Goal: Task Accomplishment & Management: Manage account settings

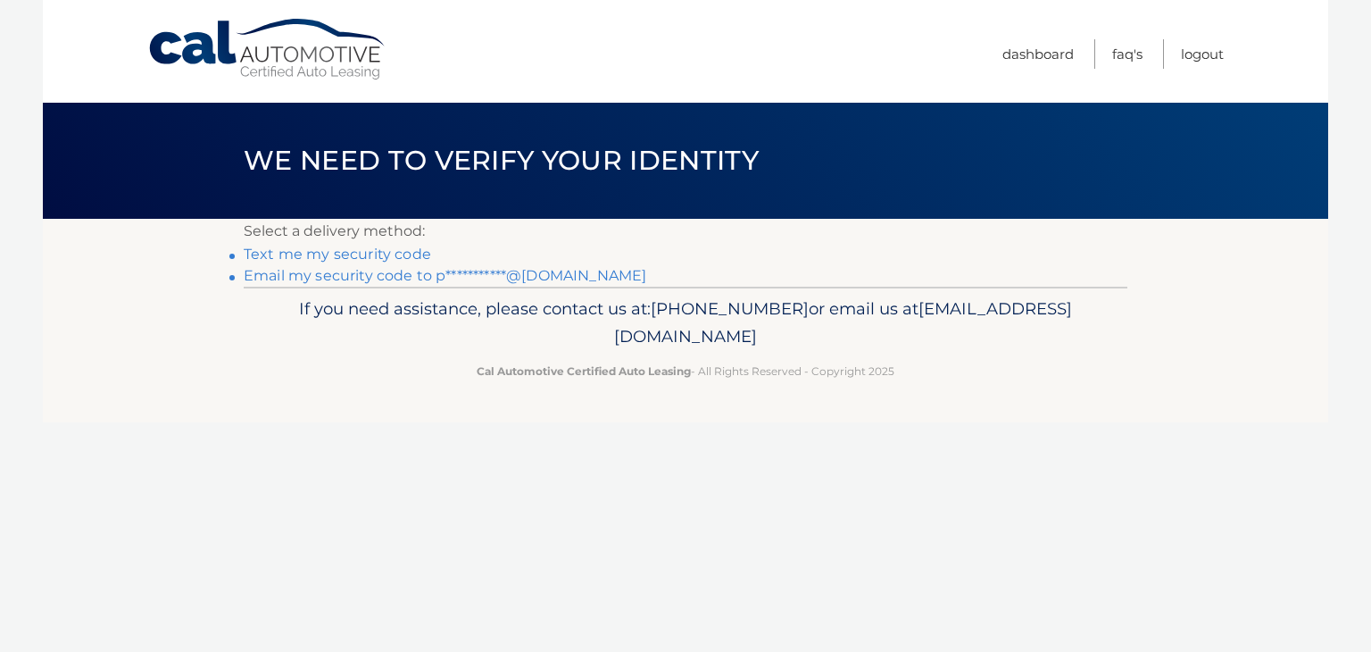
click at [551, 276] on link "**********" at bounding box center [445, 275] width 403 height 17
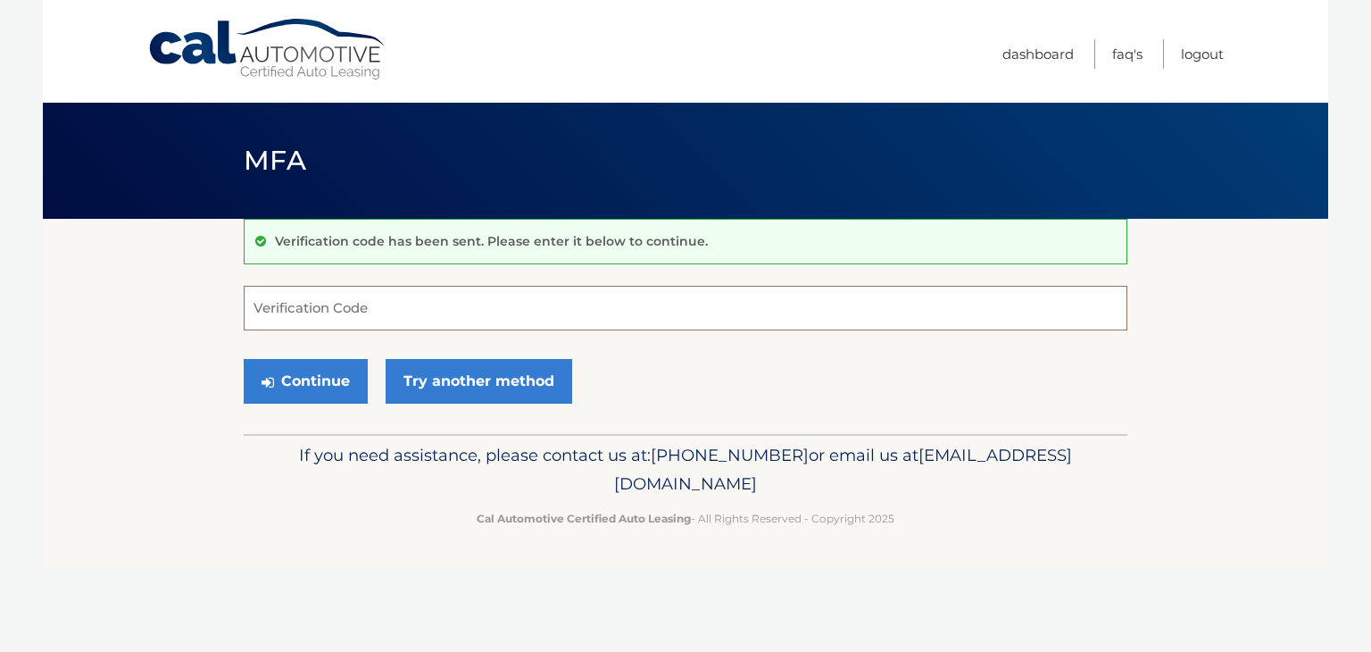
click at [521, 307] on input "Verification Code" at bounding box center [686, 308] width 884 height 45
paste input "764185"
click at [350, 377] on button "Continue" at bounding box center [306, 381] width 124 height 45
click at [471, 294] on label "Verification Code" at bounding box center [686, 293] width 884 height 14
click at [471, 294] on input "764185" at bounding box center [686, 308] width 884 height 45
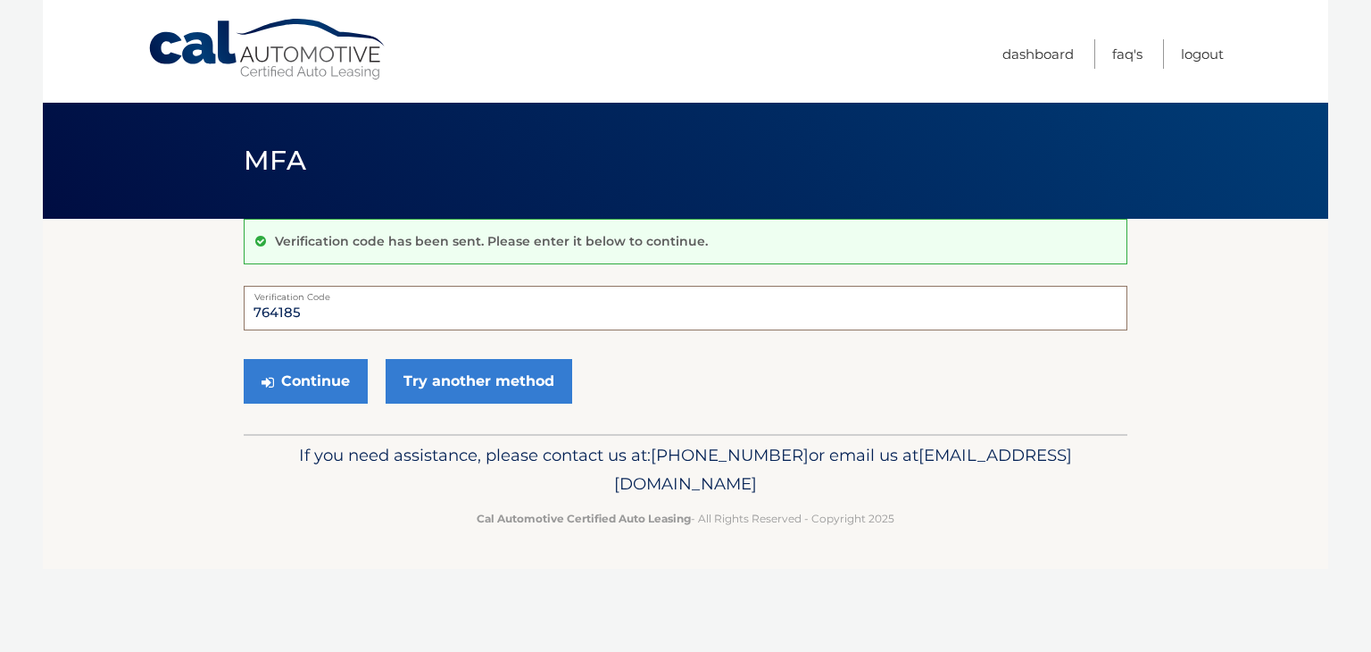
type input "764185"
click at [244, 359] on button "Continue" at bounding box center [306, 381] width 124 height 45
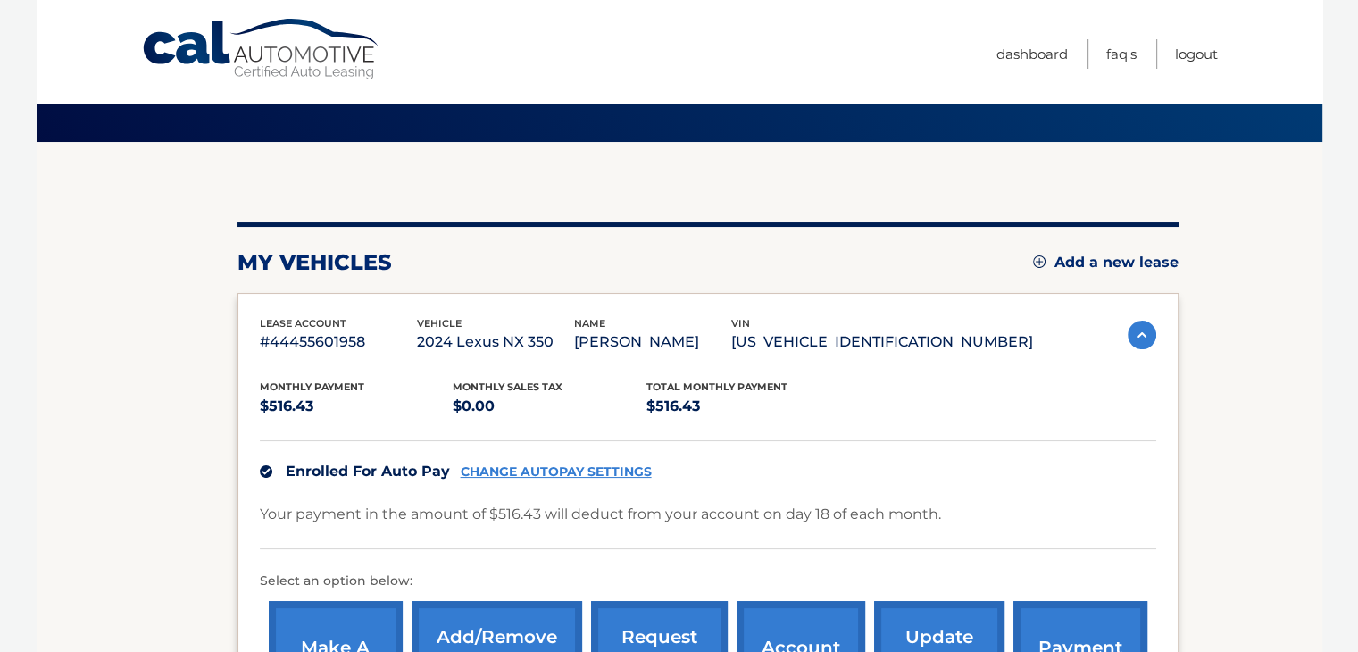
scroll to position [179, 0]
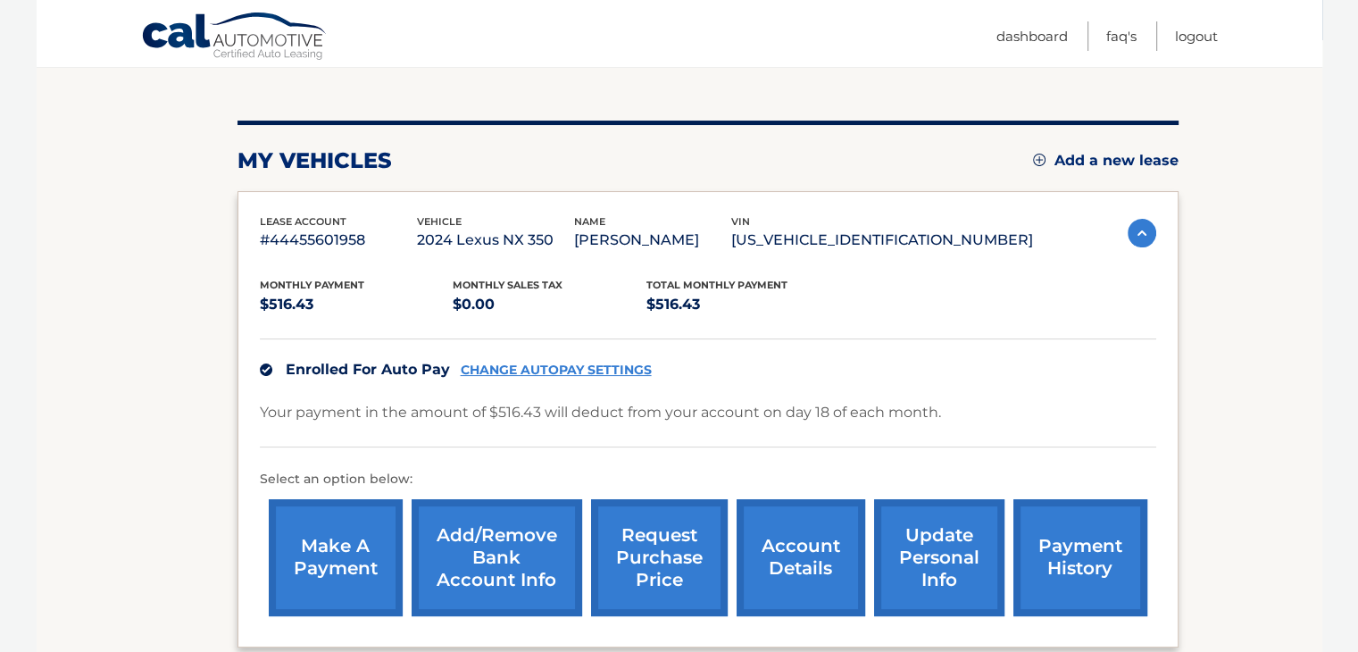
click at [949, 573] on link "update personal info" at bounding box center [939, 557] width 130 height 117
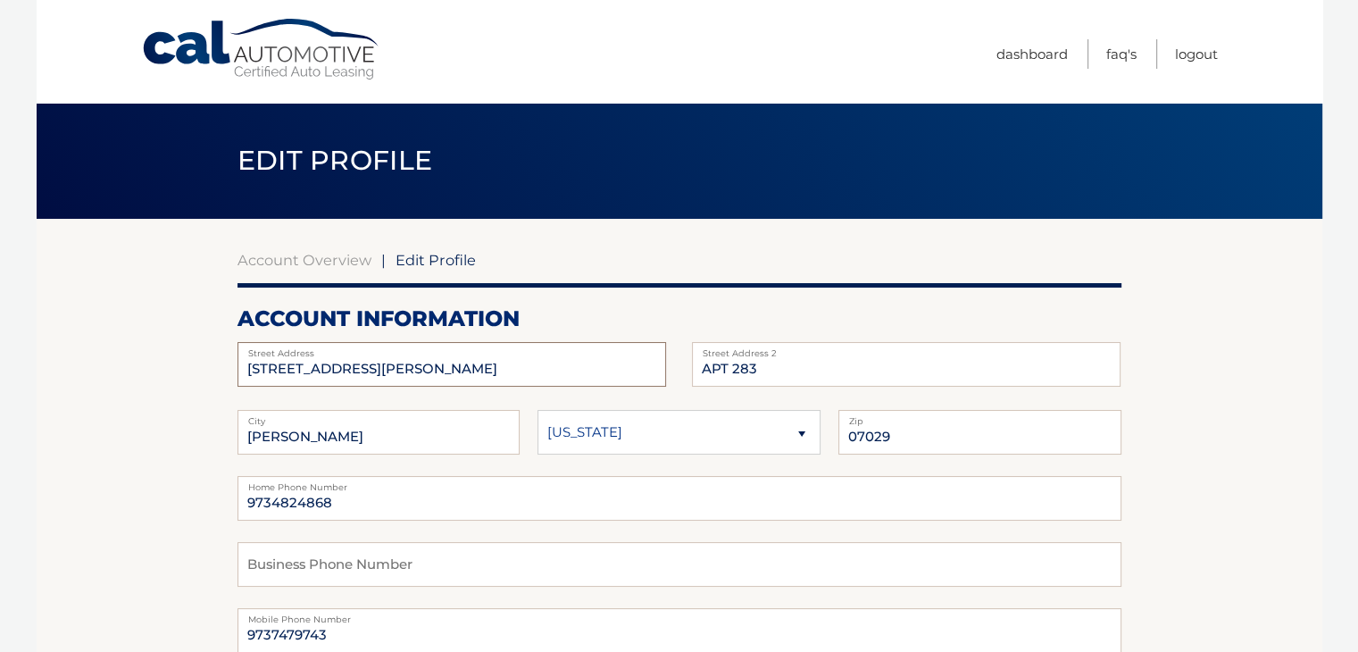
drag, startPoint x: 355, startPoint y: 372, endPoint x: 104, endPoint y: 380, distance: 251.8
type input "313 Frank E Rodgers Boulevard North"
drag, startPoint x: 750, startPoint y: 369, endPoint x: 735, endPoint y: 365, distance: 14.7
click at [735, 365] on input "APT 283" at bounding box center [906, 364] width 428 height 45
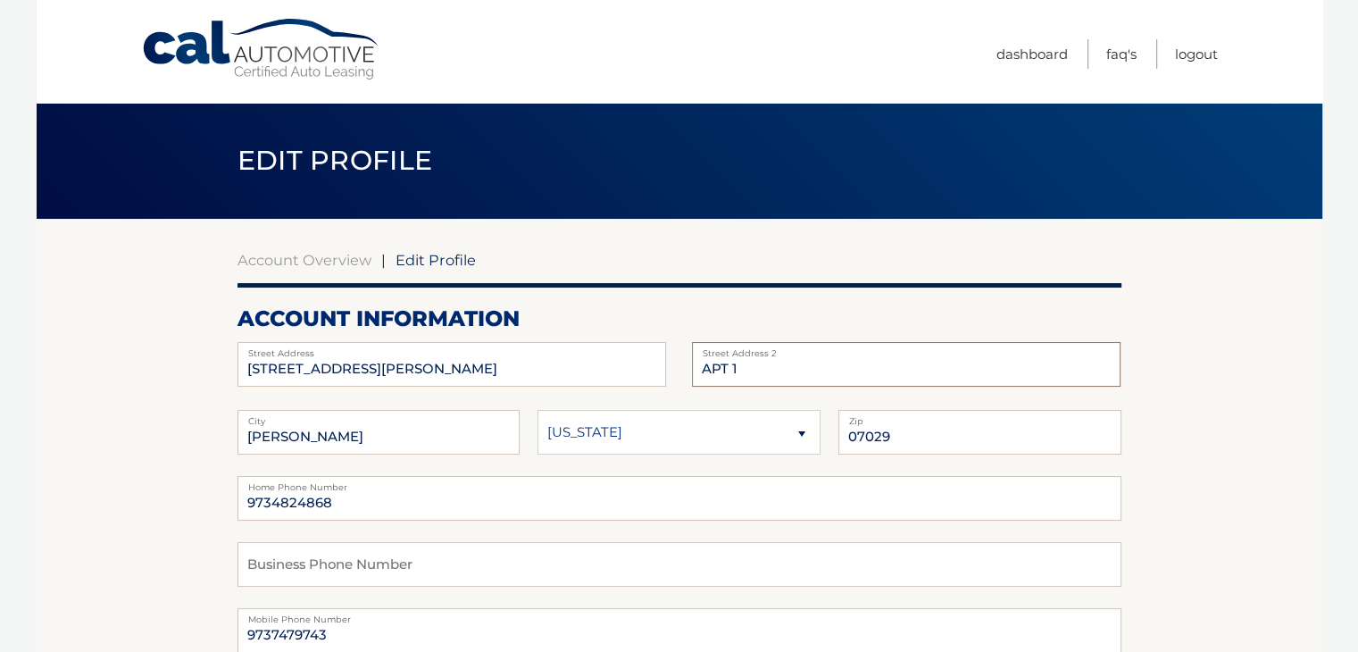
type input "APT 1"
drag, startPoint x: 336, startPoint y: 511, endPoint x: 274, endPoint y: 495, distance: 64.5
click at [274, 495] on input "9734824868" at bounding box center [679, 498] width 884 height 45
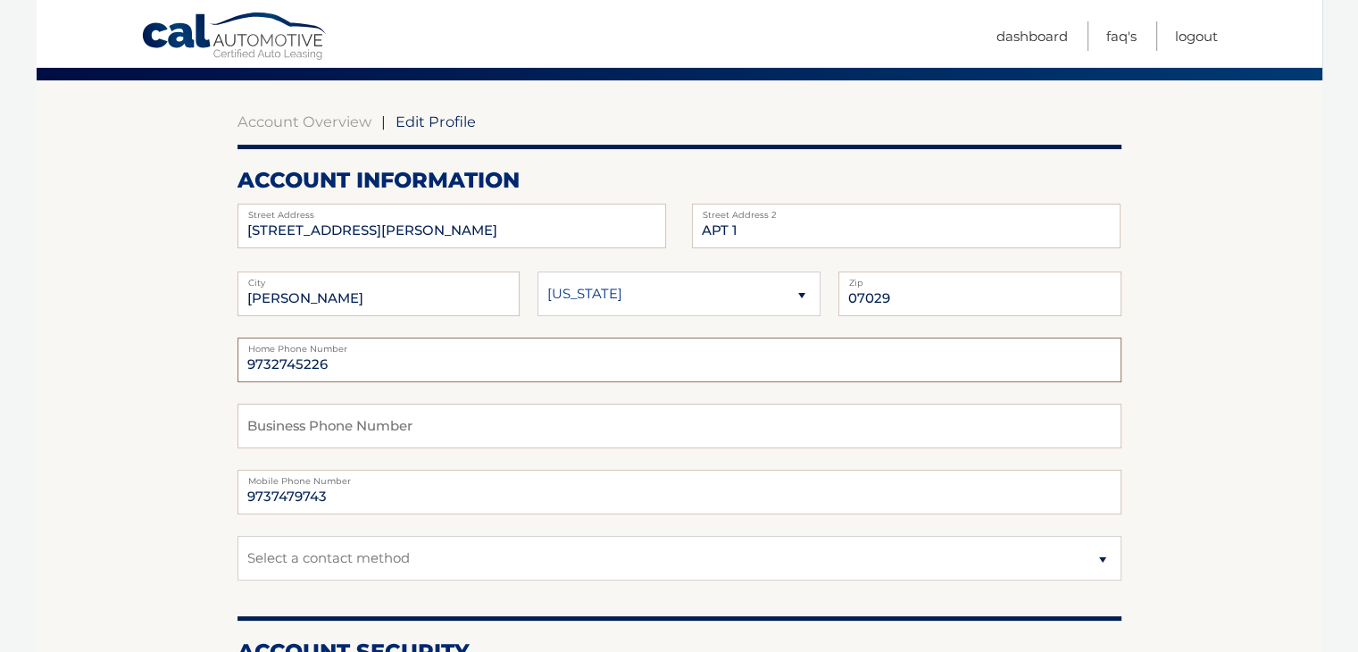
scroll to position [179, 0]
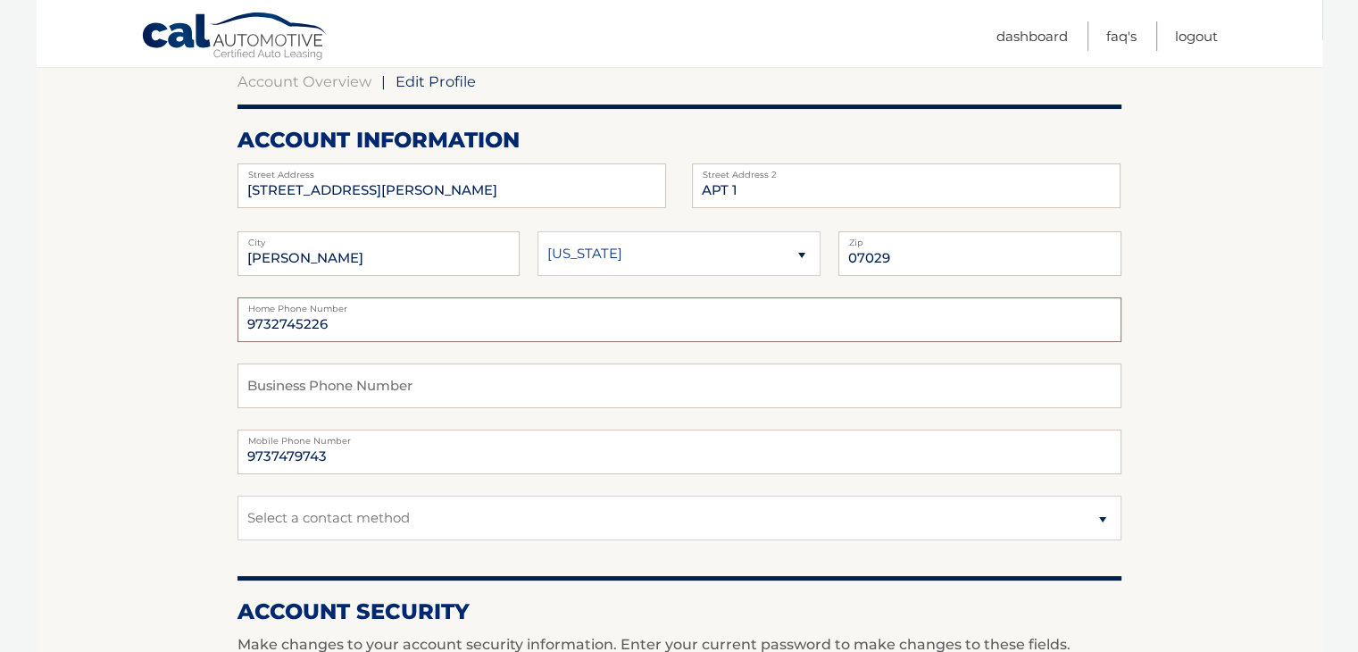
type input "9732745226"
drag, startPoint x: 343, startPoint y: 466, endPoint x: 272, endPoint y: 458, distance: 71.0
click at [272, 458] on input "9737479743" at bounding box center [679, 451] width 884 height 45
type input "9732745226"
click at [396, 398] on input "text" at bounding box center [679, 385] width 884 height 45
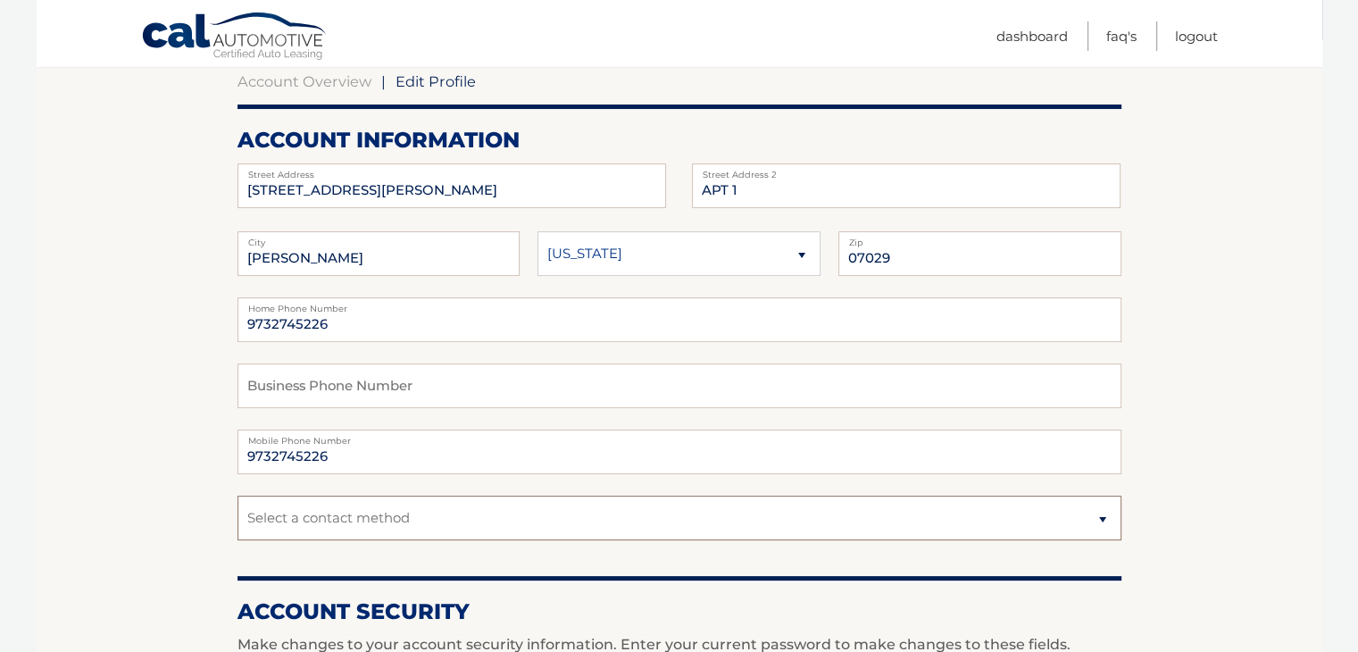
click at [519, 533] on select "Select a contact method Mobile Home" at bounding box center [679, 517] width 884 height 45
select select "1"
click at [237, 495] on select "Select a contact method Mobile Home" at bounding box center [679, 517] width 884 height 45
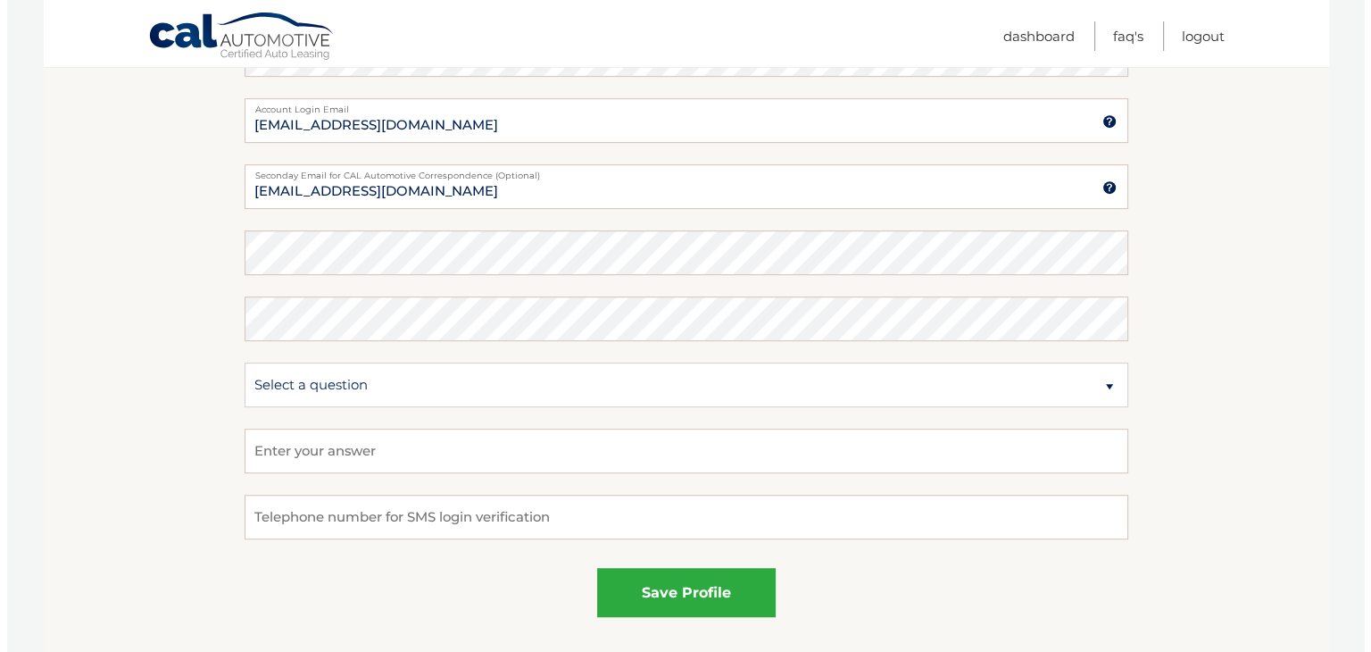
scroll to position [1002, 0]
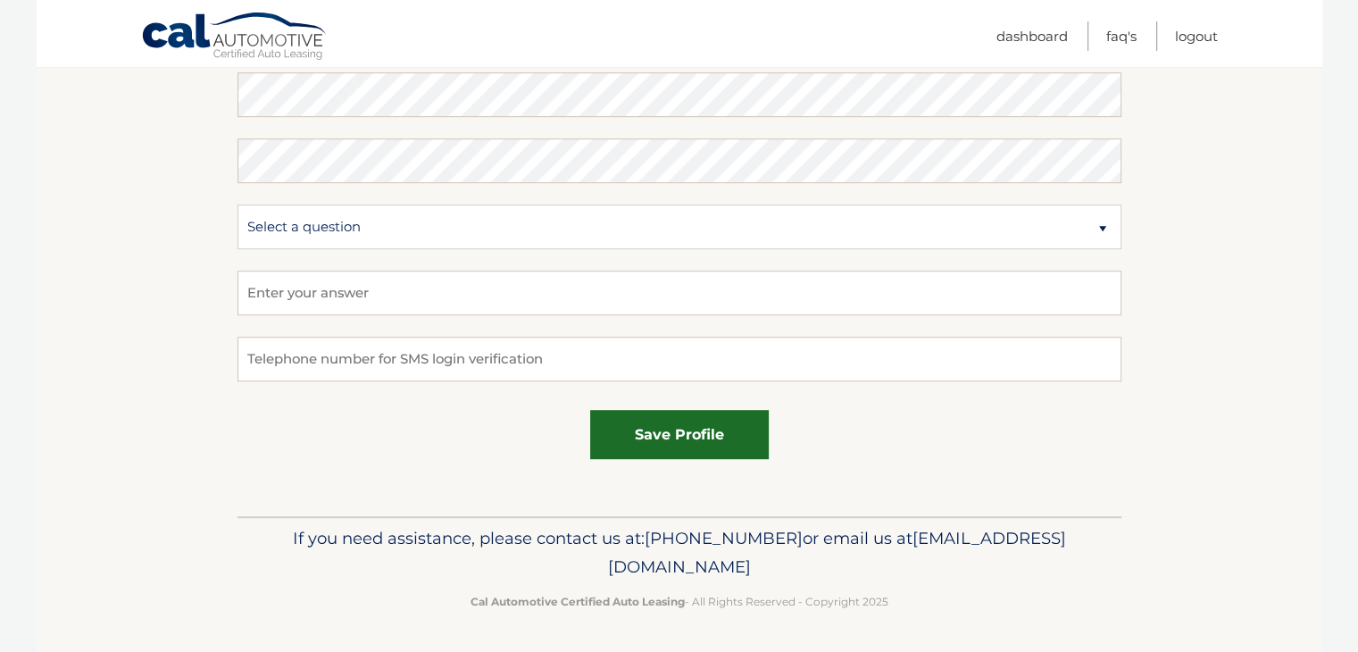
click at [679, 439] on button "save profile" at bounding box center [679, 434] width 179 height 49
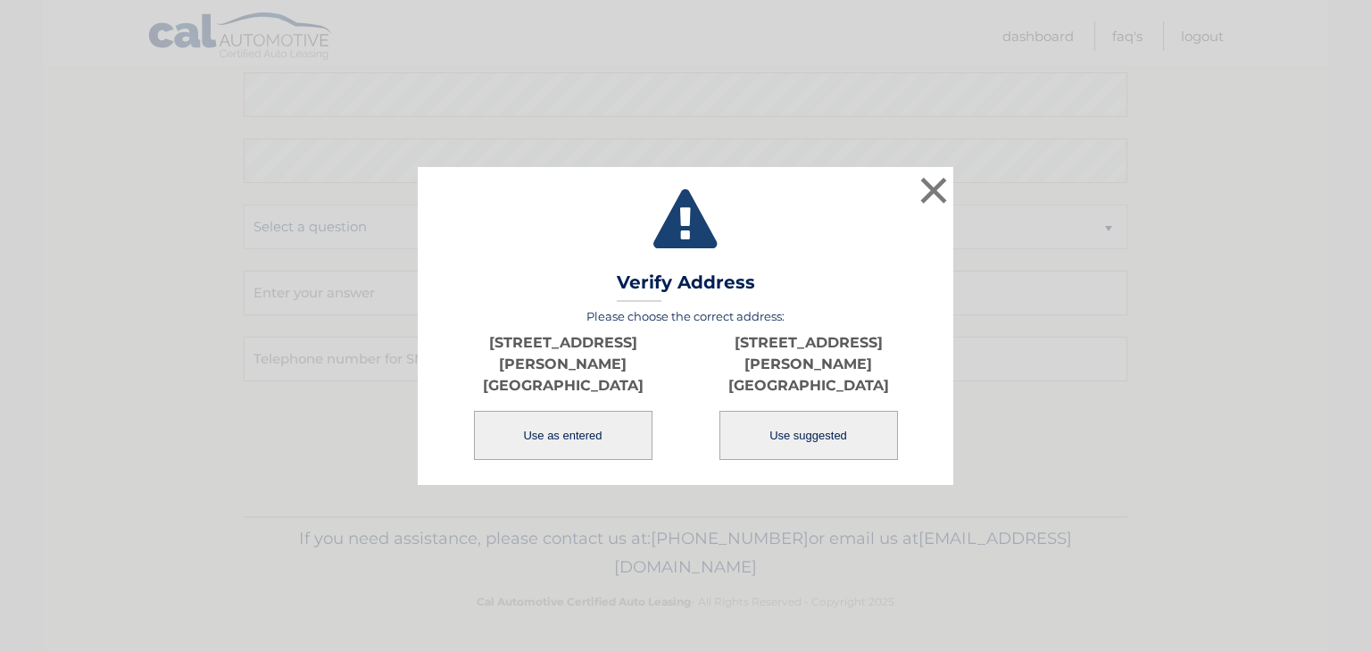
drag, startPoint x: 726, startPoint y: 340, endPoint x: 916, endPoint y: 393, distance: 197.3
click at [916, 393] on p "313 FRANK E RODGERS BLVD N HARRISON, NJ 07029" at bounding box center [807, 364] width 245 height 64
click at [805, 447] on button "Use suggested" at bounding box center [808, 435] width 179 height 49
type input "313 FRANK E RODGERS BLVD N"
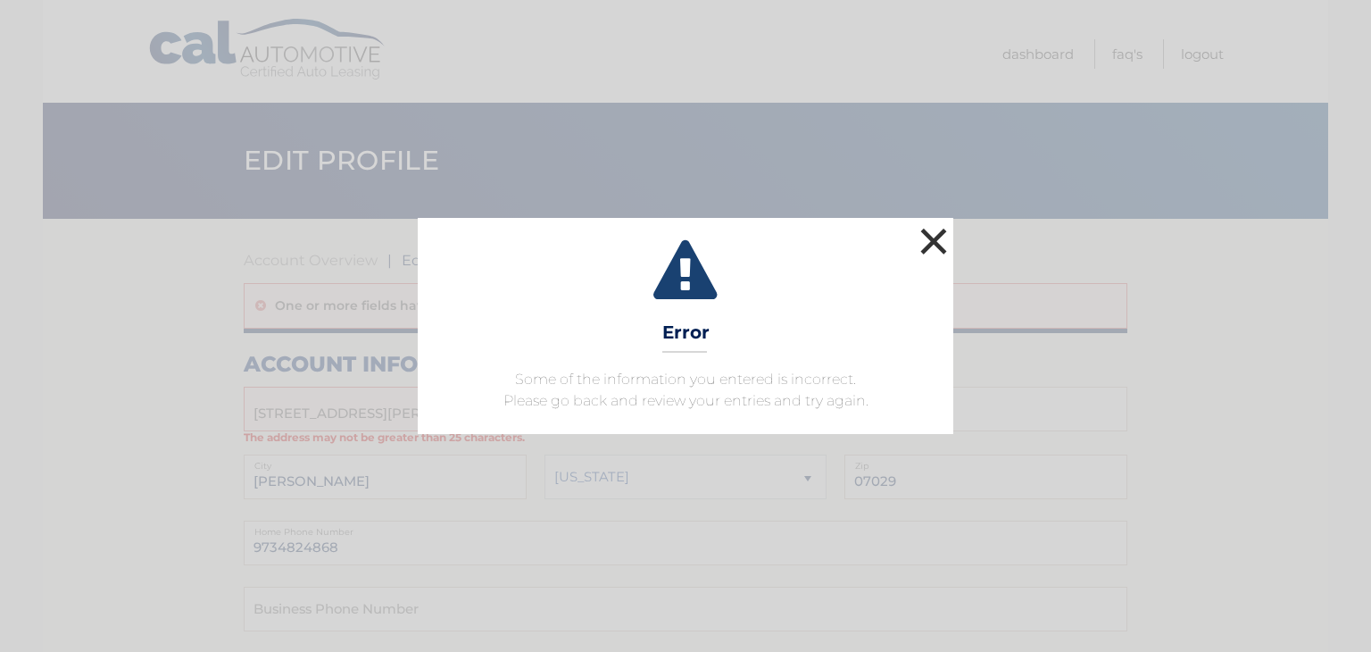
click at [925, 240] on button "×" at bounding box center [934, 241] width 36 height 36
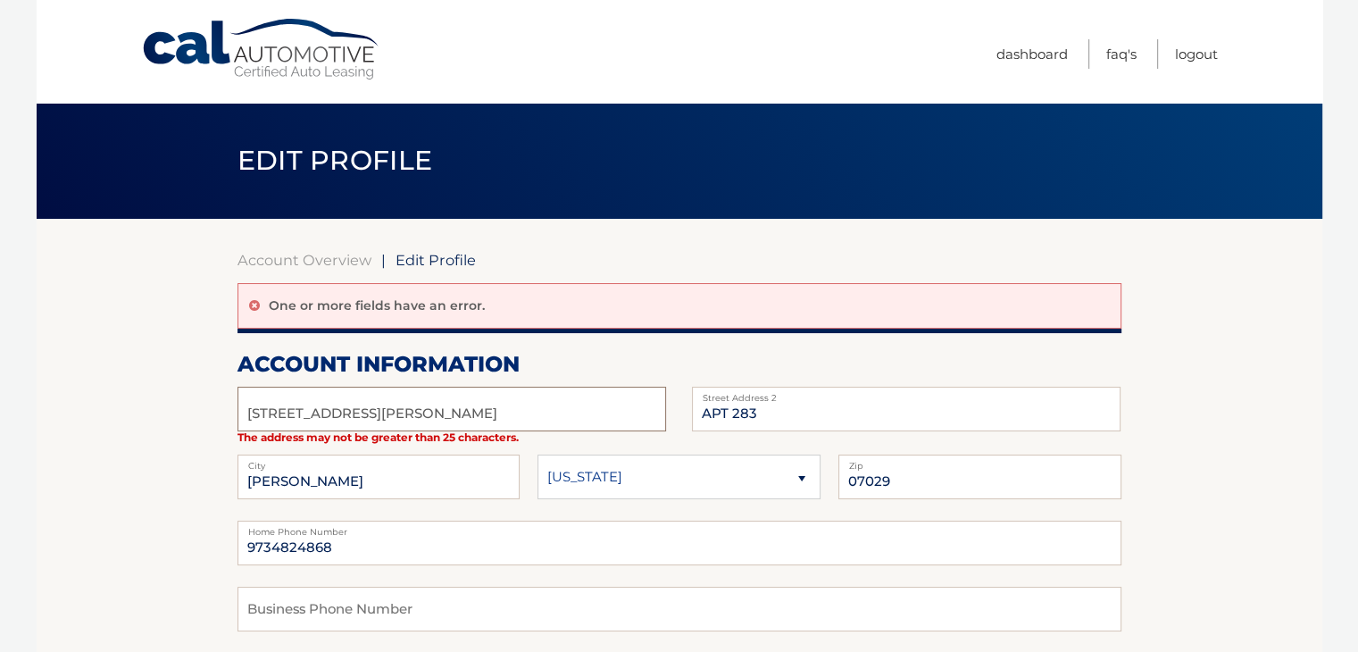
drag, startPoint x: 407, startPoint y: 411, endPoint x: 71, endPoint y: 413, distance: 336.5
drag, startPoint x: 469, startPoint y: 412, endPoint x: 501, endPoint y: 419, distance: 32.7
click at [501, 419] on input "313 Frank E Rodgers Boulevard North" at bounding box center [451, 408] width 428 height 45
type input "313 Frank E Rodgers Boulevard N"
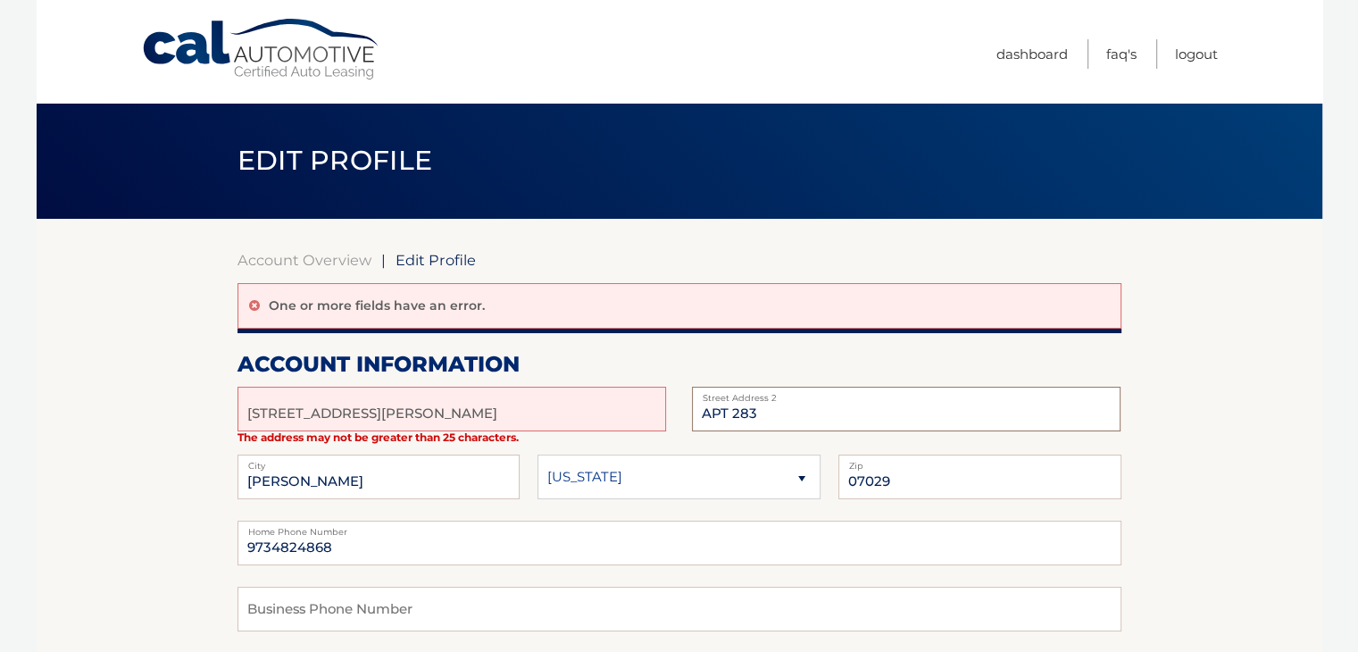
click at [753, 413] on input "APT 283" at bounding box center [906, 408] width 428 height 45
drag, startPoint x: 756, startPoint y: 413, endPoint x: 735, endPoint y: 411, distance: 20.7
click at [735, 411] on input "APT 283" at bounding box center [906, 408] width 428 height 45
click at [735, 407] on input "APT 21" at bounding box center [906, 408] width 428 height 45
type input "APT 1"
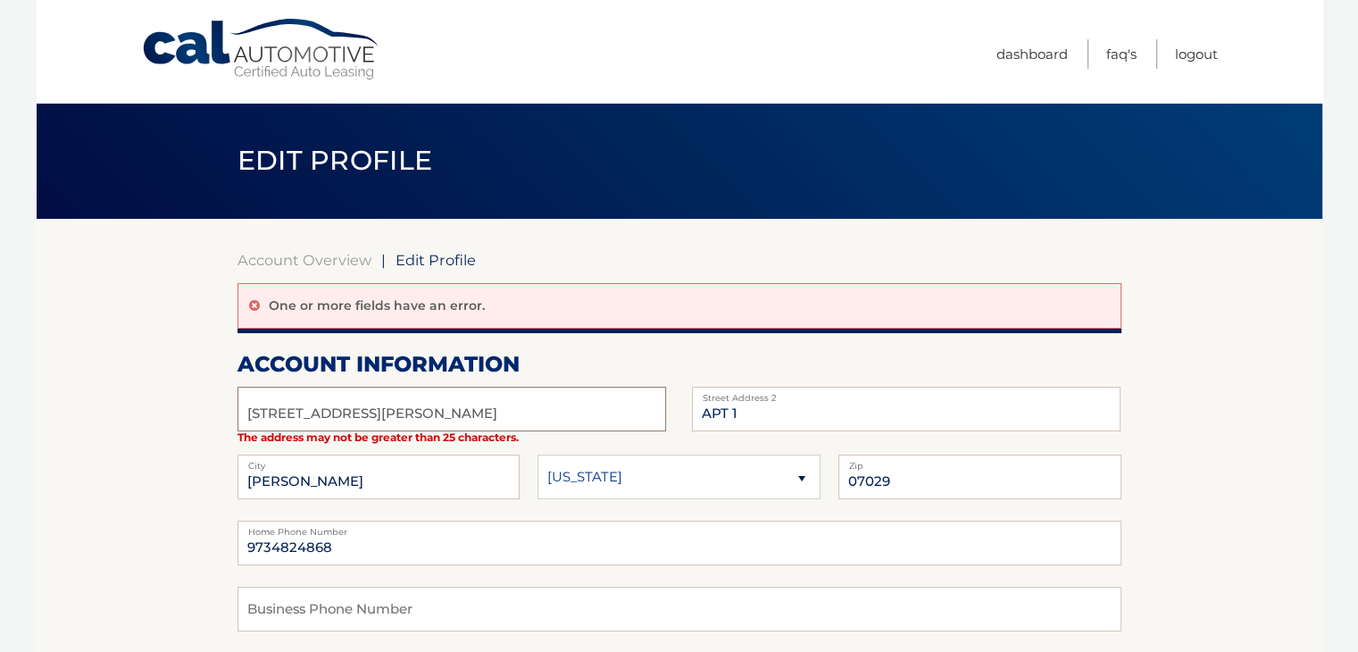
drag, startPoint x: 428, startPoint y: 416, endPoint x: 457, endPoint y: 416, distance: 28.6
click at [428, 416] on input "313 Frank E Rodgers Boulevard N" at bounding box center [451, 408] width 428 height 45
drag, startPoint x: 453, startPoint y: 411, endPoint x: 397, endPoint y: 414, distance: 56.3
click at [397, 415] on input "313 Frank E Rodgers Boulevard N" at bounding box center [451, 408] width 428 height 45
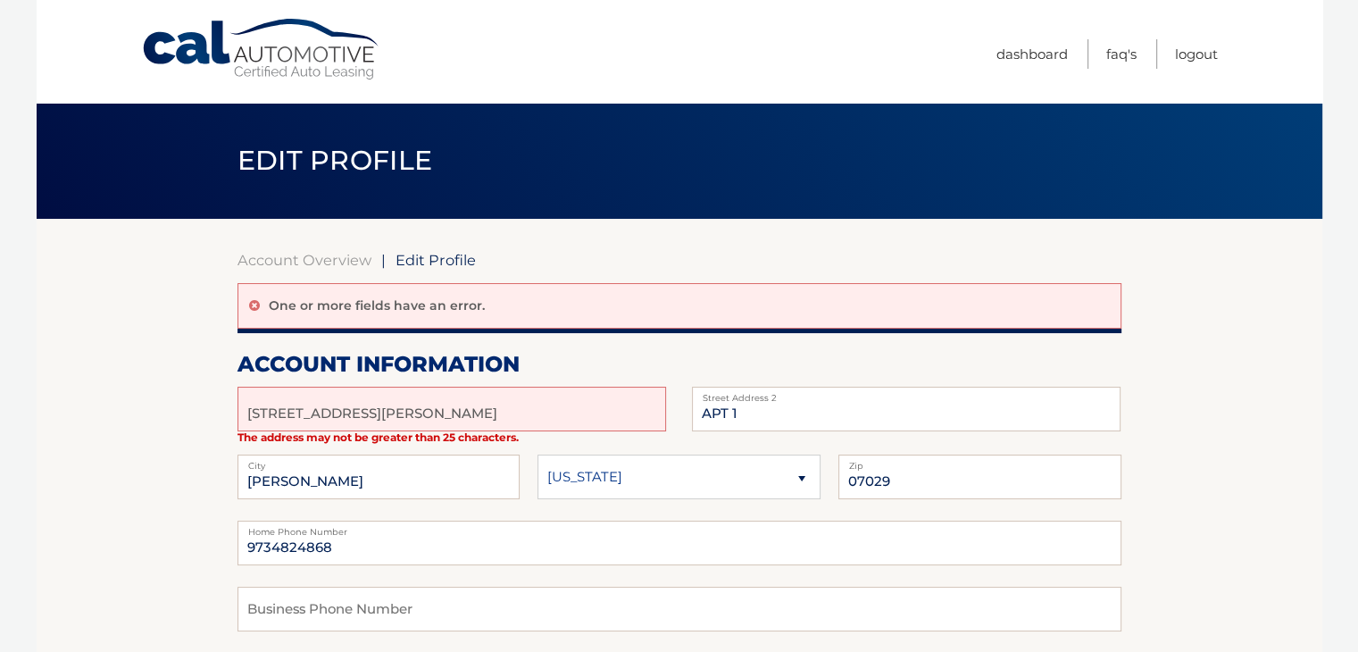
click at [453, 465] on label "City" at bounding box center [378, 461] width 283 height 14
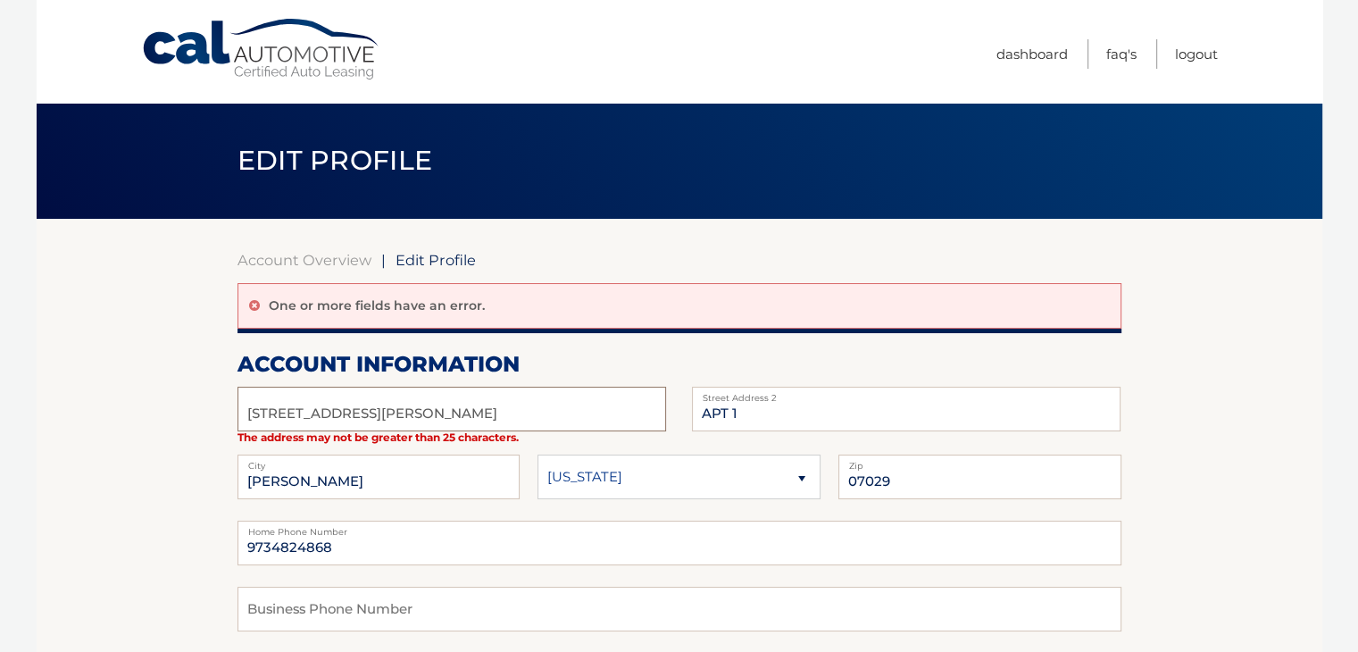
drag, startPoint x: 325, startPoint y: 413, endPoint x: 306, endPoint y: 411, distance: 18.8
click at [325, 413] on input "313 Frank E Rodgers Blvd N" at bounding box center [451, 408] width 428 height 45
click at [271, 411] on input "313 Frank E Rodgers Blvd N" at bounding box center [451, 408] width 428 height 45
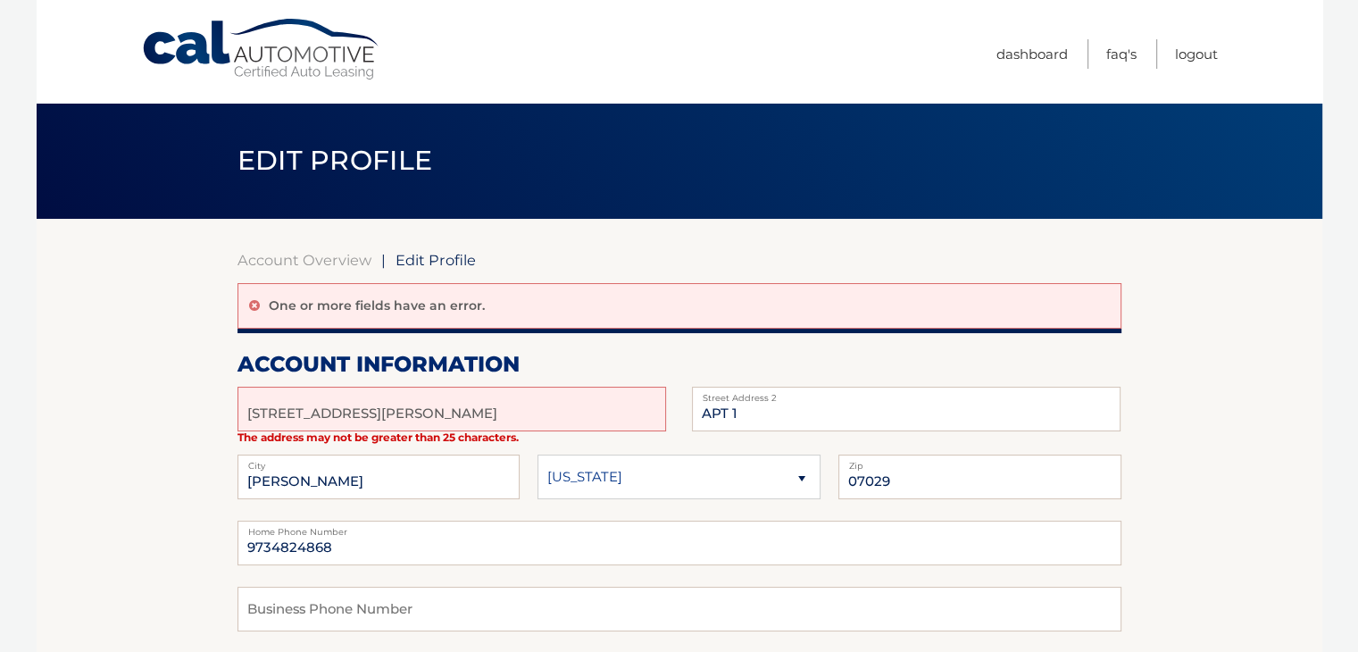
click at [418, 461] on label "City" at bounding box center [378, 461] width 283 height 14
click at [428, 478] on input "[PERSON_NAME]" at bounding box center [378, 476] width 283 height 45
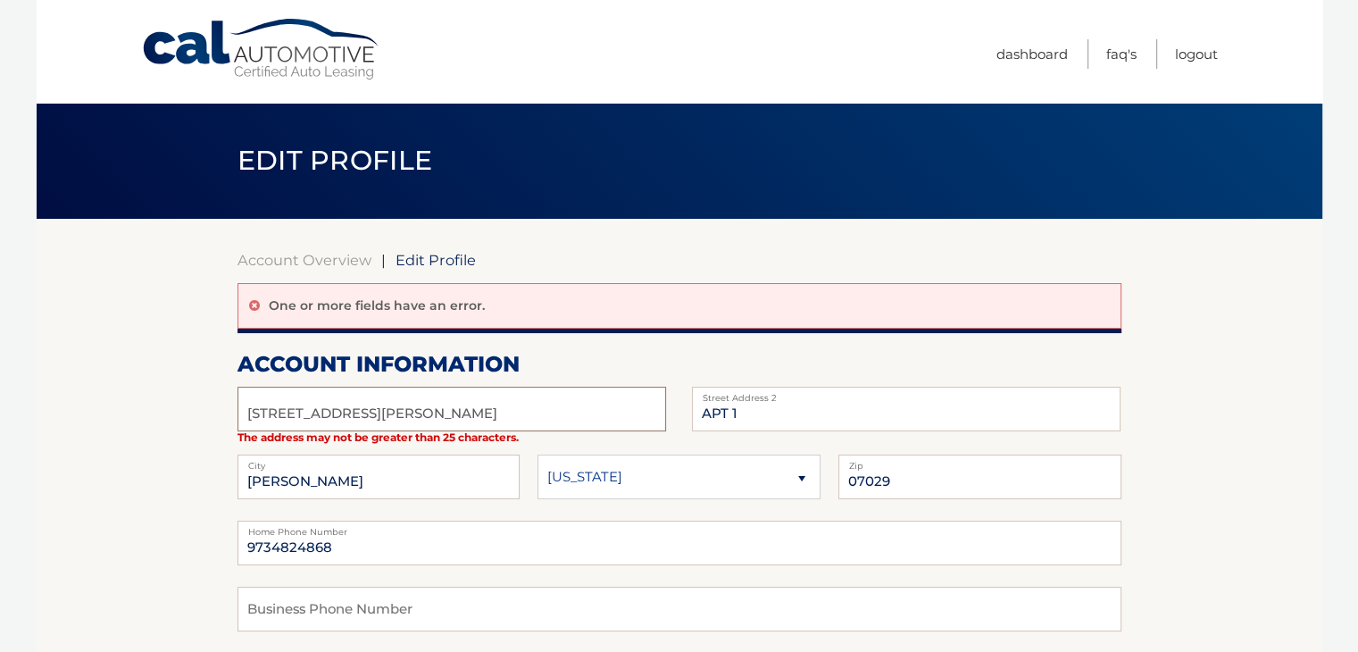
click at [468, 405] on input "[STREET_ADDRESS][PERSON_NAME]" at bounding box center [451, 408] width 428 height 45
click at [383, 412] on input "[STREET_ADDRESS][PERSON_NAME]" at bounding box center [451, 408] width 428 height 45
click at [386, 415] on input "[STREET_ADDRESS][PERSON_NAME]" at bounding box center [451, 408] width 428 height 45
click at [308, 413] on input "313 Frank E RodgersBlvd N" at bounding box center [451, 408] width 428 height 45
click at [314, 414] on input "313 Frank E RodgersBlvd N" at bounding box center [451, 408] width 428 height 45
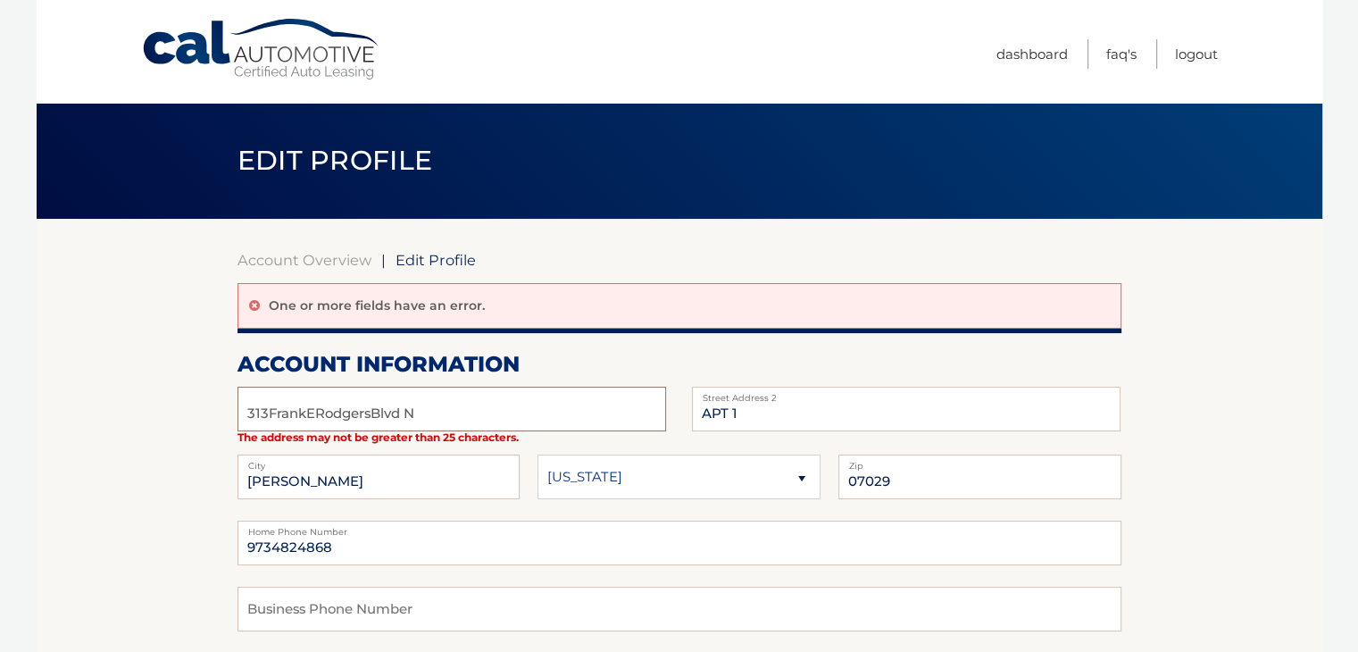
click at [264, 410] on input "313FrankERodgersBlvd N" at bounding box center [451, 408] width 428 height 45
click at [309, 411] on input "313FrankERodgersBlvd N" at bounding box center [451, 408] width 428 height 45
click at [319, 415] on input "313Frank ERodgersBlvd N" at bounding box center [451, 408] width 428 height 45
click at [377, 415] on input "313Frank E RodgersBlvd N" at bounding box center [451, 408] width 428 height 45
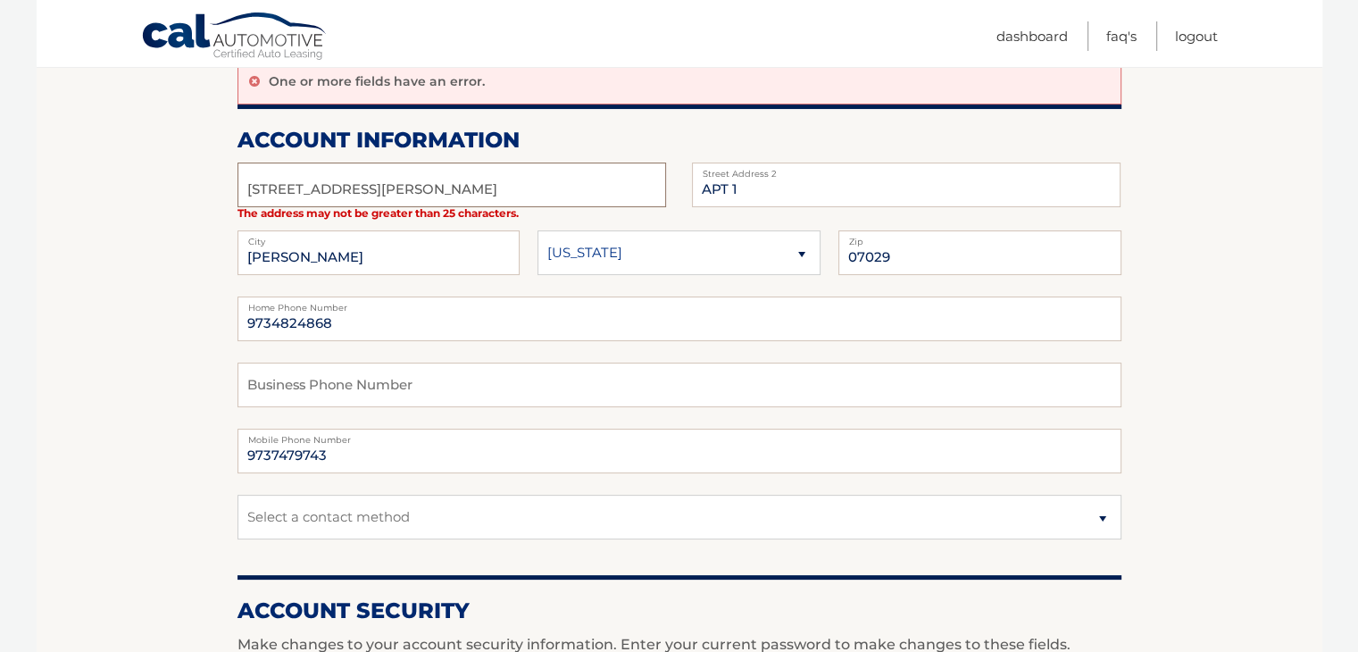
scroll to position [89, 0]
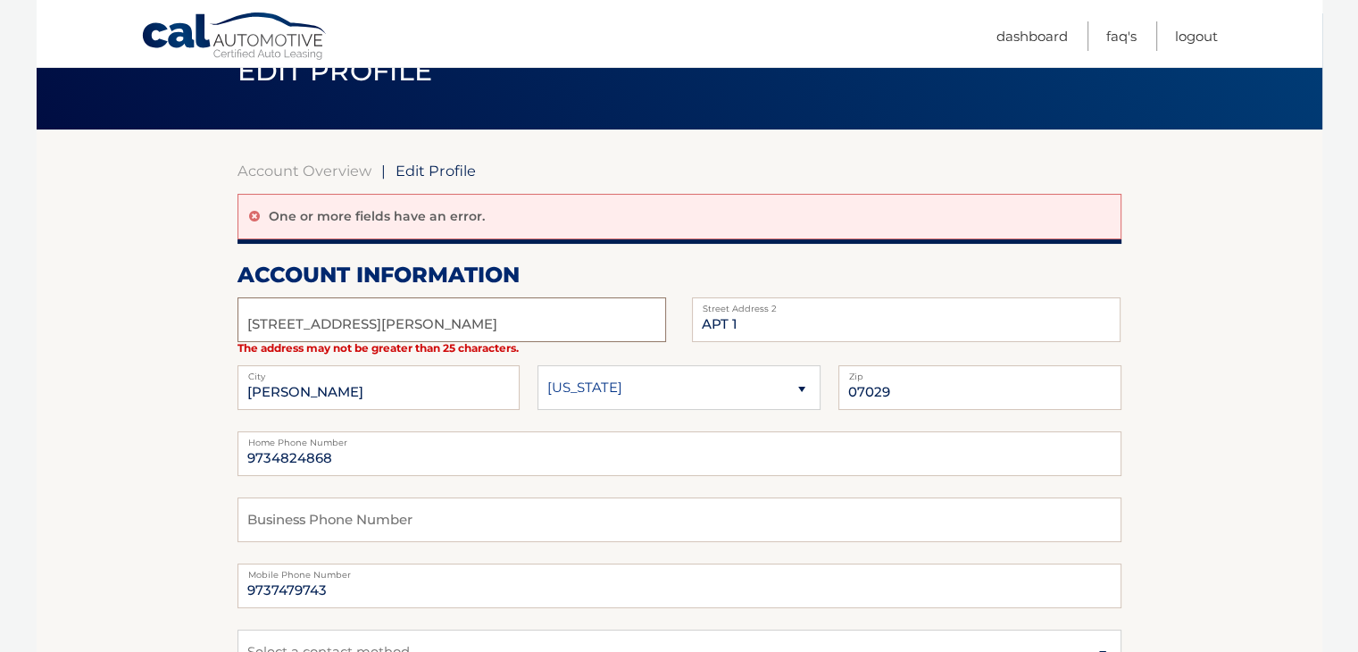
click at [268, 325] on input "313Frank E Rodgers Blvd N" at bounding box center [451, 319] width 428 height 45
click at [386, 320] on input "313Frank E Rodgers Blvd N" at bounding box center [451, 319] width 428 height 45
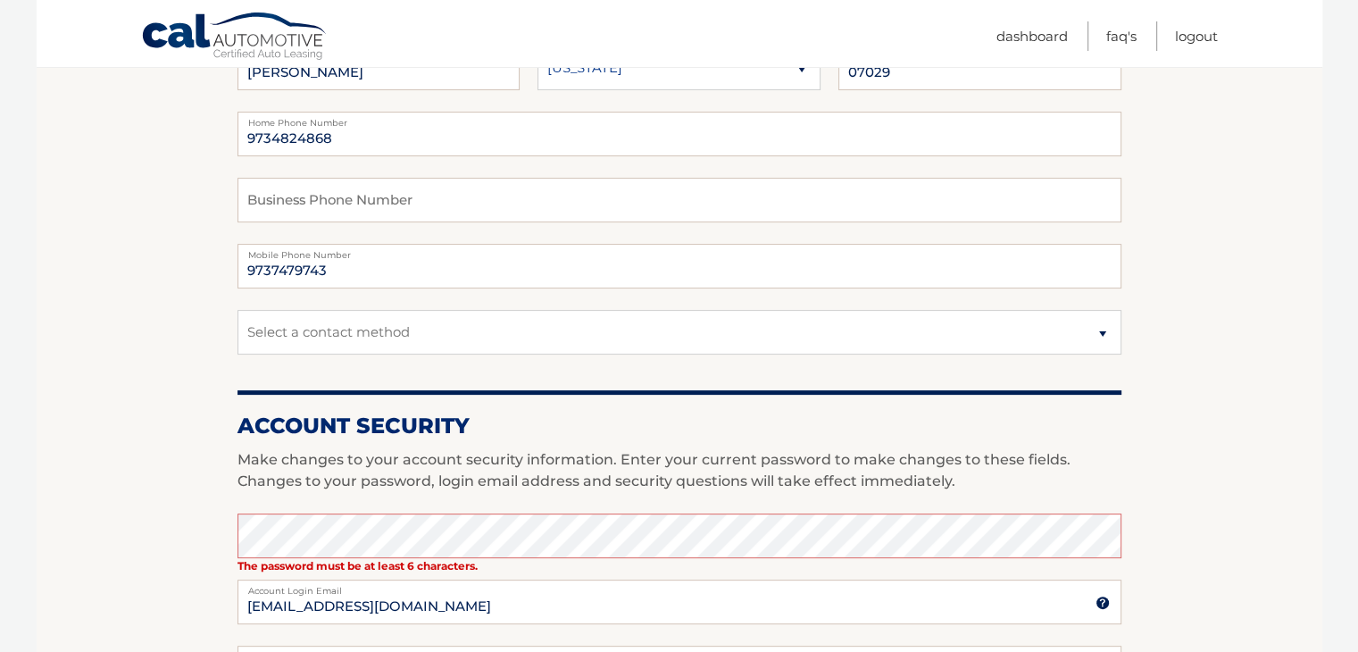
scroll to position [536, 0]
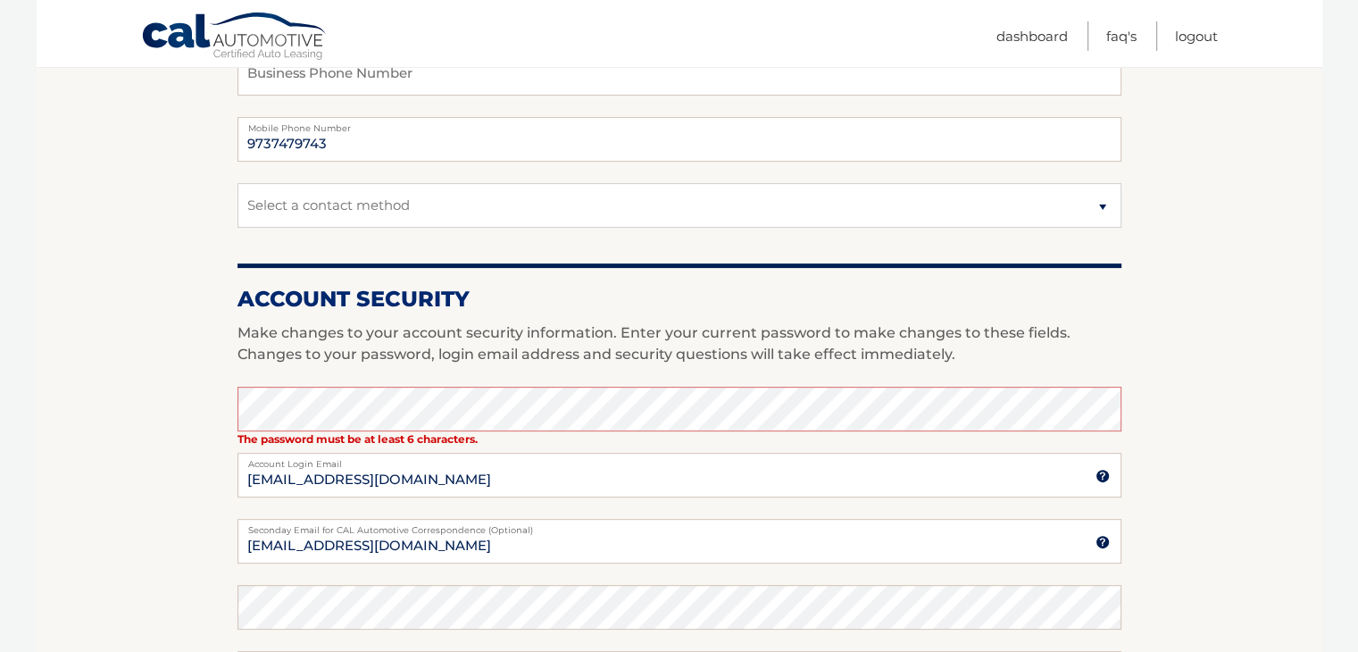
type input "313Frank E RodgersBlvd N"
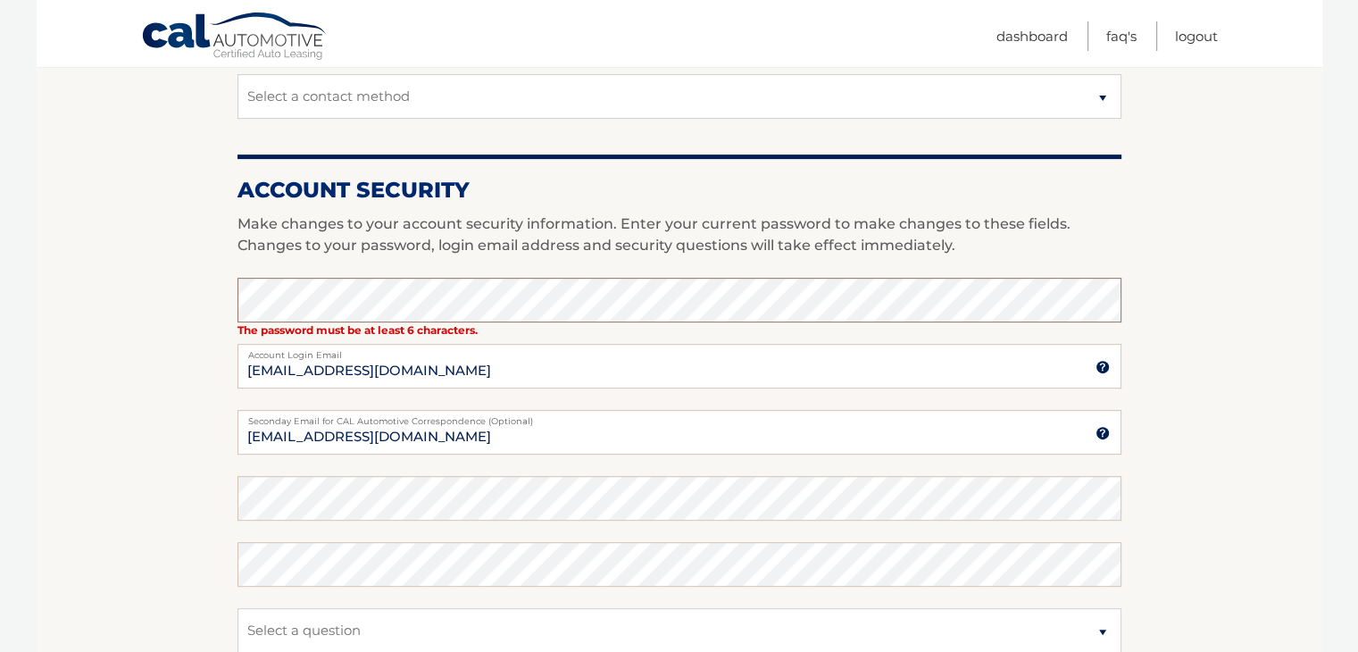
scroll to position [714, 0]
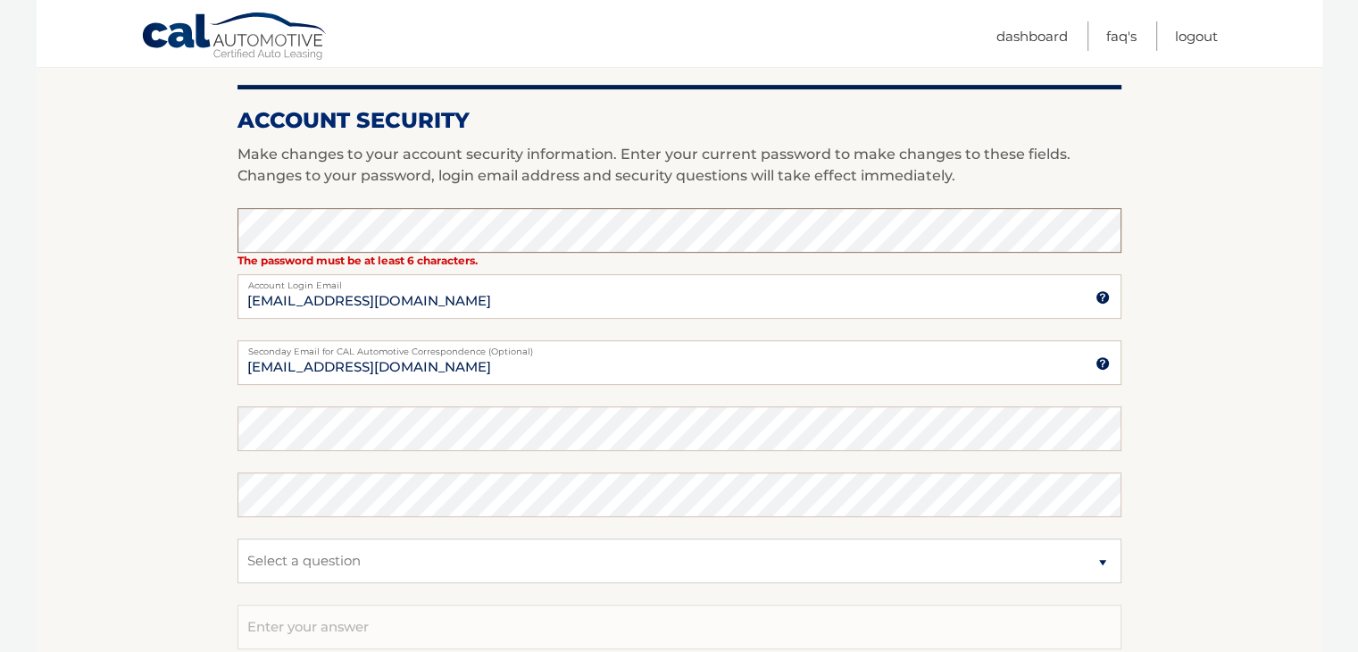
click at [162, 233] on section "Account Overview | Edit Profile One or more fields have an error. account infor…" at bounding box center [679, 177] width 1285 height 1345
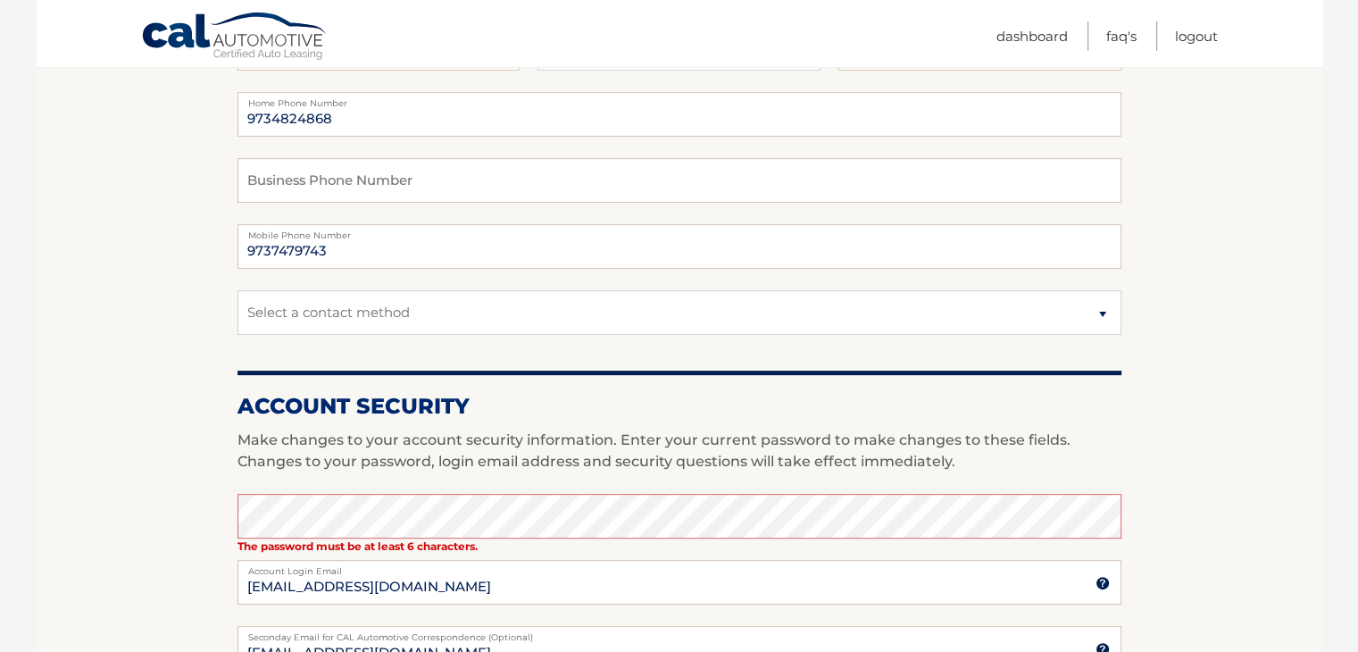
scroll to position [536, 0]
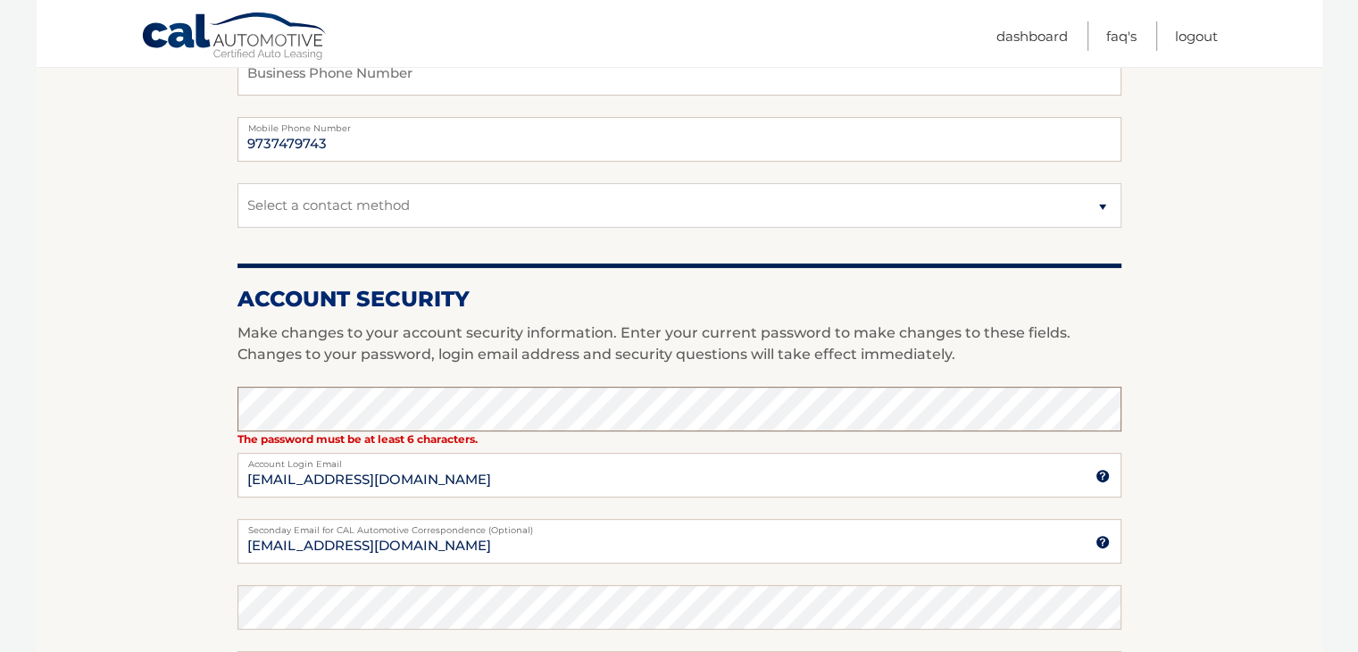
click at [182, 404] on section "Account Overview | Edit Profile One or more fields have an error. account infor…" at bounding box center [679, 355] width 1285 height 1345
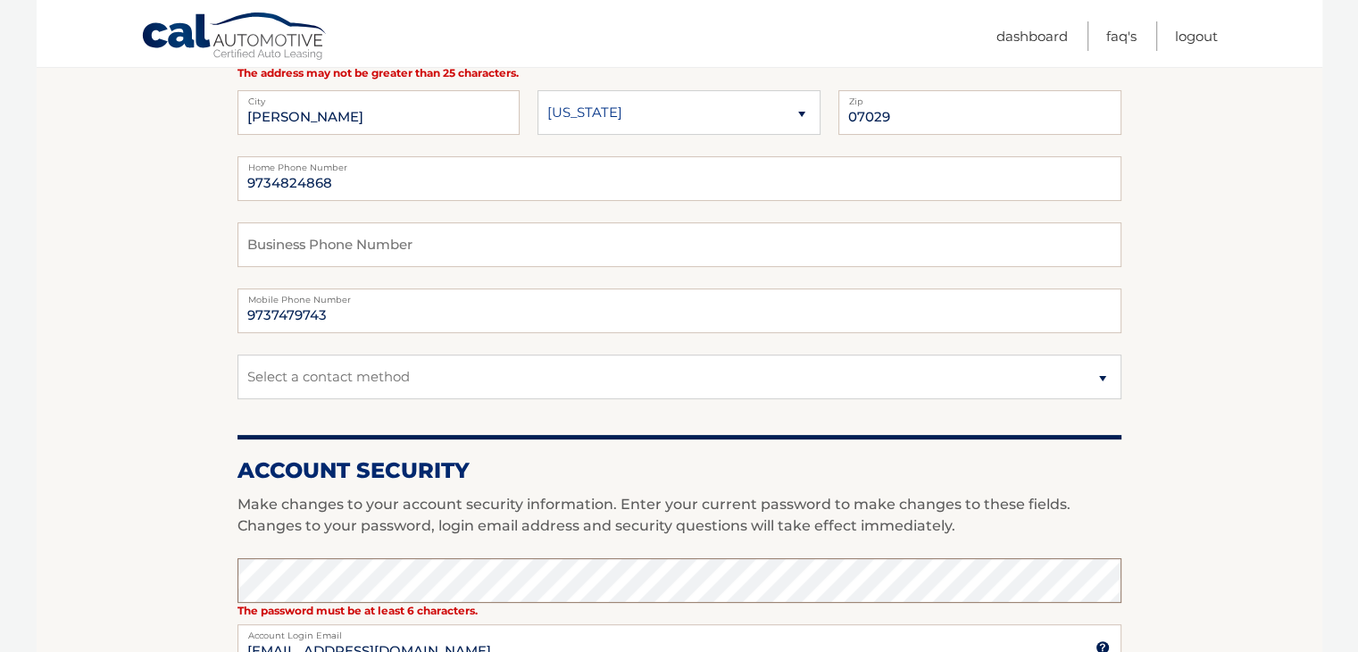
scroll to position [357, 0]
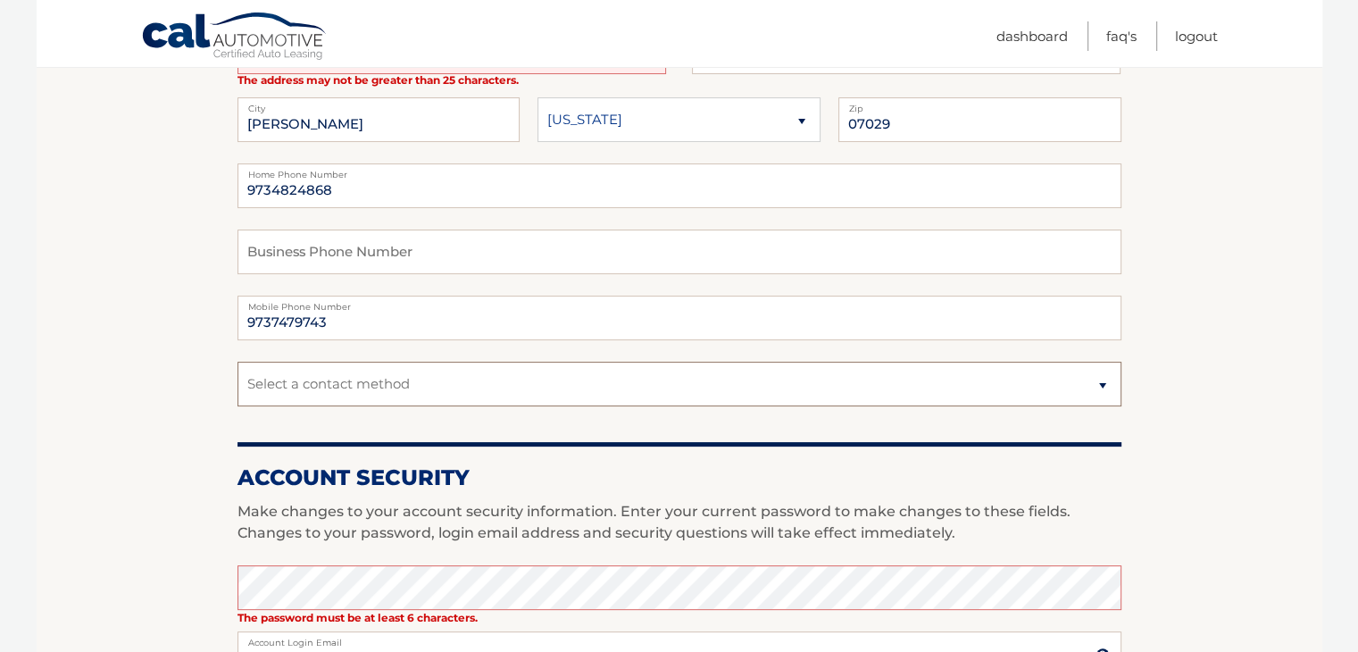
click at [421, 393] on select "Select a contact method Mobile Home" at bounding box center [679, 383] width 884 height 45
select select "1"
click at [237, 361] on select "Select a contact method Mobile Home" at bounding box center [679, 383] width 884 height 45
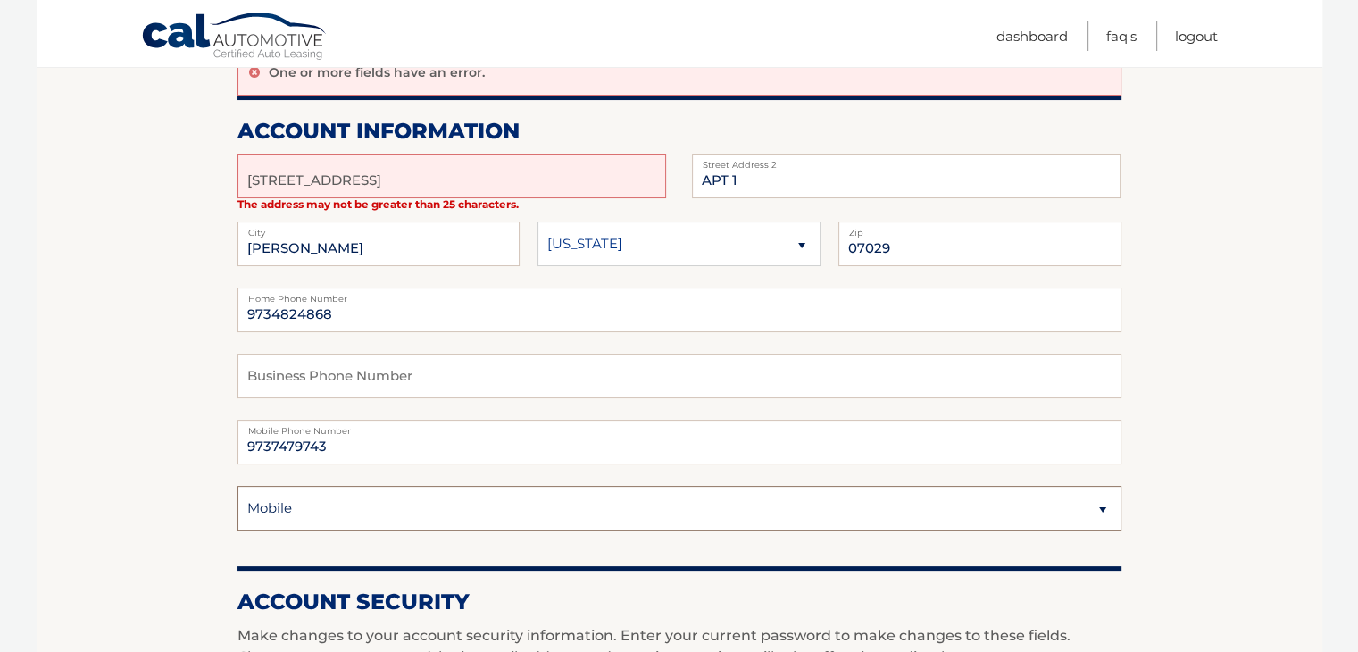
scroll to position [89, 0]
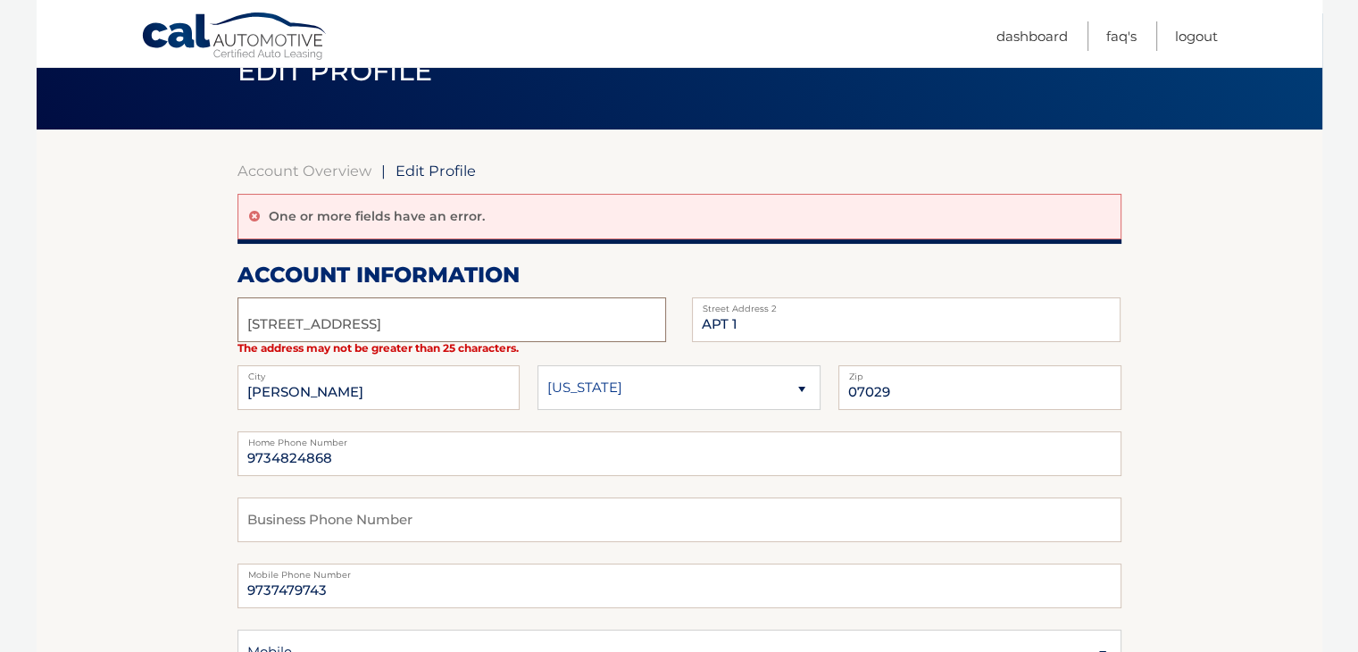
click at [534, 316] on input "313Frank E RodgersBlvd N" at bounding box center [451, 319] width 428 height 45
drag, startPoint x: 491, startPoint y: 324, endPoint x: 130, endPoint y: 318, distance: 360.6
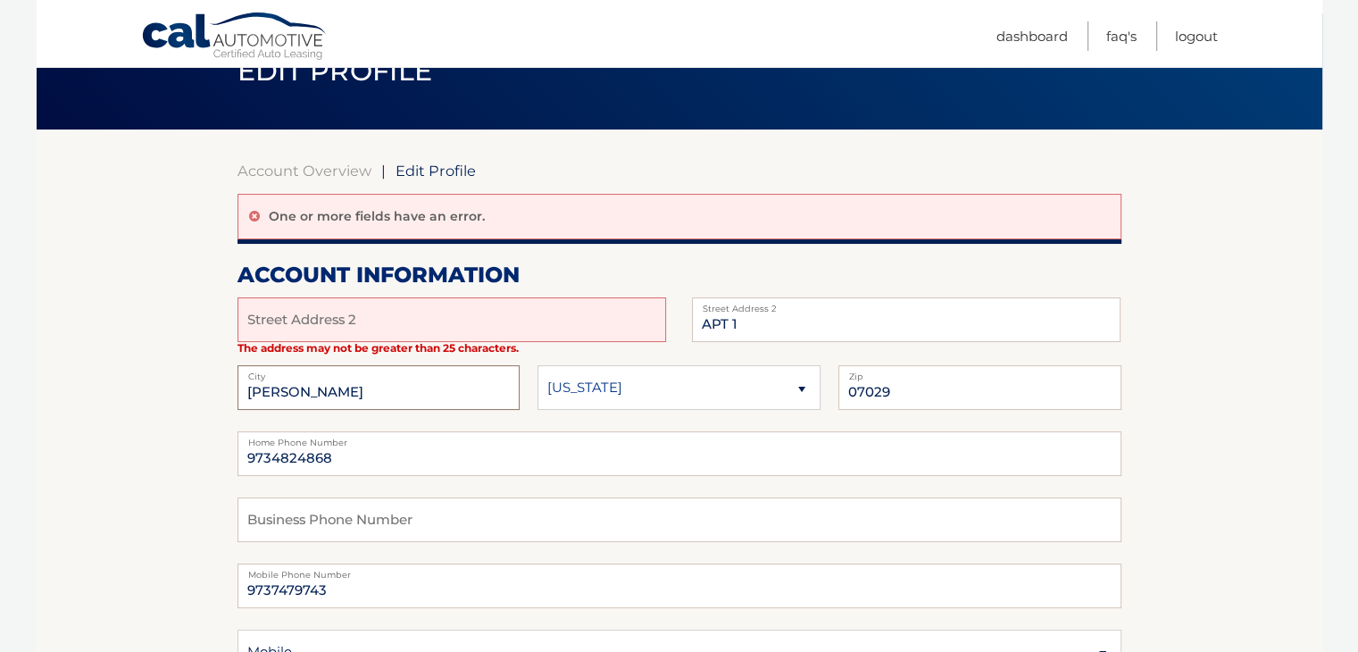
click at [417, 401] on input "[PERSON_NAME]" at bounding box center [378, 387] width 283 height 45
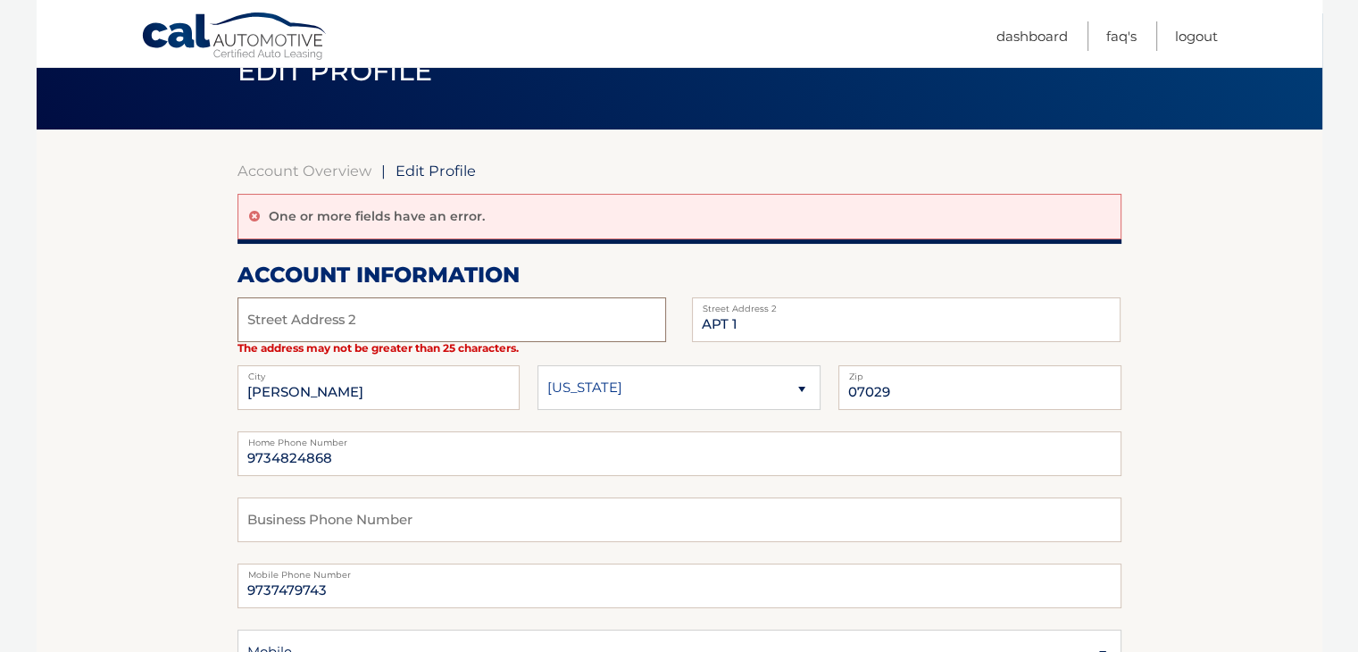
click at [354, 323] on input "text" at bounding box center [451, 319] width 428 height 45
type input "3"
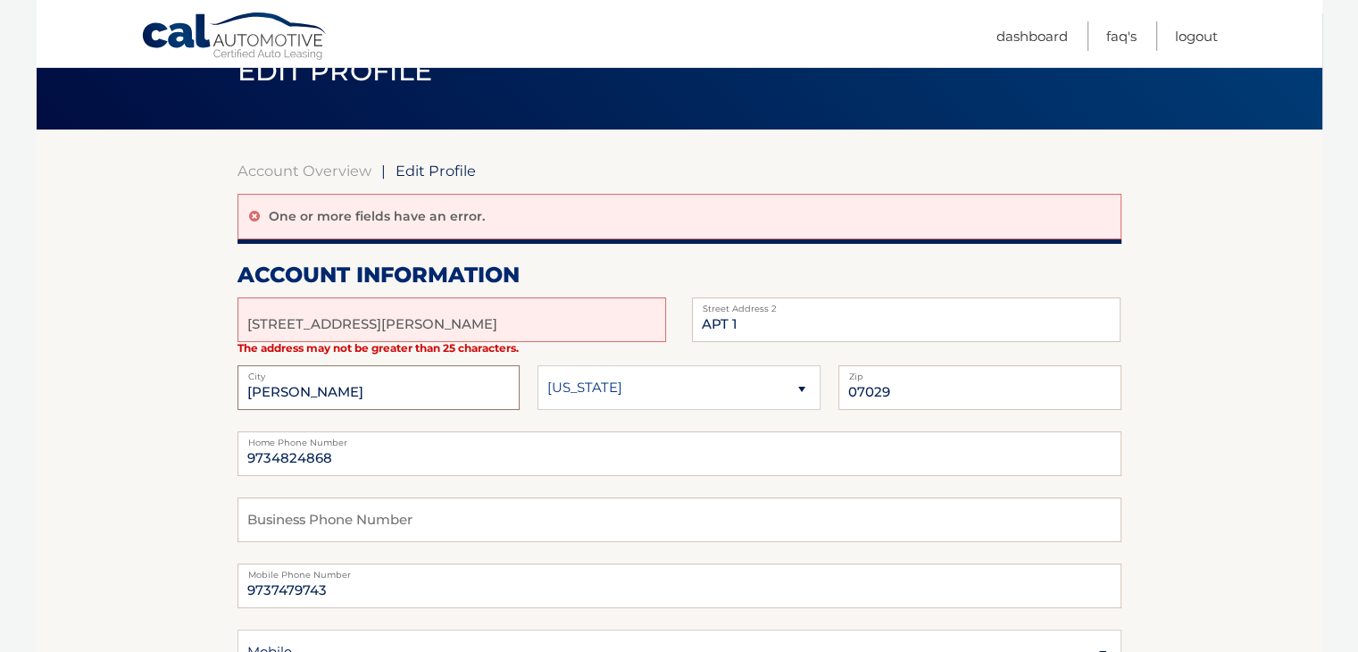
click at [449, 382] on input "[PERSON_NAME]" at bounding box center [378, 387] width 283 height 45
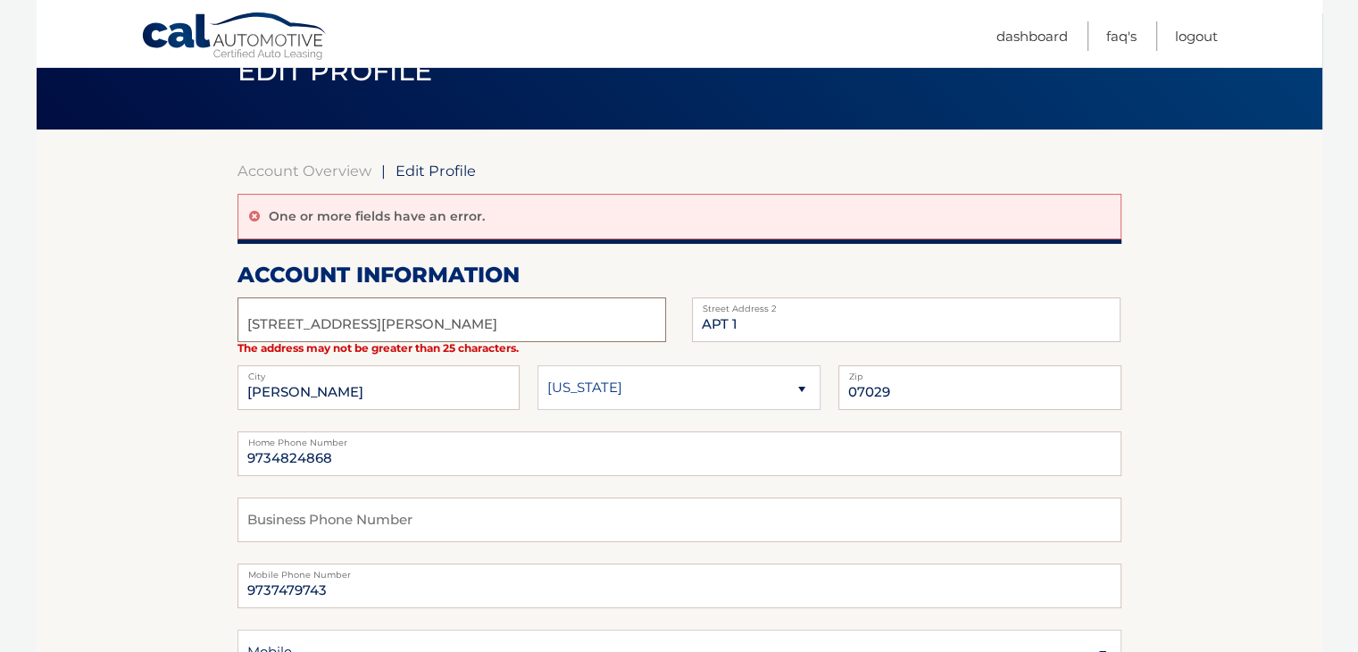
drag, startPoint x: 380, startPoint y: 326, endPoint x: 340, endPoint y: 337, distance: 41.8
click at [370, 328] on input "200 Dey Street" at bounding box center [451, 319] width 428 height 45
drag, startPoint x: 340, startPoint y: 337, endPoint x: 303, endPoint y: 363, distance: 44.8
click at [332, 340] on input "200 Dey Street" at bounding box center [451, 319] width 428 height 45
drag, startPoint x: 392, startPoint y: 321, endPoint x: 450, endPoint y: 328, distance: 58.4
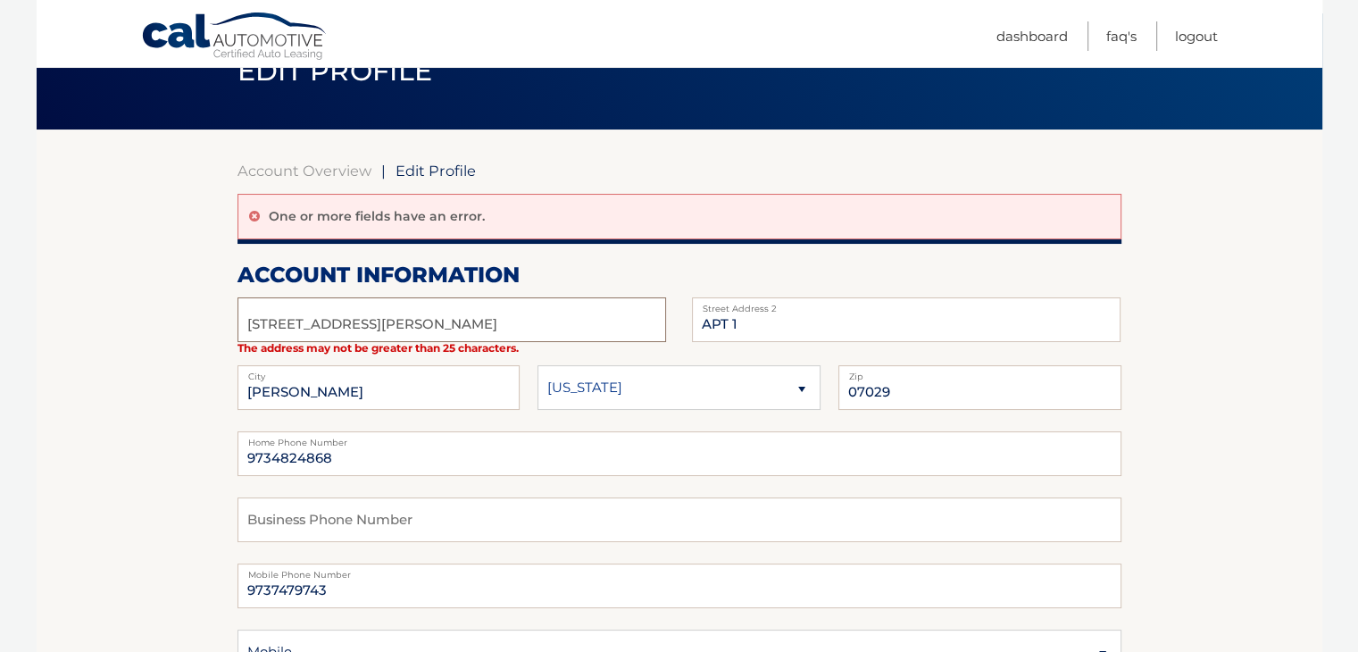
click at [450, 328] on input "313 Frank E Rodgers Boulevard North" at bounding box center [451, 319] width 428 height 45
drag, startPoint x: 432, startPoint y: 320, endPoint x: 575, endPoint y: 327, distance: 142.9
click at [575, 327] on input "313 Frank E Rodgers Blvd North" at bounding box center [451, 319] width 428 height 45
type input "313 Frank E Rodgers Blvd N"
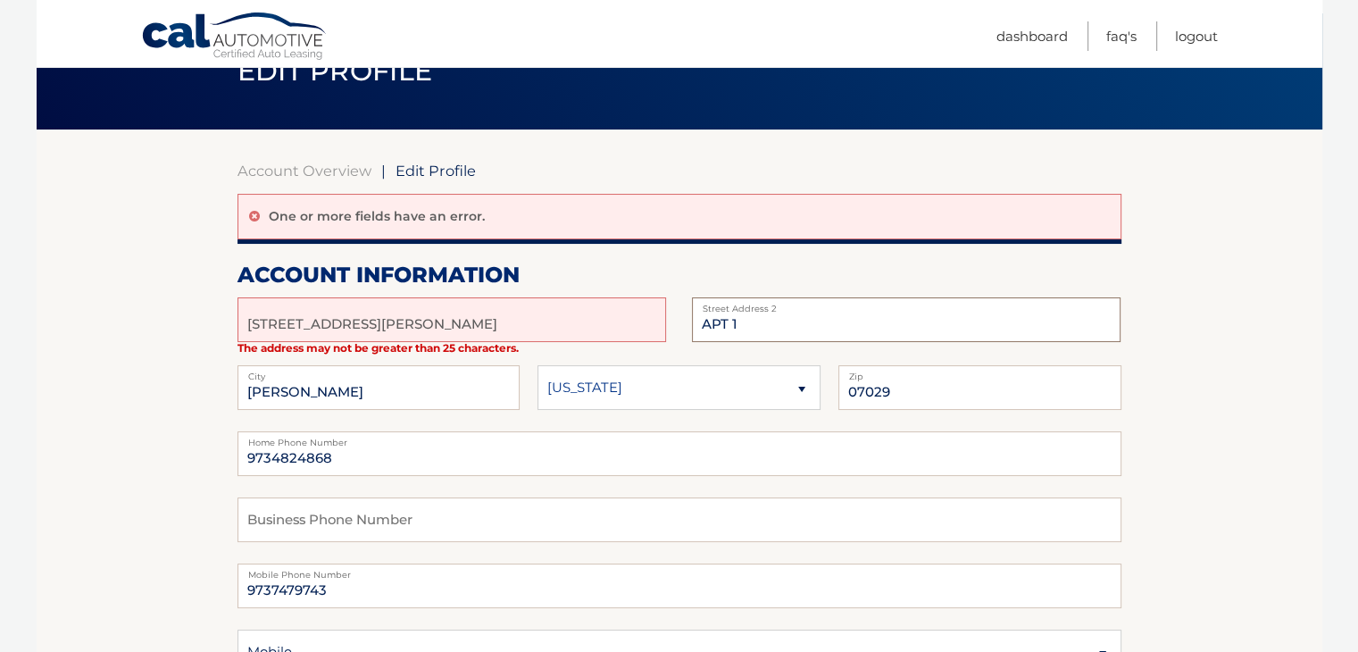
click at [825, 322] on input "APT 1" at bounding box center [906, 319] width 428 height 45
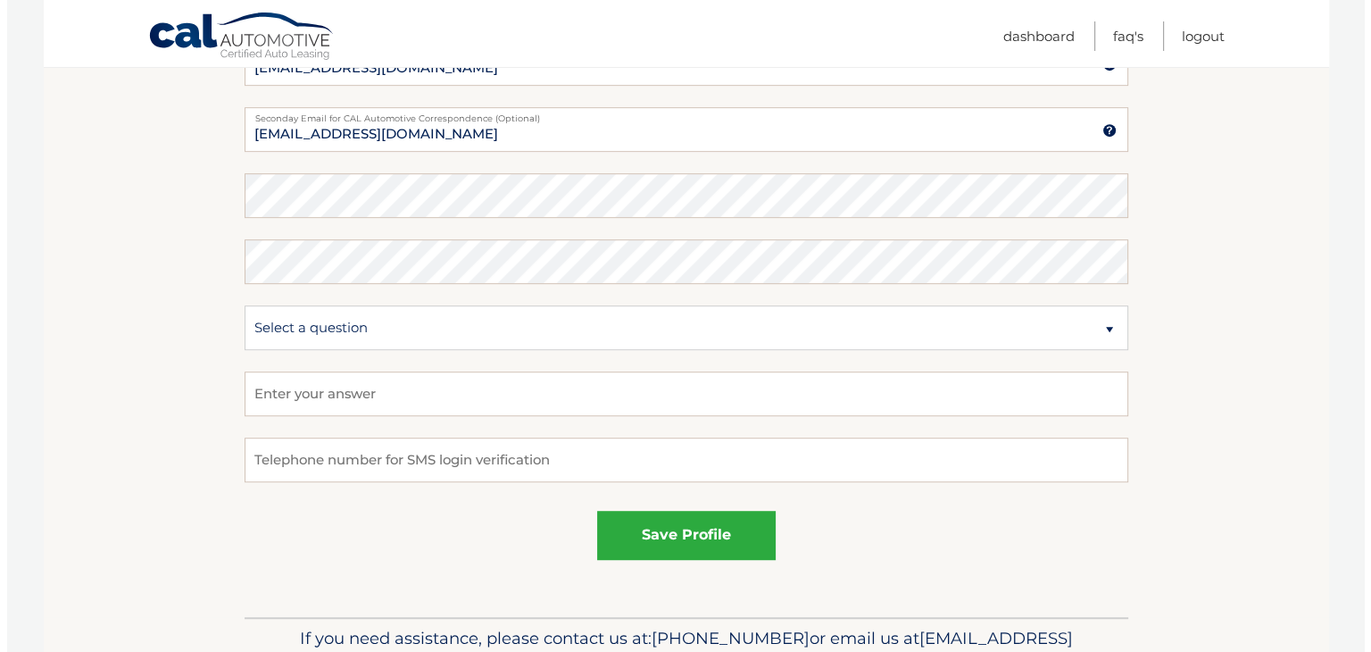
scroll to position [1046, 0]
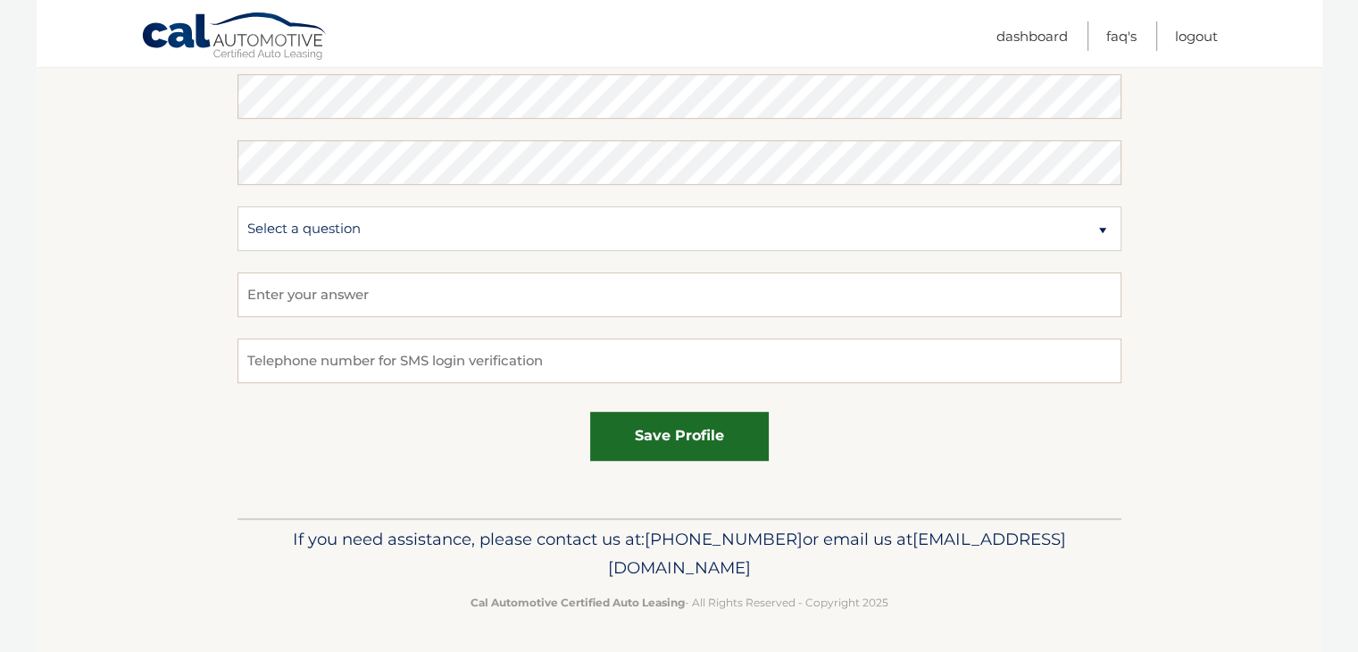
click at [660, 444] on button "save profile" at bounding box center [679, 435] width 179 height 49
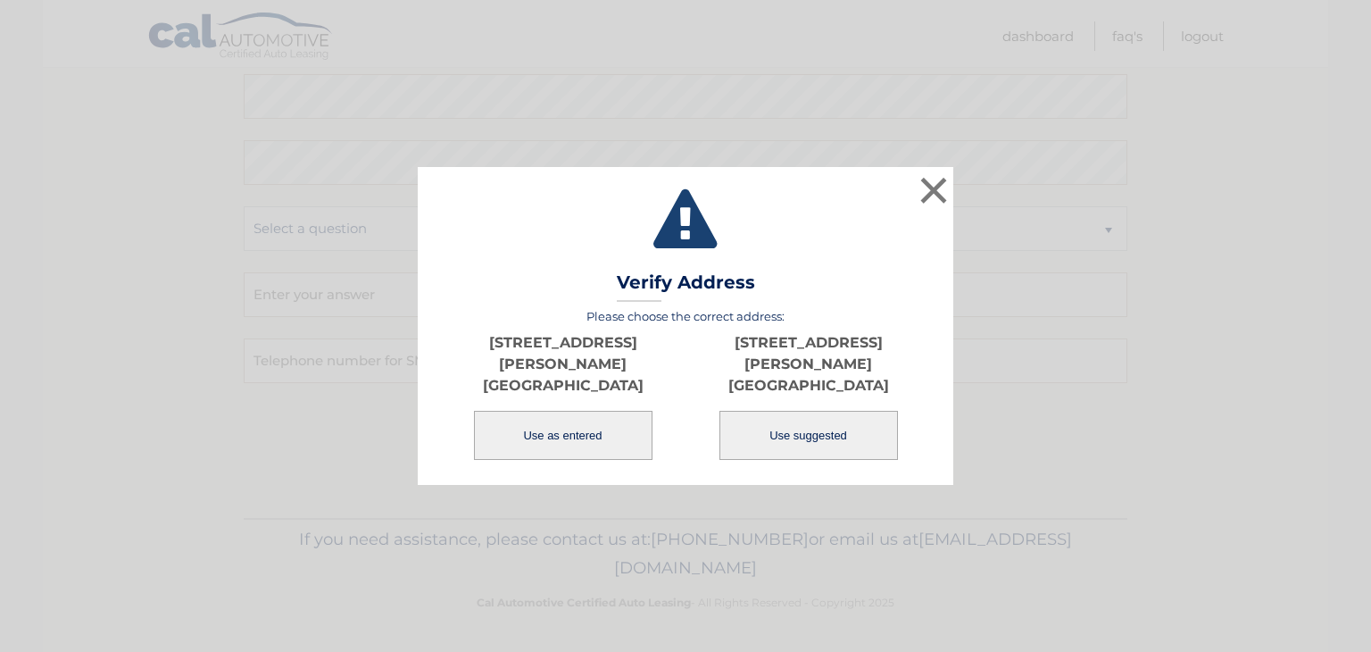
click at [577, 420] on button "Use as entered" at bounding box center [563, 435] width 179 height 49
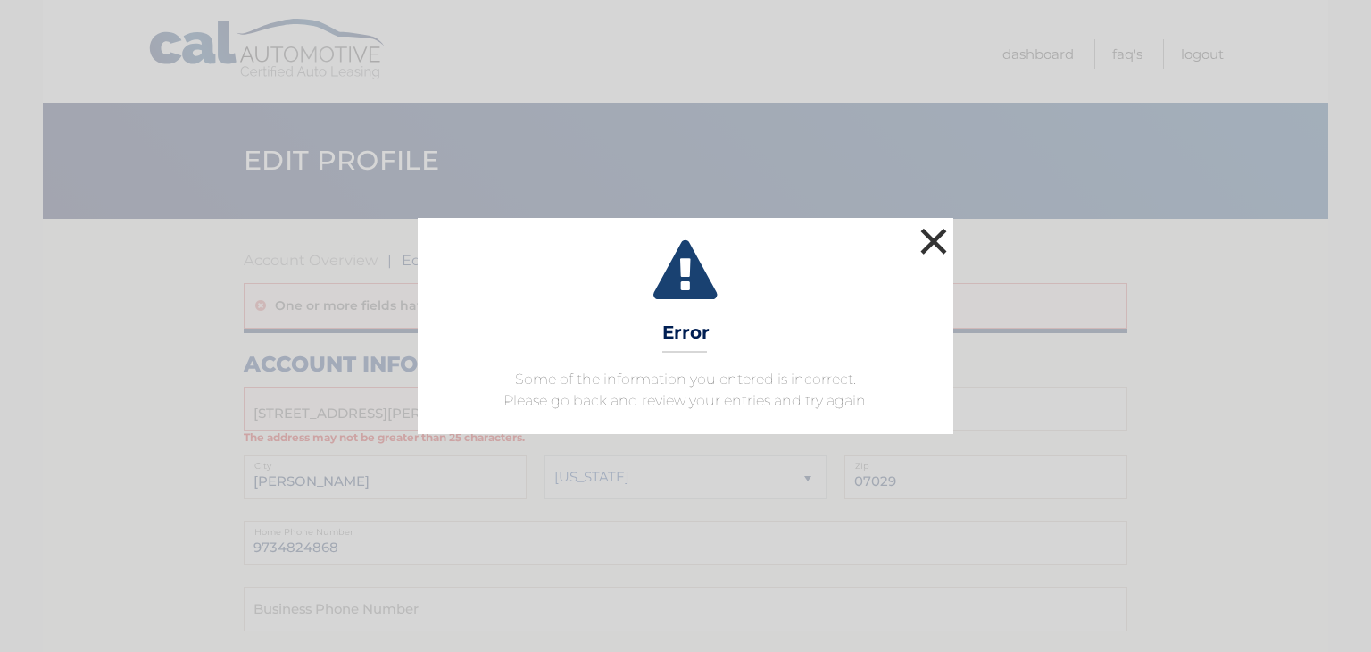
click at [936, 248] on button "×" at bounding box center [934, 241] width 36 height 36
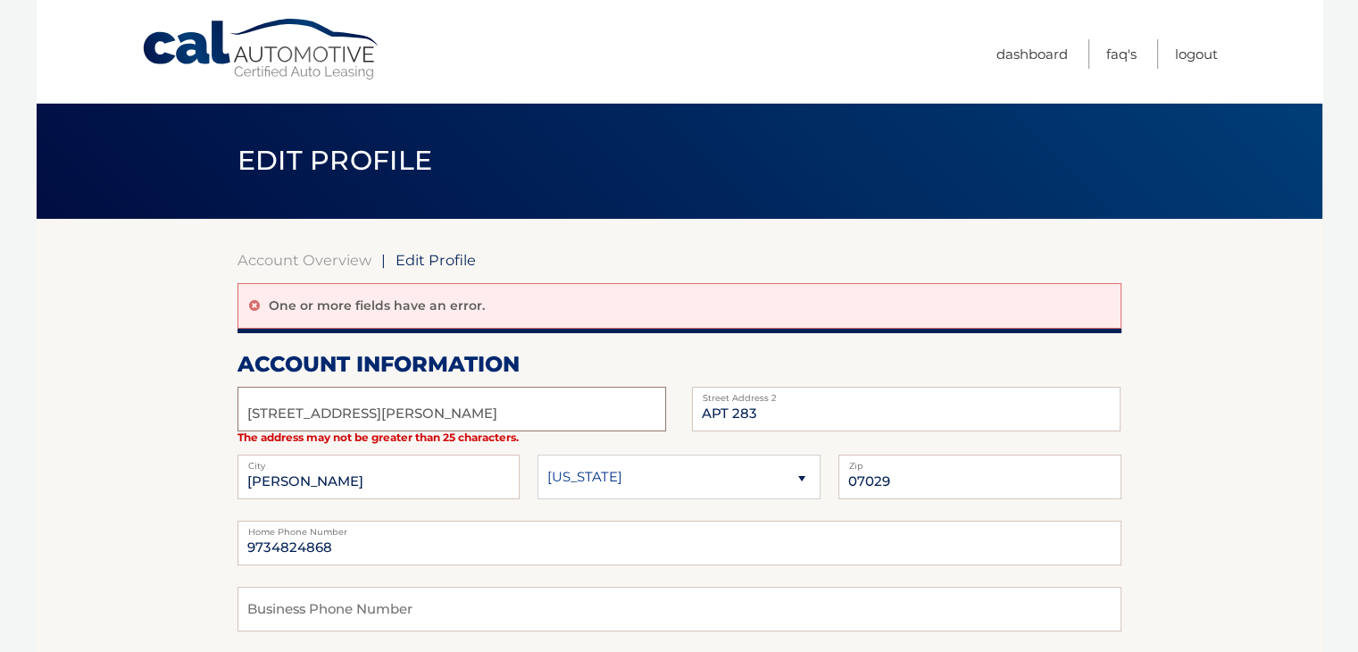
drag, startPoint x: 352, startPoint y: 419, endPoint x: 137, endPoint y: 416, distance: 215.1
type input "3"
click at [270, 411] on input "313 Frank E Rodgers Boulevard North" at bounding box center [451, 408] width 428 height 45
type input "313FrankERodgers Blvd N"
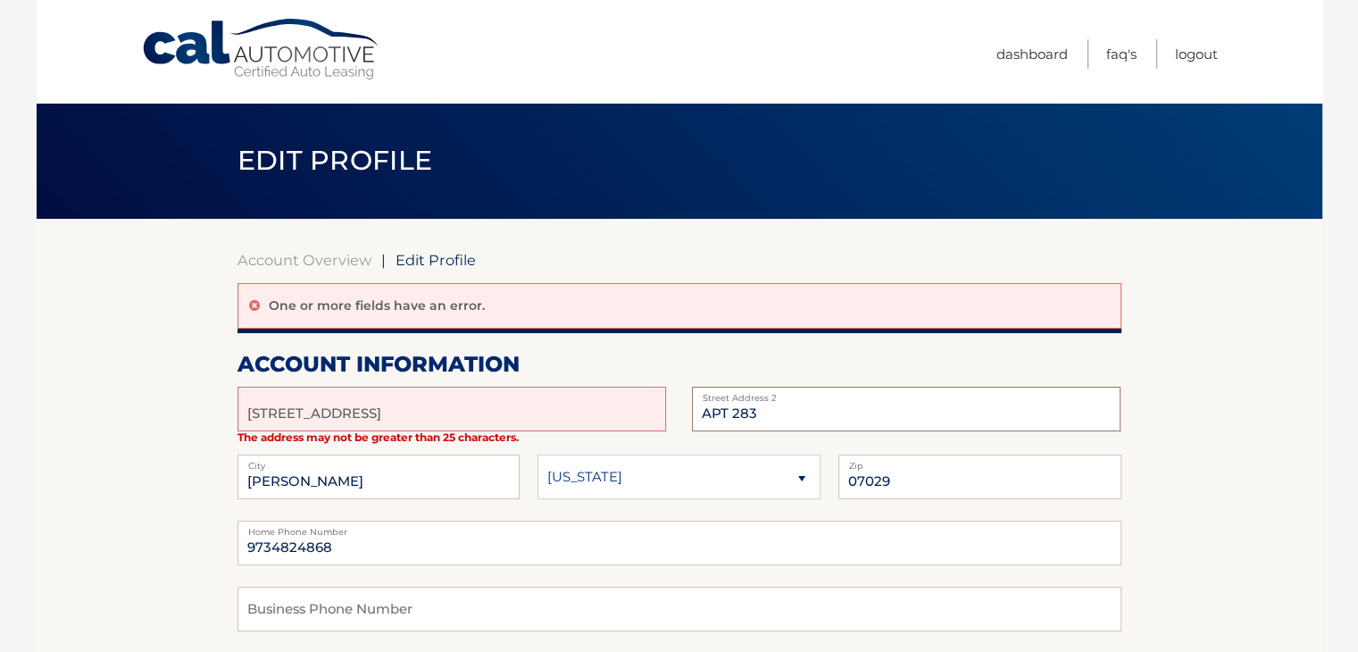
drag, startPoint x: 735, startPoint y: 404, endPoint x: 798, endPoint y: 405, distance: 63.4
click at [798, 405] on input "APT 283" at bounding box center [906, 408] width 428 height 45
type input "APT 1"
click at [641, 530] on label "Home Phone Number" at bounding box center [679, 527] width 884 height 14
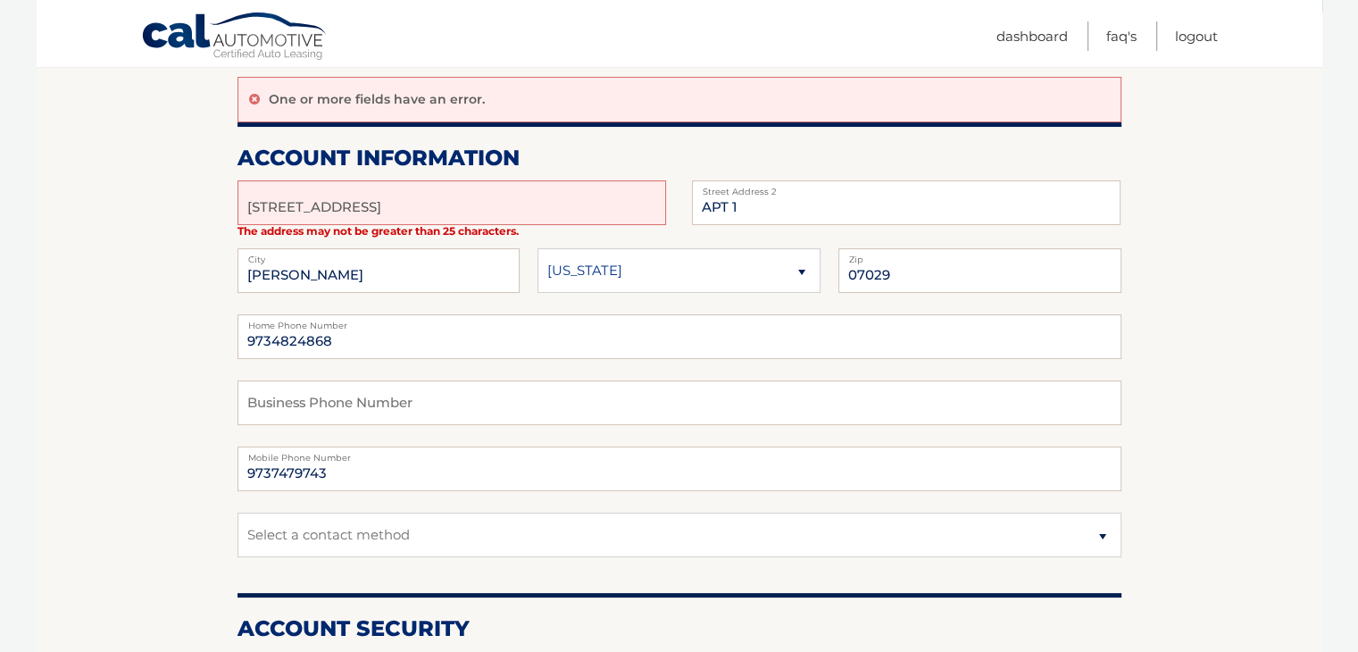
scroll to position [357, 0]
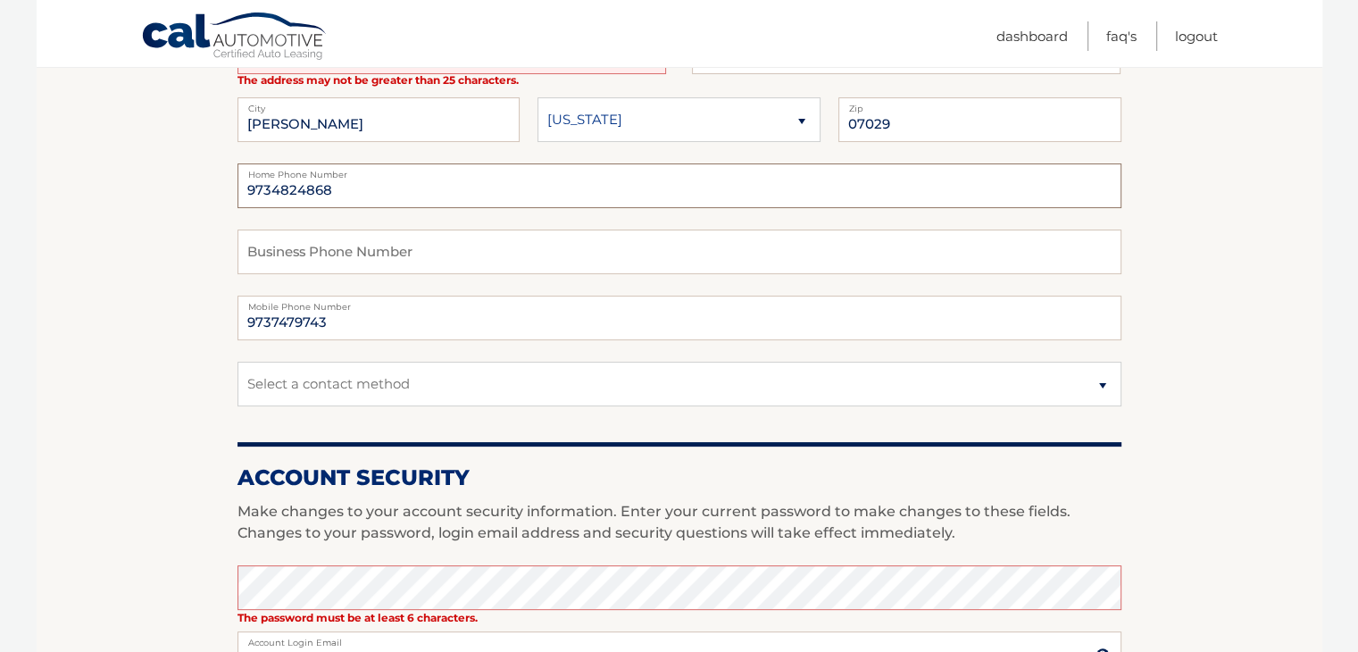
drag, startPoint x: 361, startPoint y: 194, endPoint x: 275, endPoint y: 179, distance: 86.9
click at [275, 179] on input "9734824868" at bounding box center [679, 185] width 884 height 45
type input "97342745226"
drag, startPoint x: 264, startPoint y: 321, endPoint x: 23, endPoint y: 320, distance: 241.0
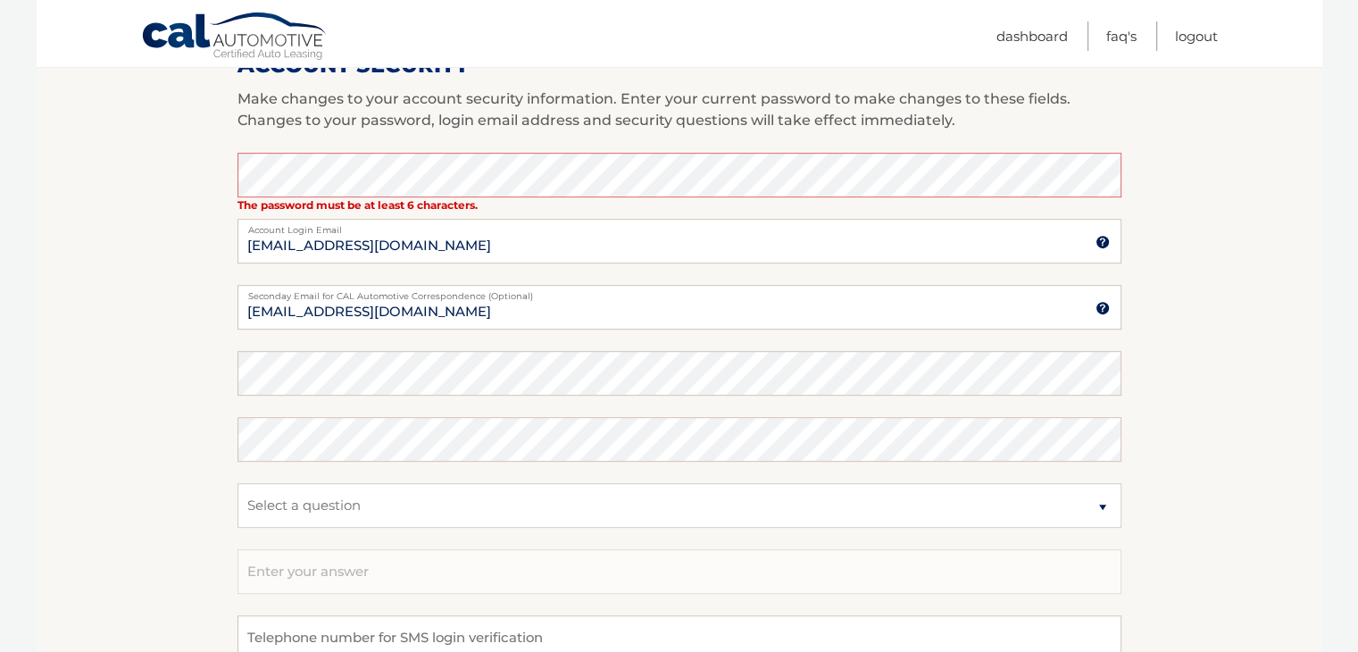
scroll to position [893, 0]
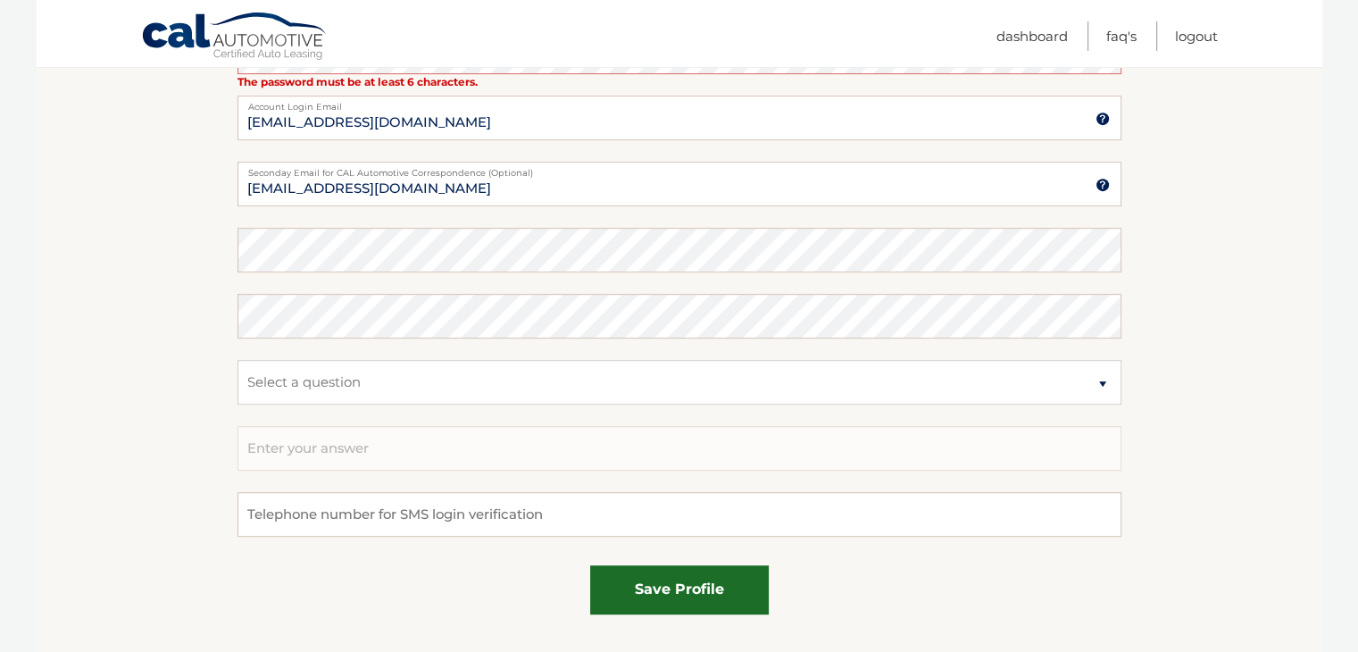
click at [683, 579] on button "save profile" at bounding box center [679, 589] width 179 height 49
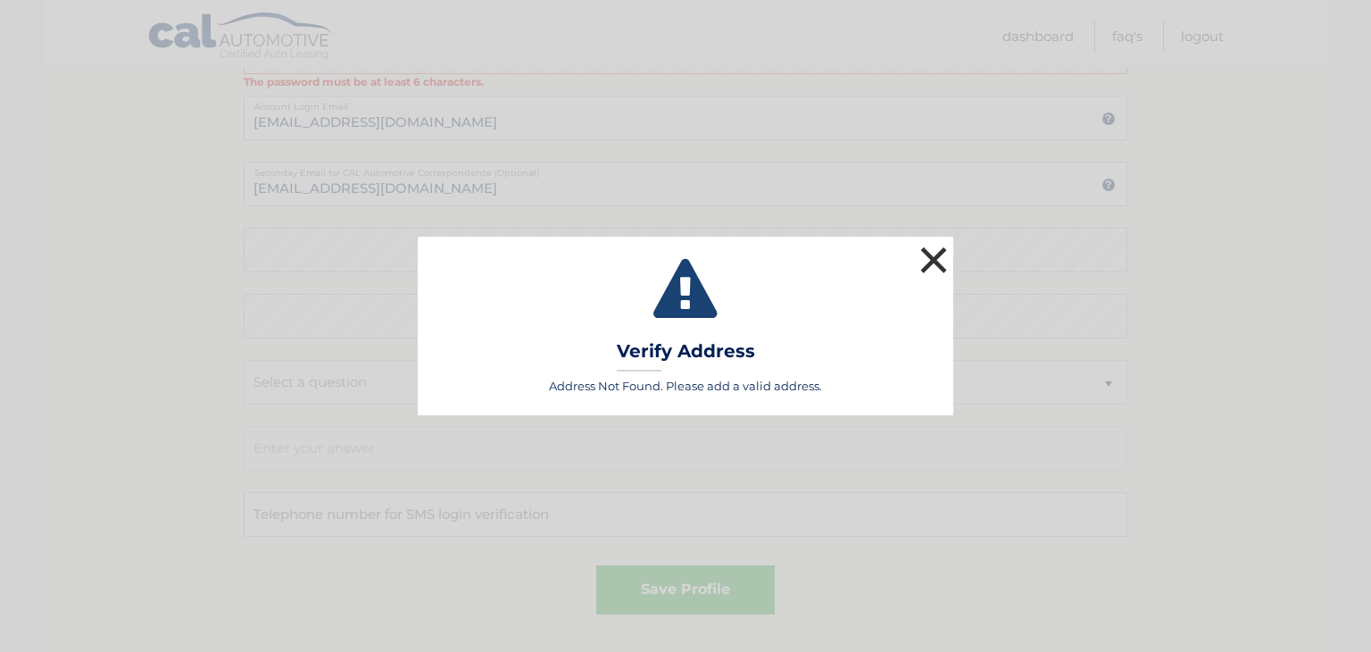
click at [929, 261] on button "×" at bounding box center [934, 260] width 36 height 36
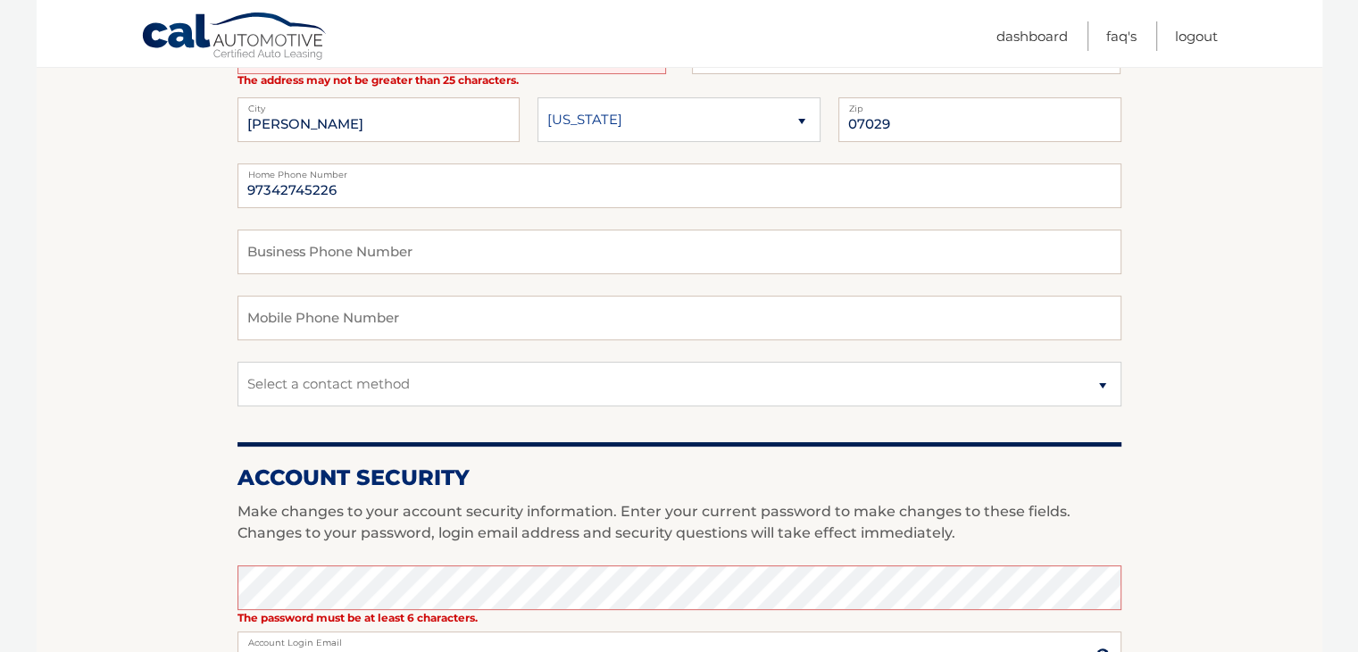
scroll to position [89, 0]
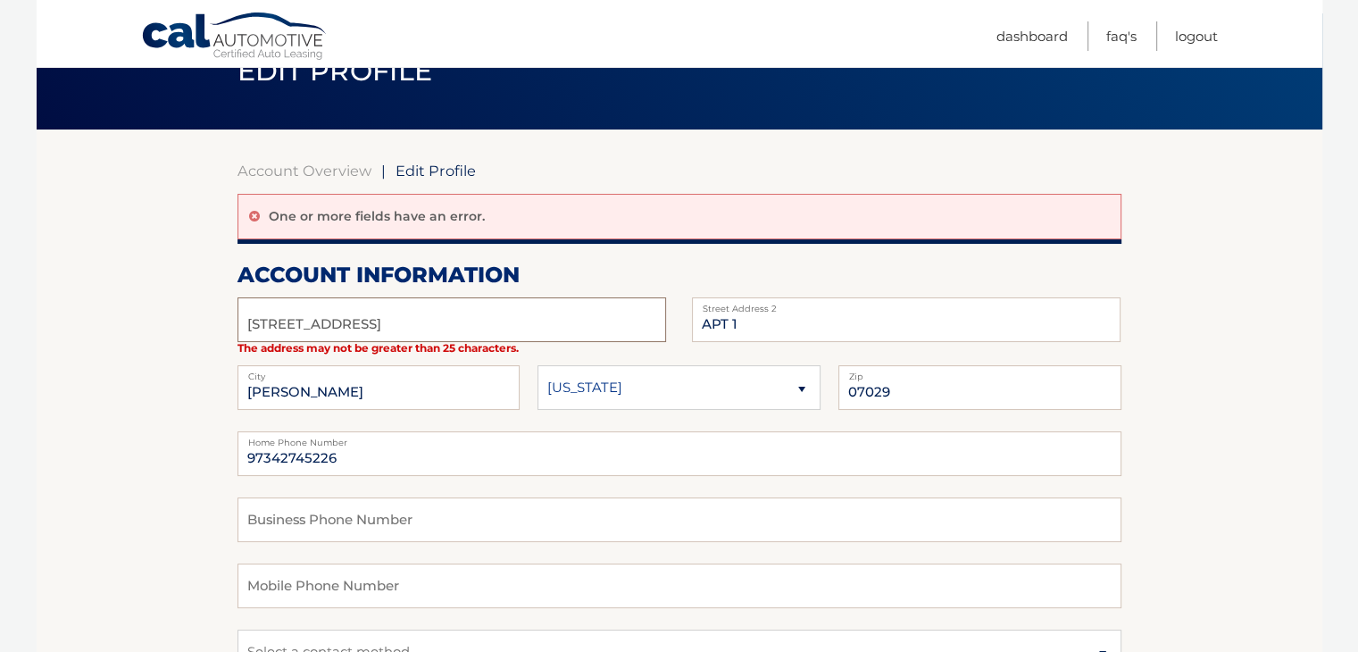
click at [266, 323] on input "313FrankERodgers Blvd N" at bounding box center [451, 319] width 428 height 45
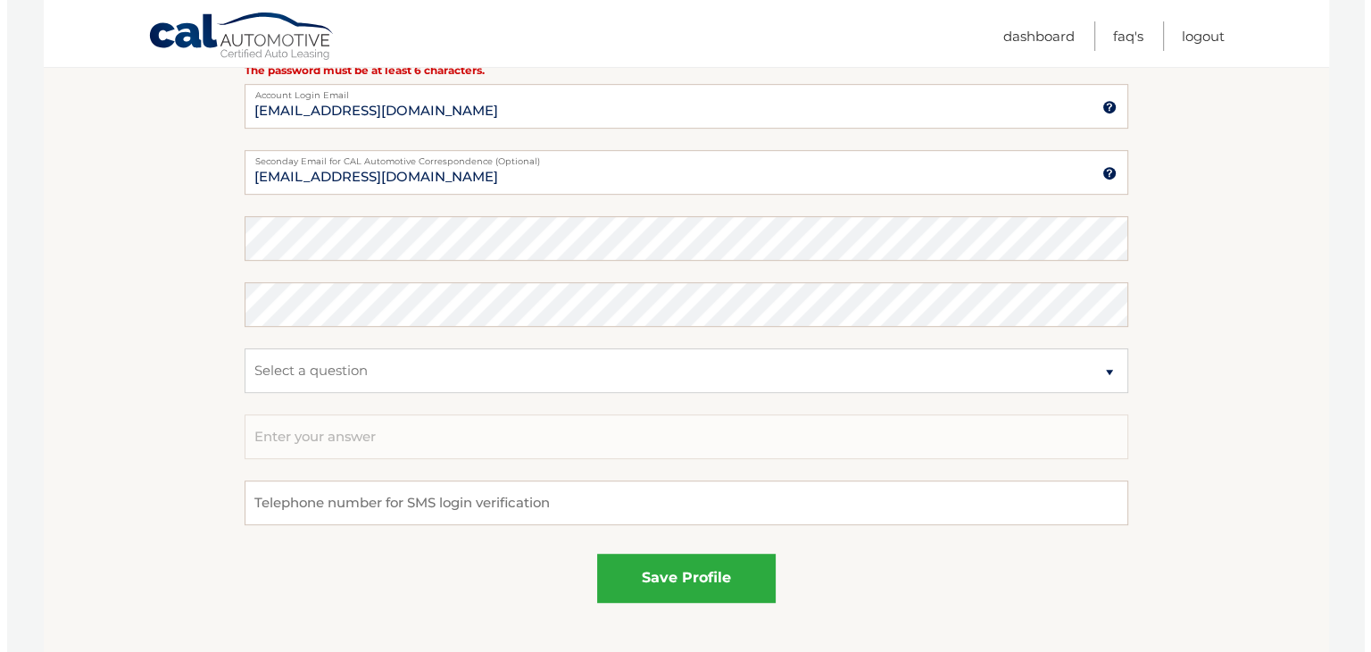
scroll to position [1046, 0]
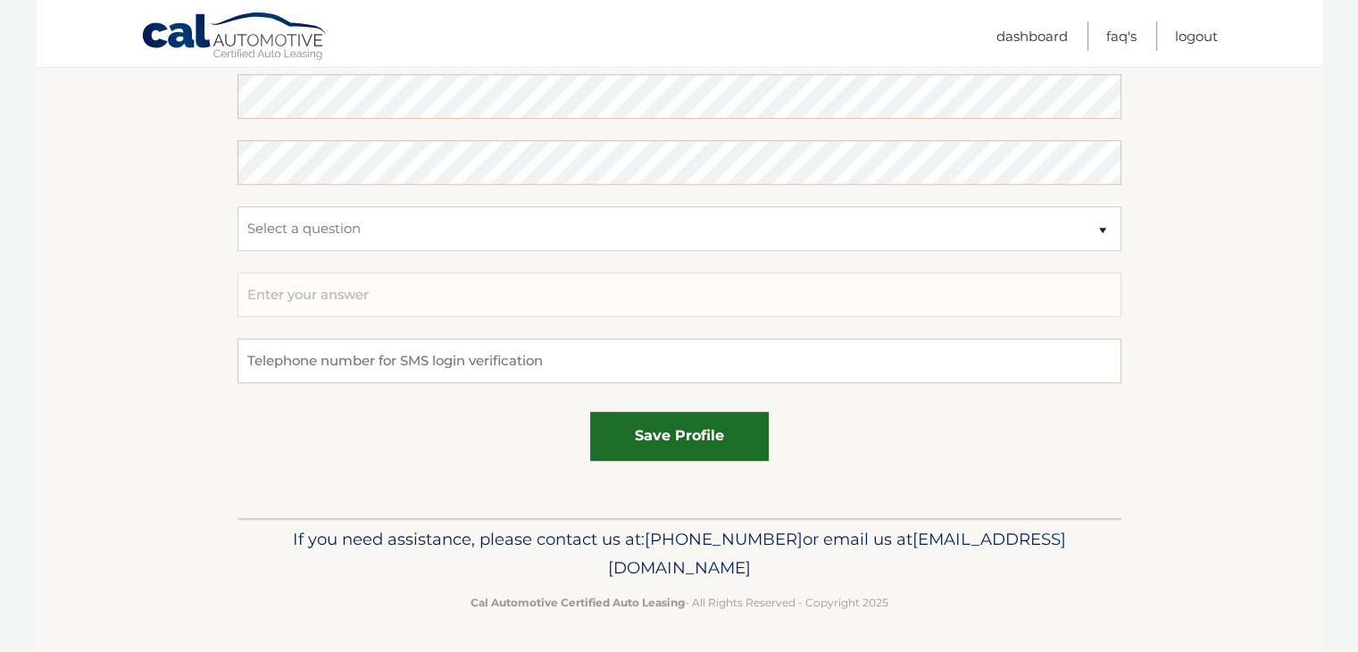
type input "313 FrankERodgers Blvd N"
click at [693, 424] on button "save profile" at bounding box center [679, 435] width 179 height 49
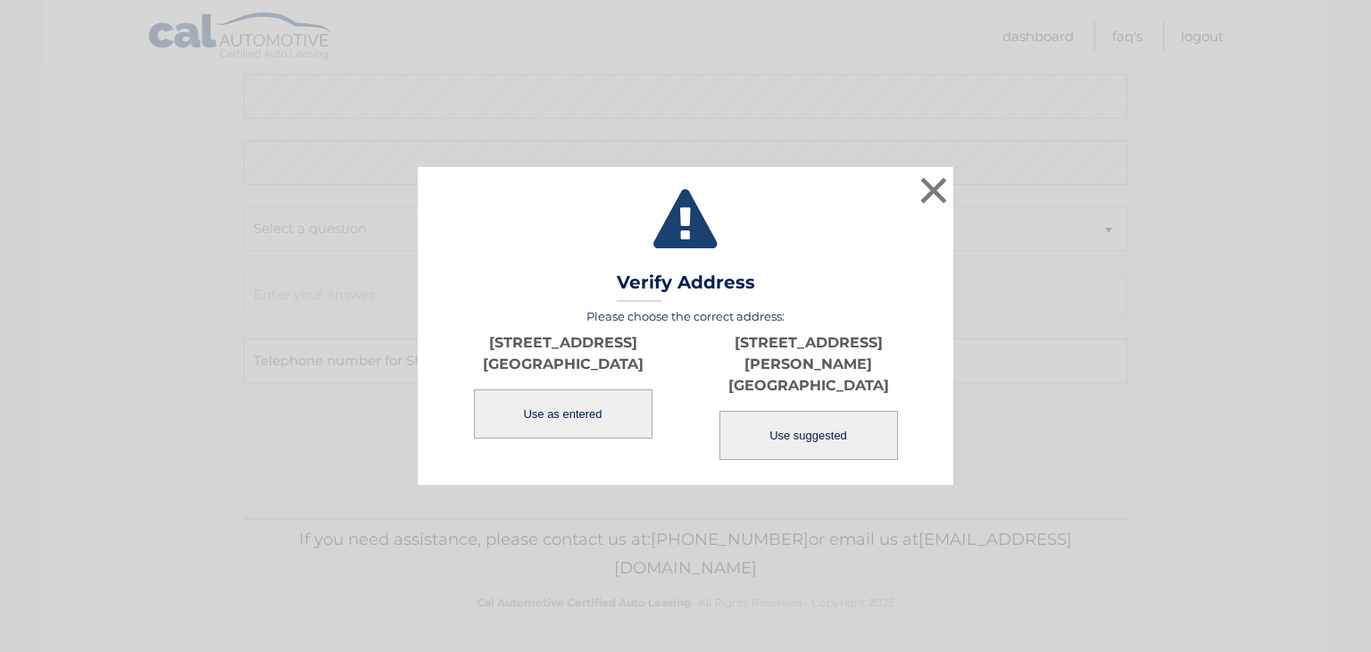
click at [586, 401] on button "Use as entered" at bounding box center [563, 413] width 179 height 49
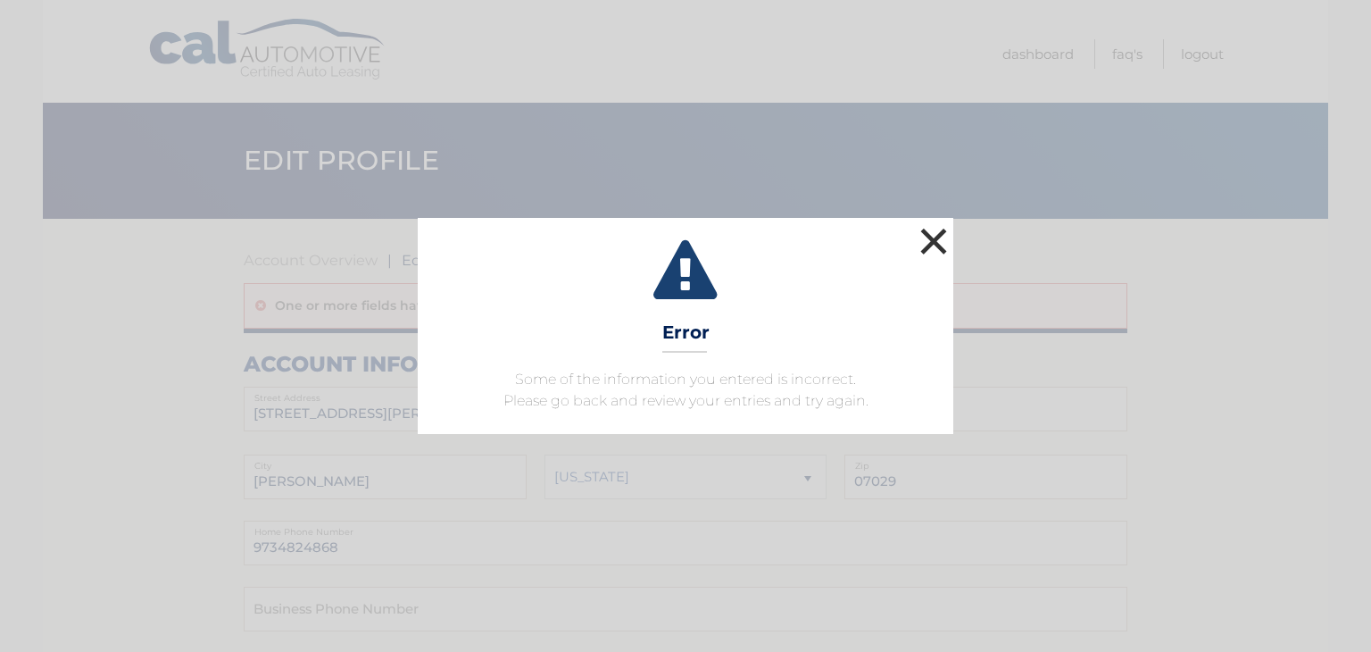
click at [929, 246] on button "×" at bounding box center [934, 241] width 36 height 36
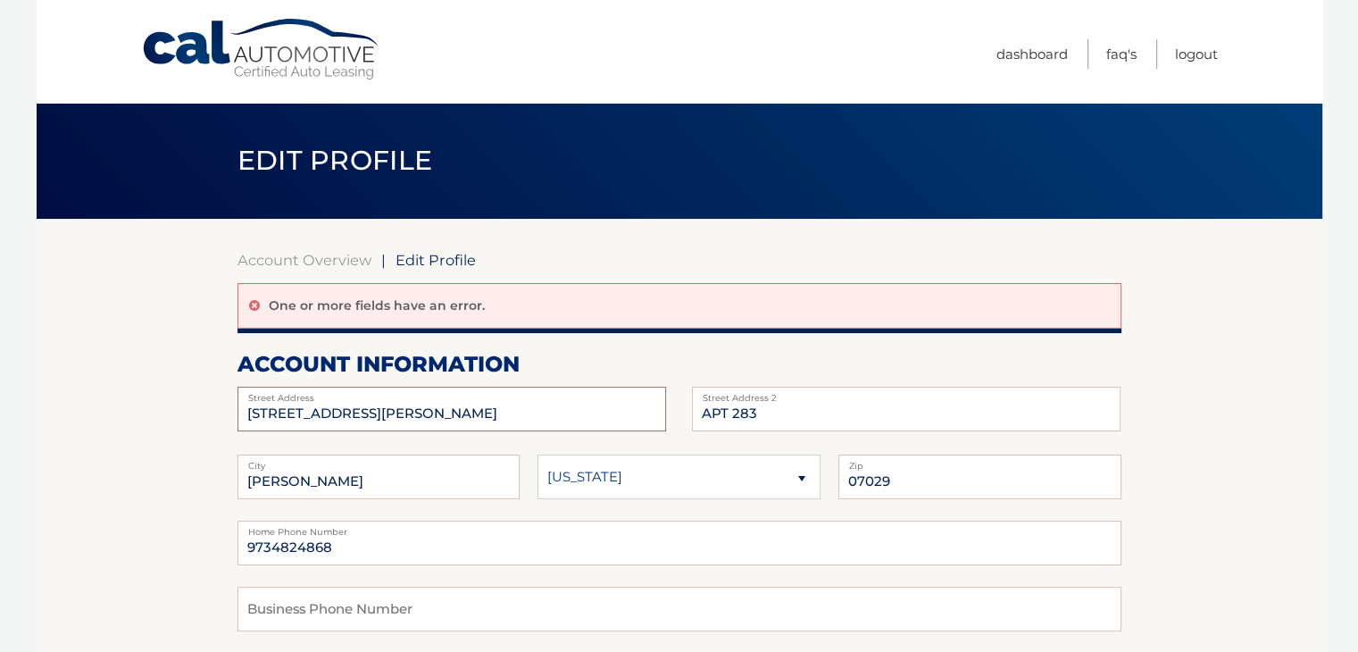
drag, startPoint x: 398, startPoint y: 427, endPoint x: 4, endPoint y: 426, distance: 394.5
click at [0, 426] on body "Cal Automotive Menu Dashboard FAQ's Logout | Zip" at bounding box center [679, 326] width 1358 height 652
drag, startPoint x: 399, startPoint y: 410, endPoint x: 454, endPoint y: 420, distance: 56.4
click at [454, 420] on input "[STREET_ADDRESS][PERSON_NAME]" at bounding box center [451, 408] width 428 height 45
type input "[STREET_ADDRESS][PERSON_NAME]"
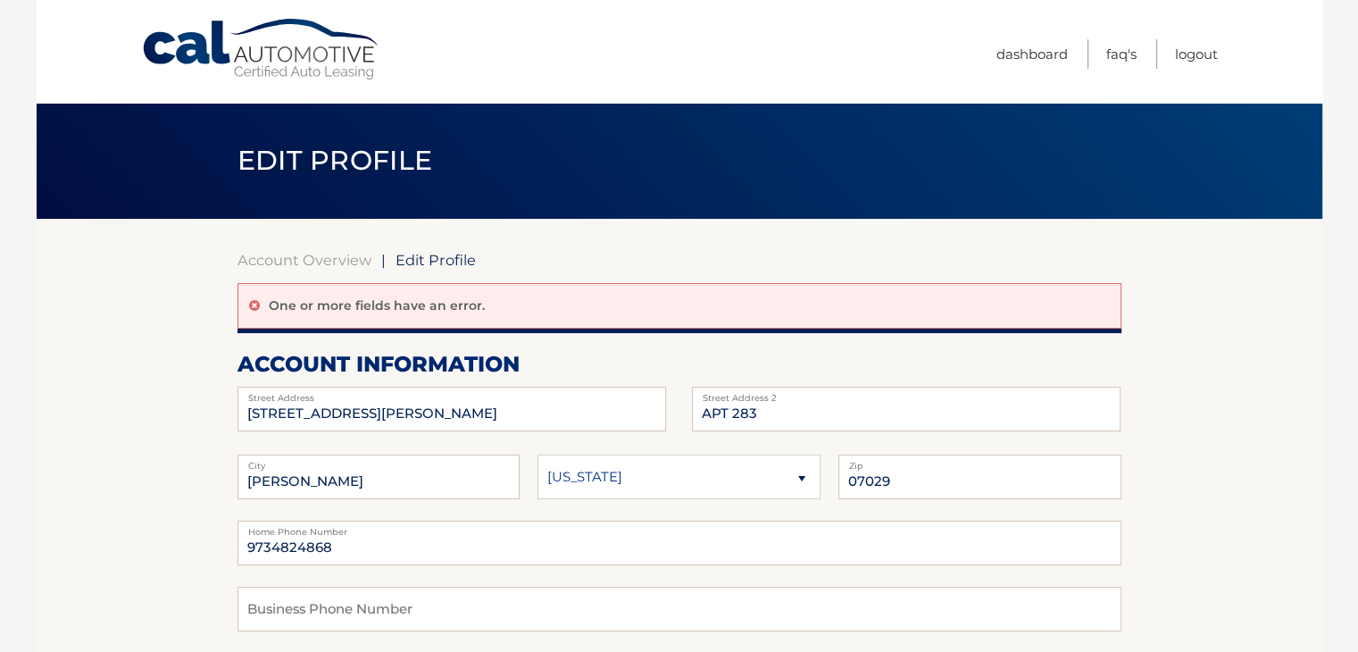
click at [312, 434] on div "[STREET_ADDRESS][PERSON_NAME] Address APT 283 Street Address 2 [PERSON_NAME][GE…" at bounding box center [679, 585] width 884 height 398
drag, startPoint x: 771, startPoint y: 405, endPoint x: 732, endPoint y: 412, distance: 39.9
click at [732, 412] on input "APT 283" at bounding box center [906, 408] width 428 height 45
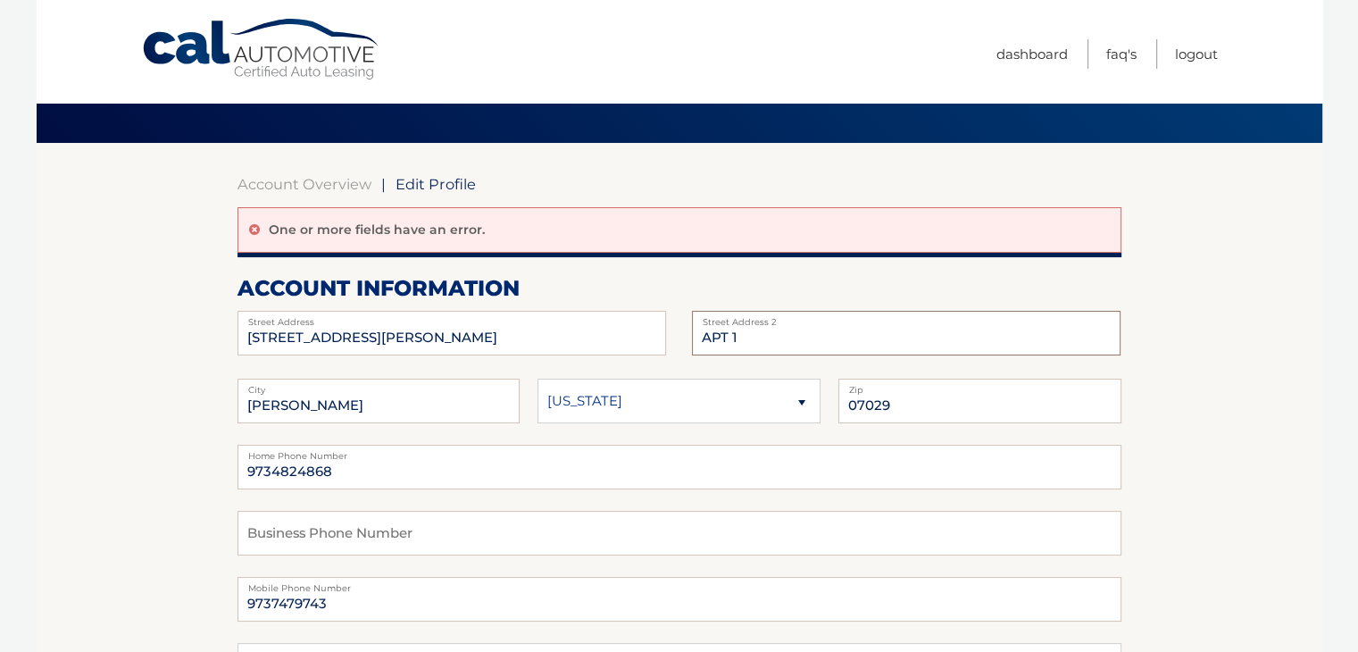
scroll to position [179, 0]
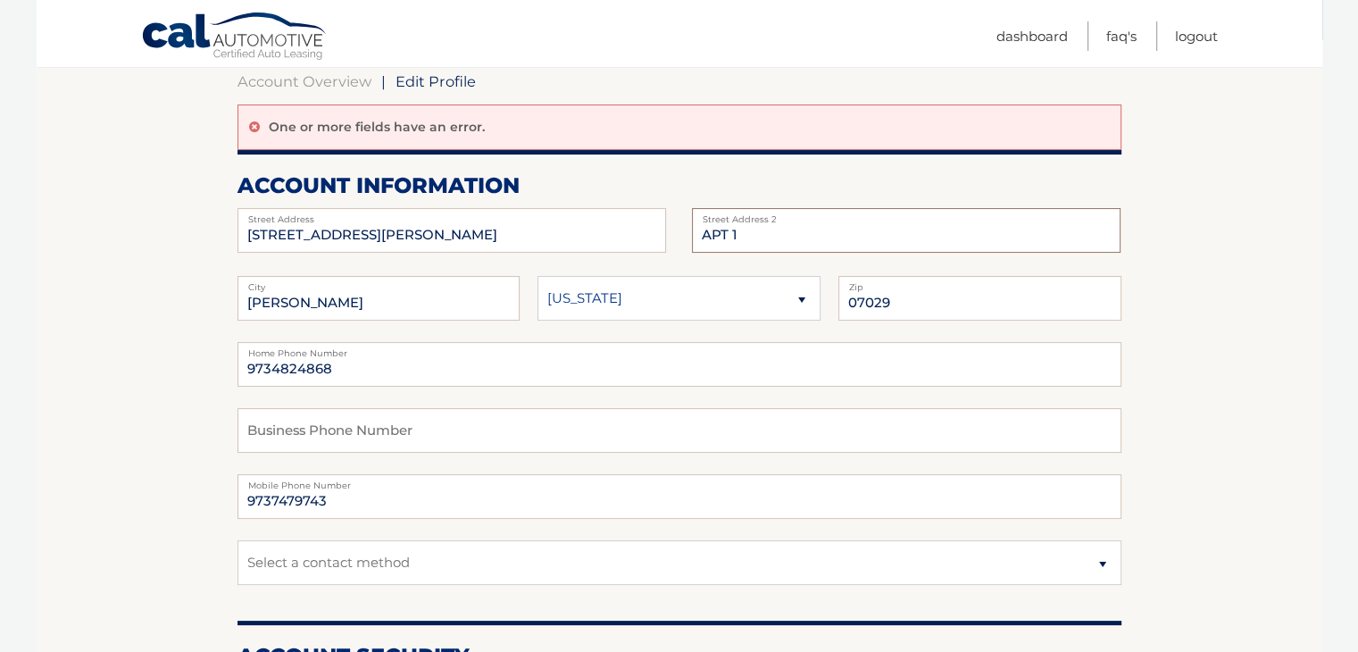
type input "APT 1"
drag, startPoint x: 335, startPoint y: 498, endPoint x: 81, endPoint y: 482, distance: 254.0
drag, startPoint x: 337, startPoint y: 378, endPoint x: 270, endPoint y: 374, distance: 67.1
click at [270, 374] on input "9734824868" at bounding box center [679, 364] width 884 height 45
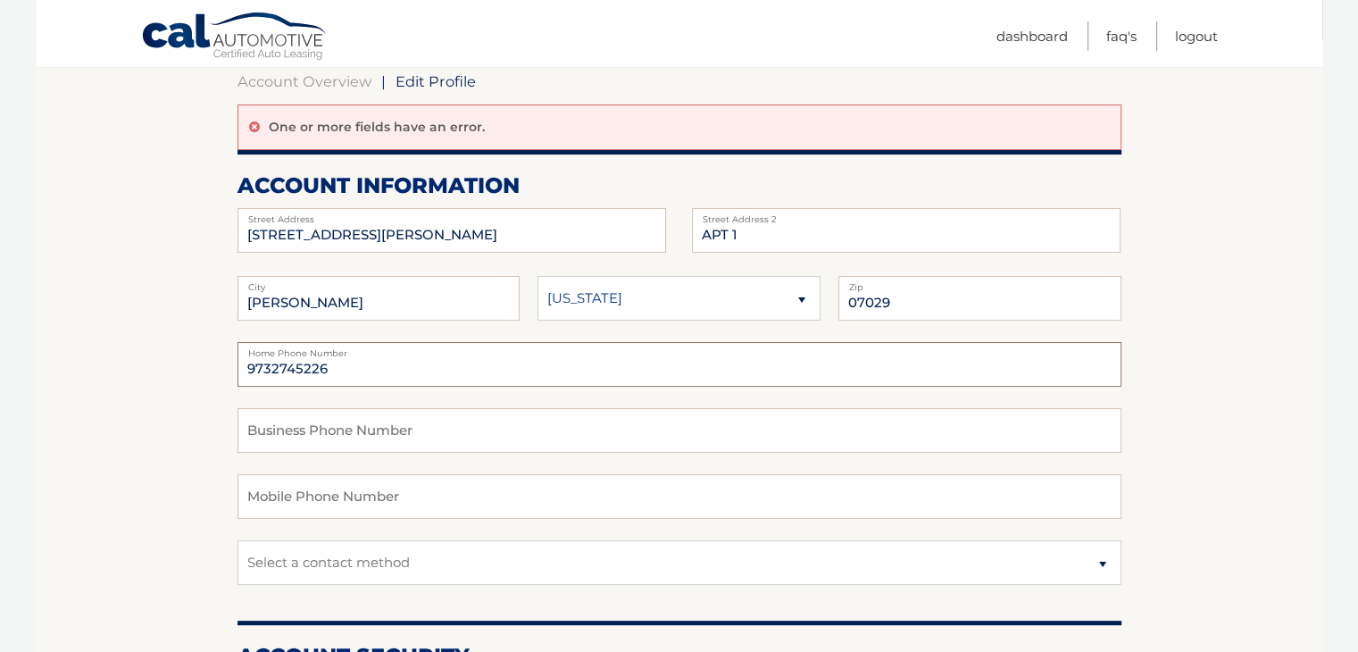
type input "9732745226"
click at [591, 446] on input "text" at bounding box center [679, 430] width 884 height 45
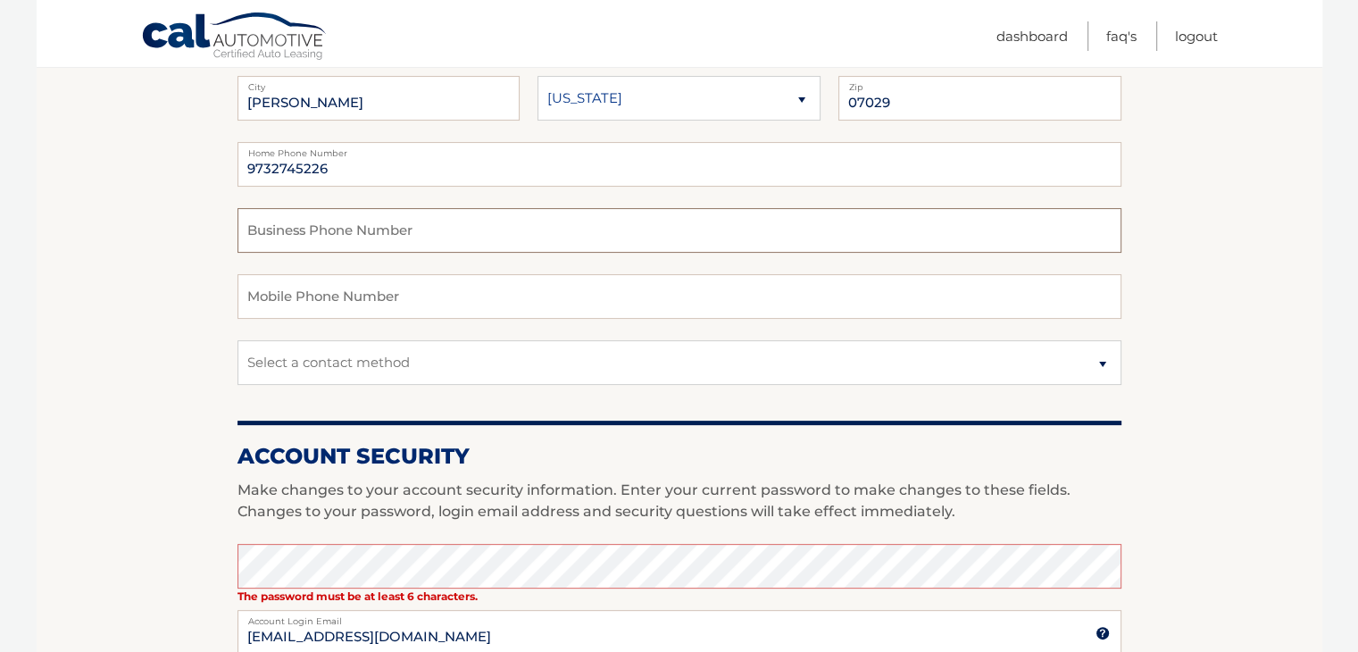
scroll to position [446, 0]
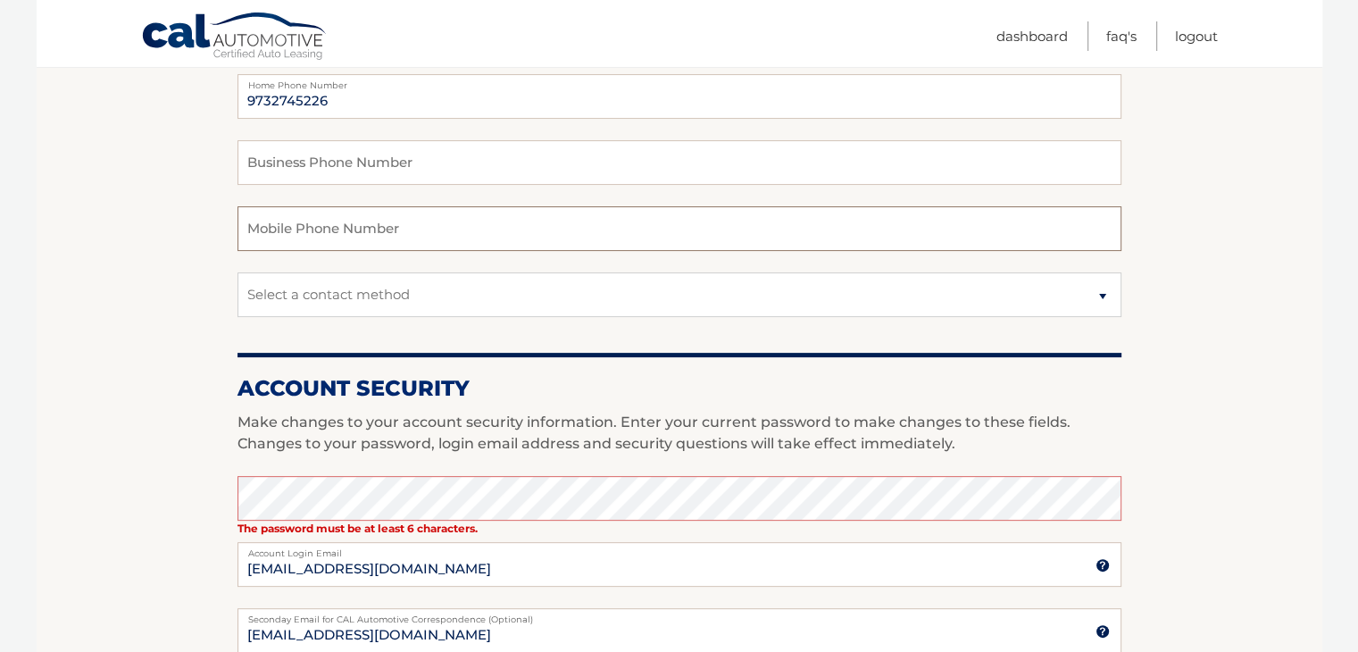
type input "[EMAIL_ADDRESS][DOMAIN_NAME]"
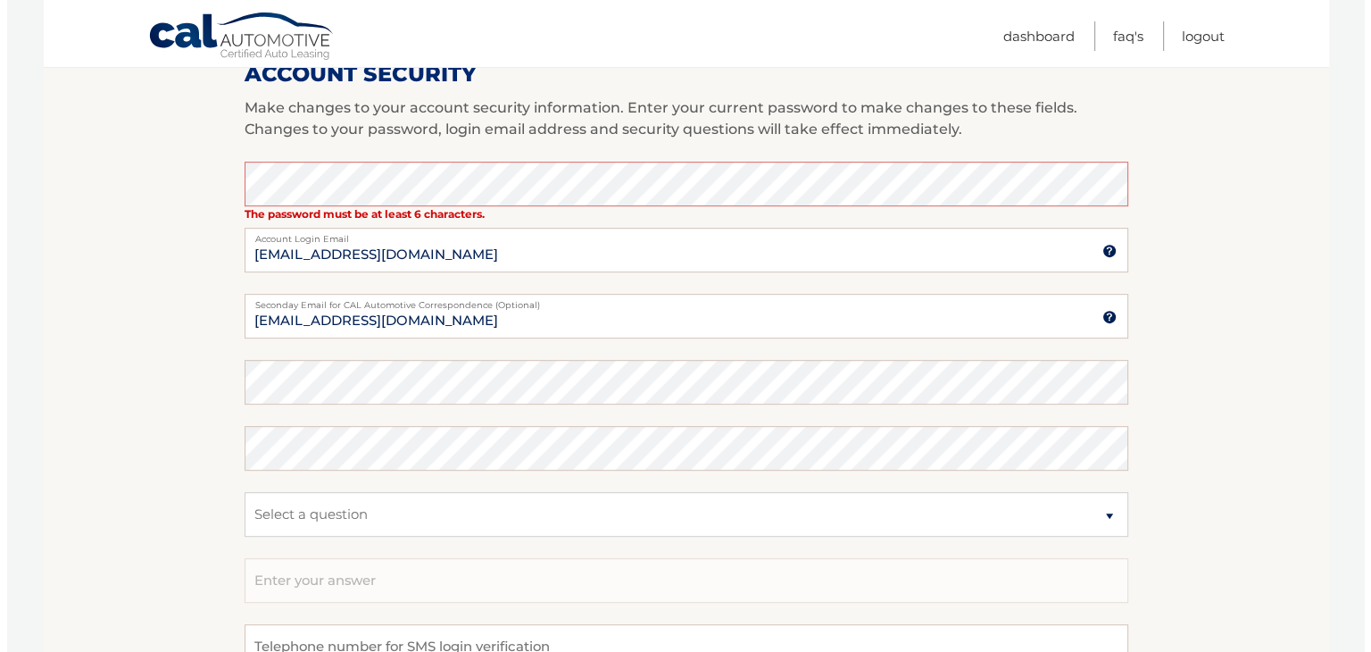
scroll to position [1046, 0]
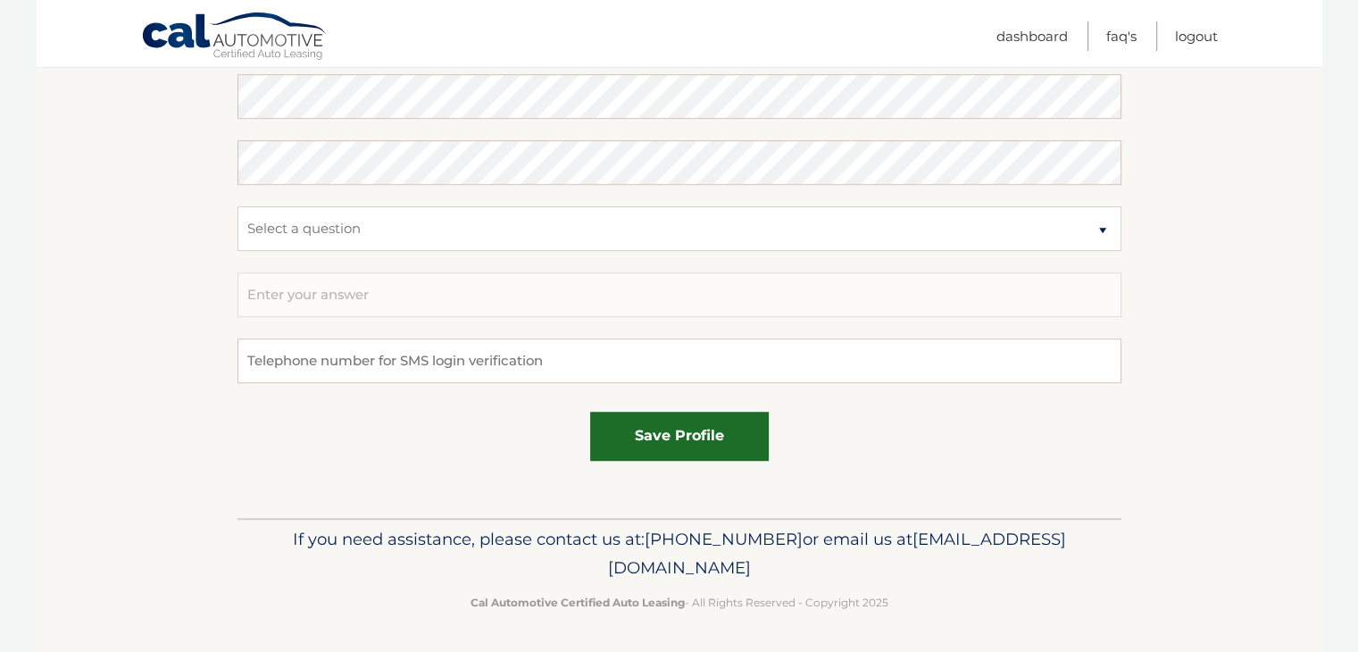
click at [644, 446] on button "save profile" at bounding box center [679, 435] width 179 height 49
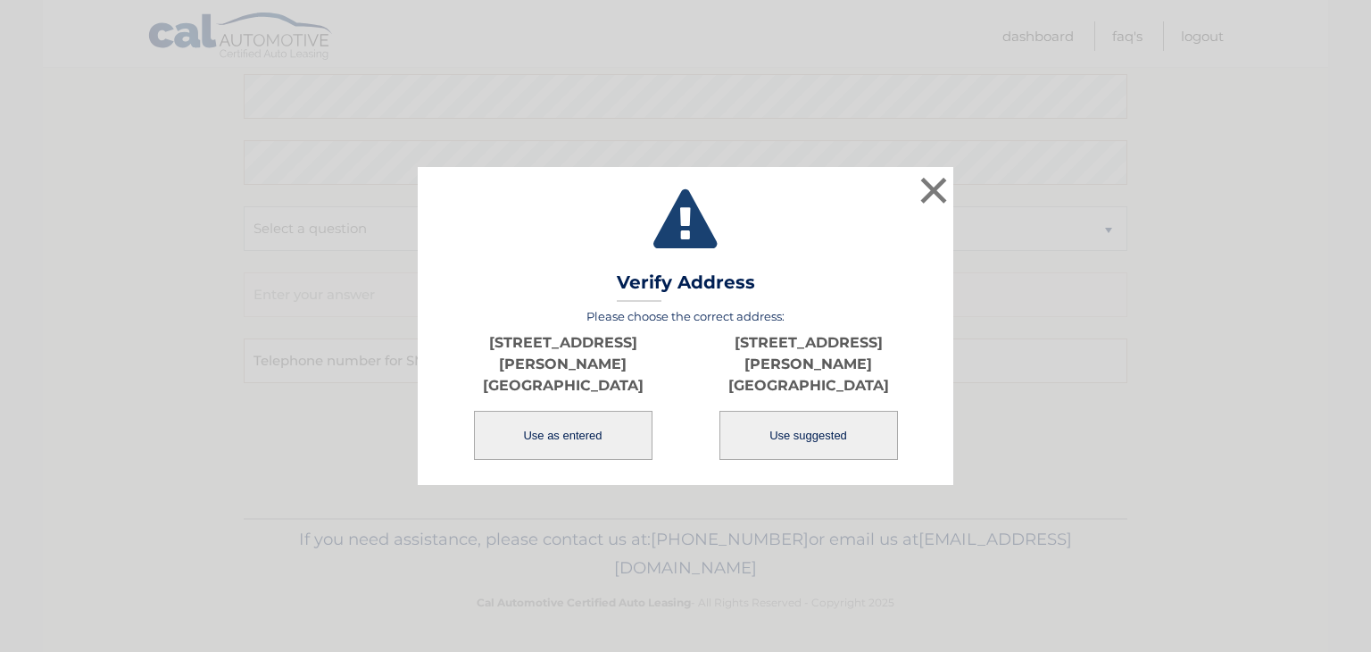
click at [810, 433] on button "Use suggested" at bounding box center [808, 435] width 179 height 49
type input "313 FRANK E RODGERS BLVD N"
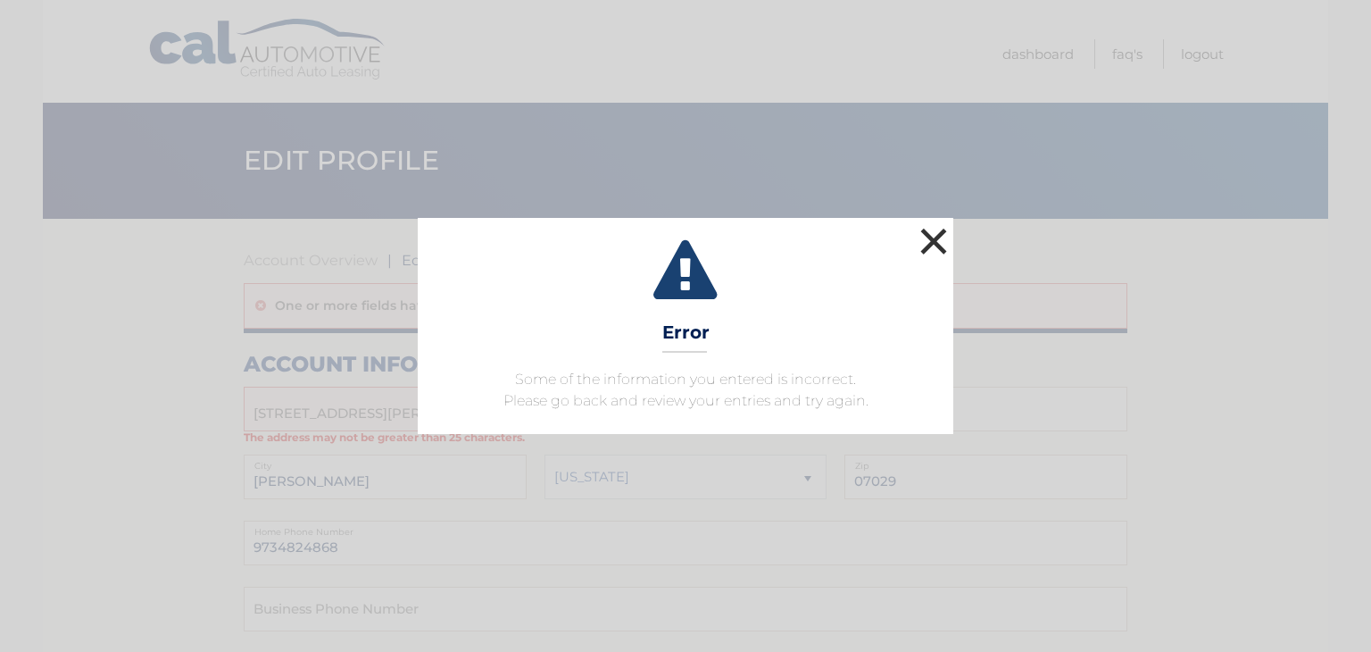
click at [930, 248] on button "×" at bounding box center [934, 241] width 36 height 36
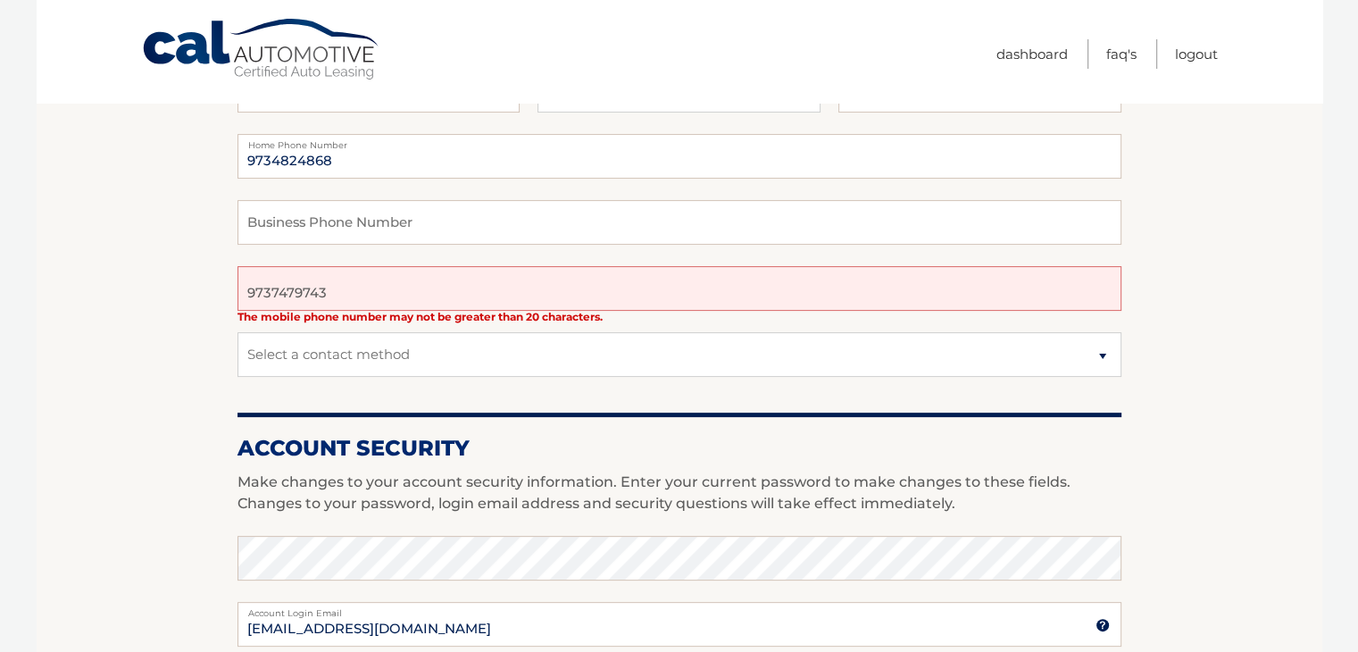
scroll to position [536, 0]
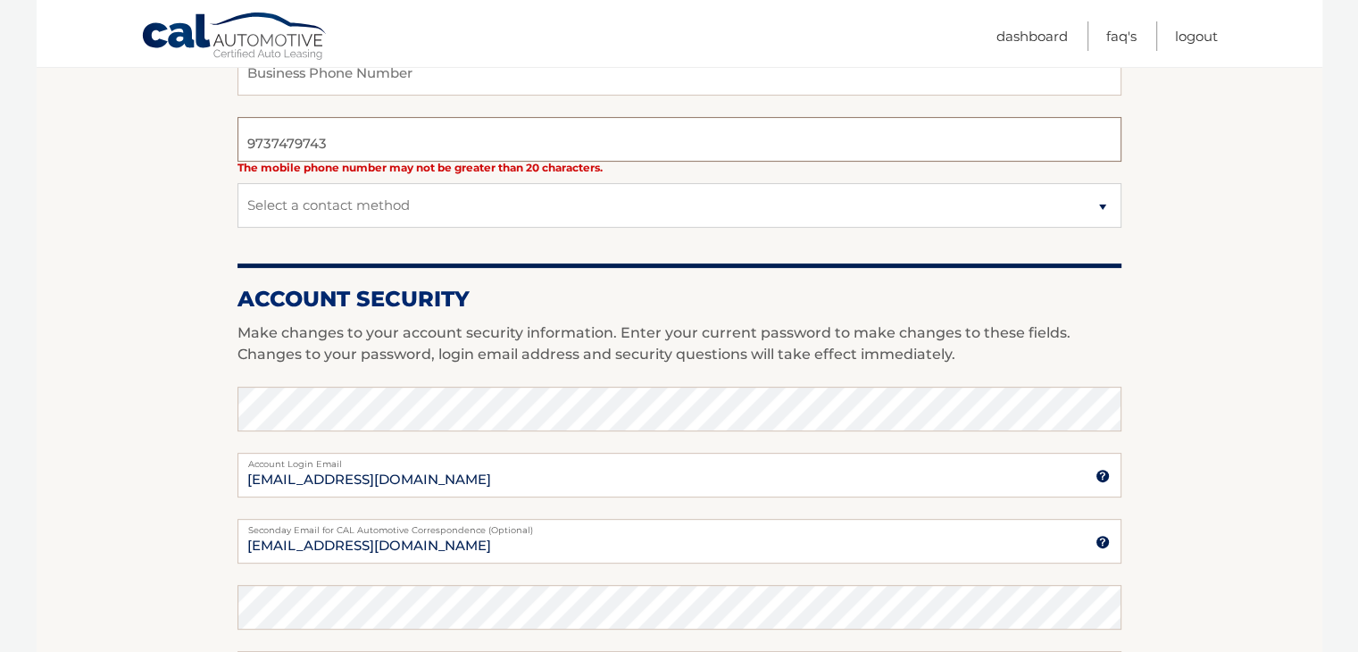
drag, startPoint x: 361, startPoint y: 133, endPoint x: 0, endPoint y: 145, distance: 361.7
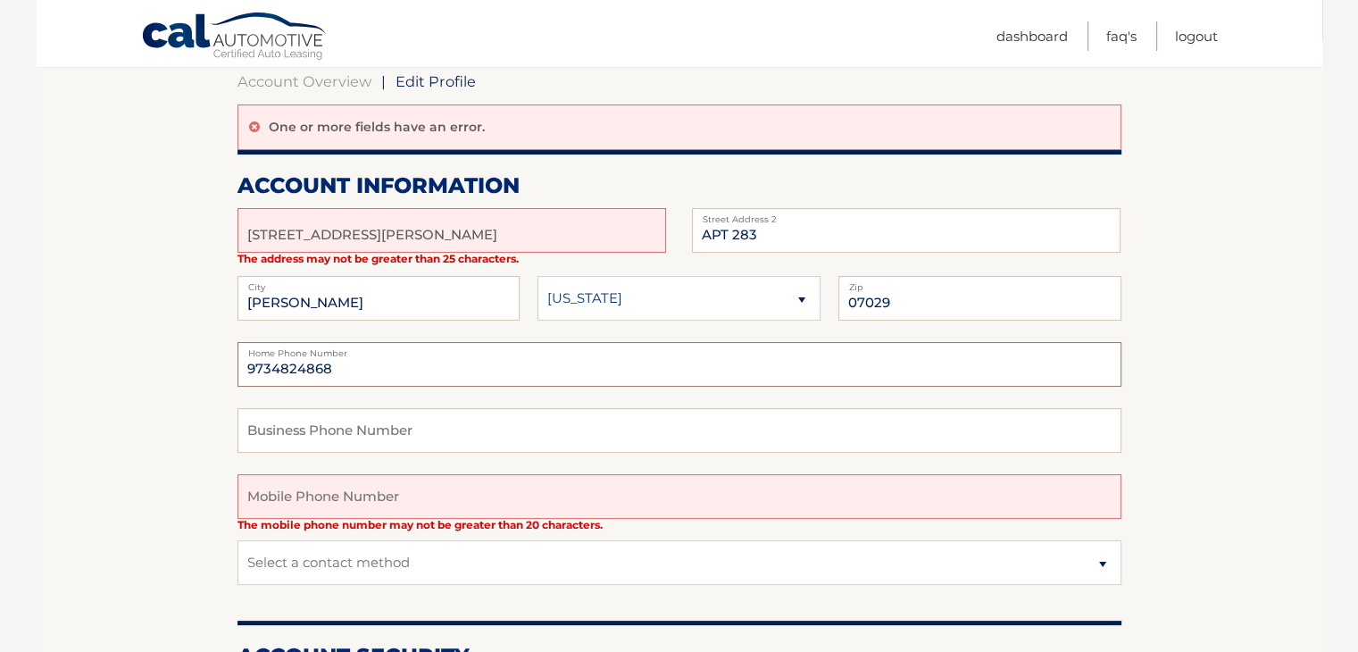
drag, startPoint x: 353, startPoint y: 368, endPoint x: 270, endPoint y: 369, distance: 82.1
click at [270, 369] on input "9734824868" at bounding box center [679, 364] width 884 height 45
type input "9732745226"
click at [1086, 312] on input "07029" at bounding box center [979, 298] width 283 height 45
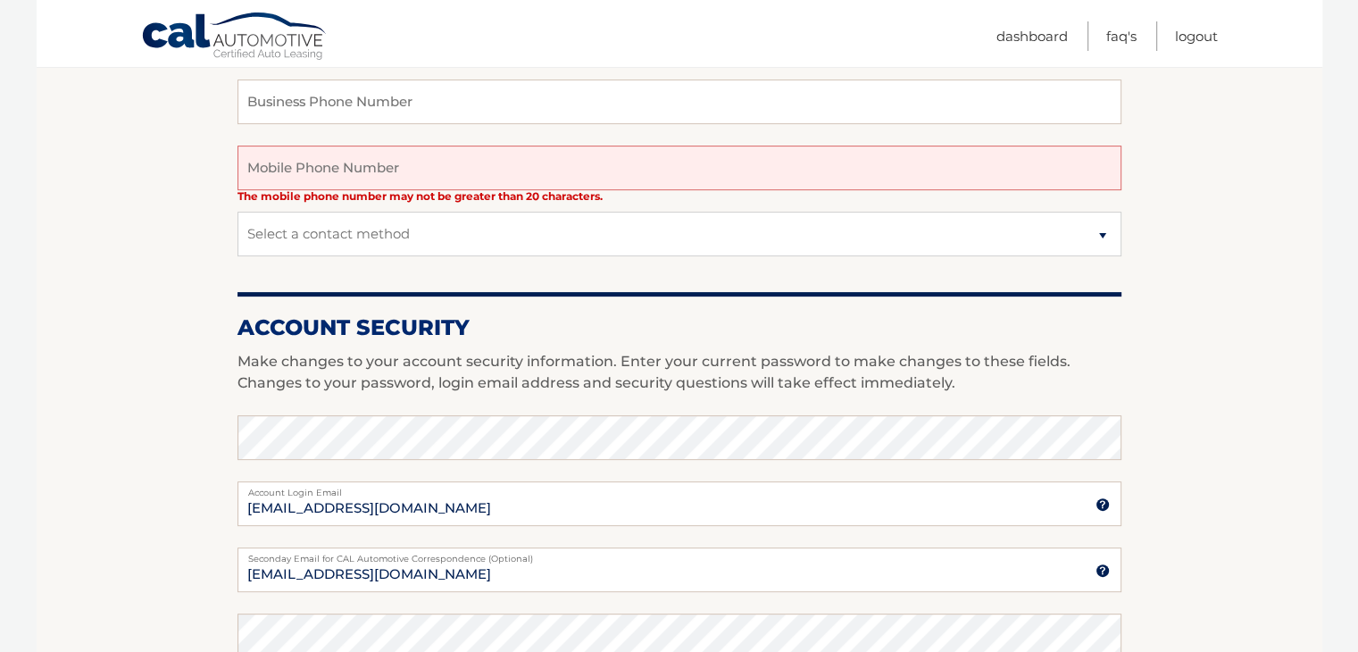
scroll to position [536, 0]
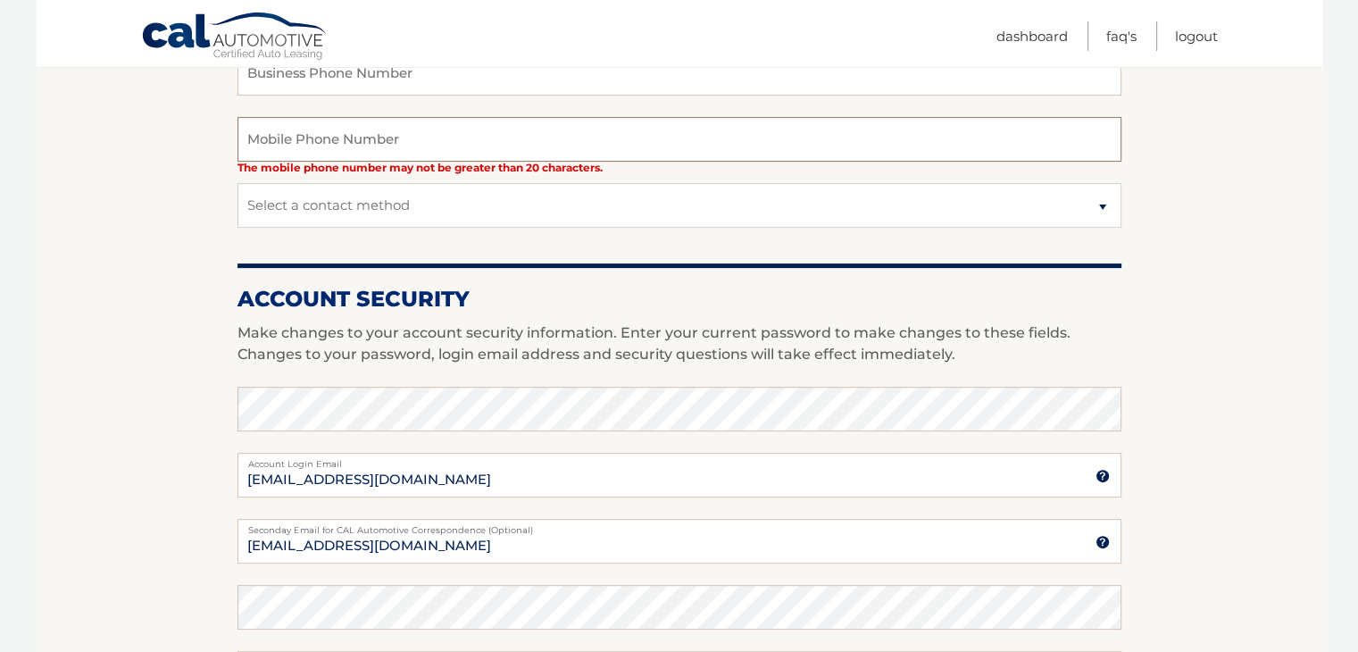
click at [386, 158] on input "text" at bounding box center [679, 139] width 884 height 45
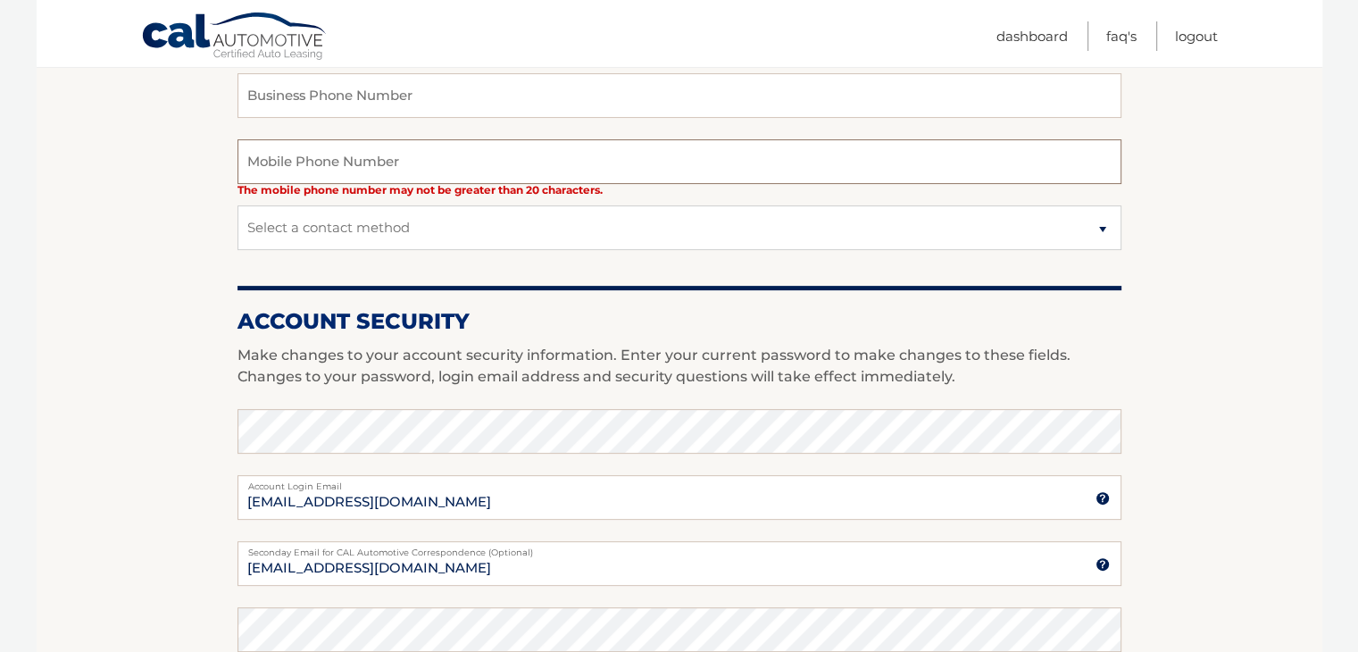
scroll to position [357, 0]
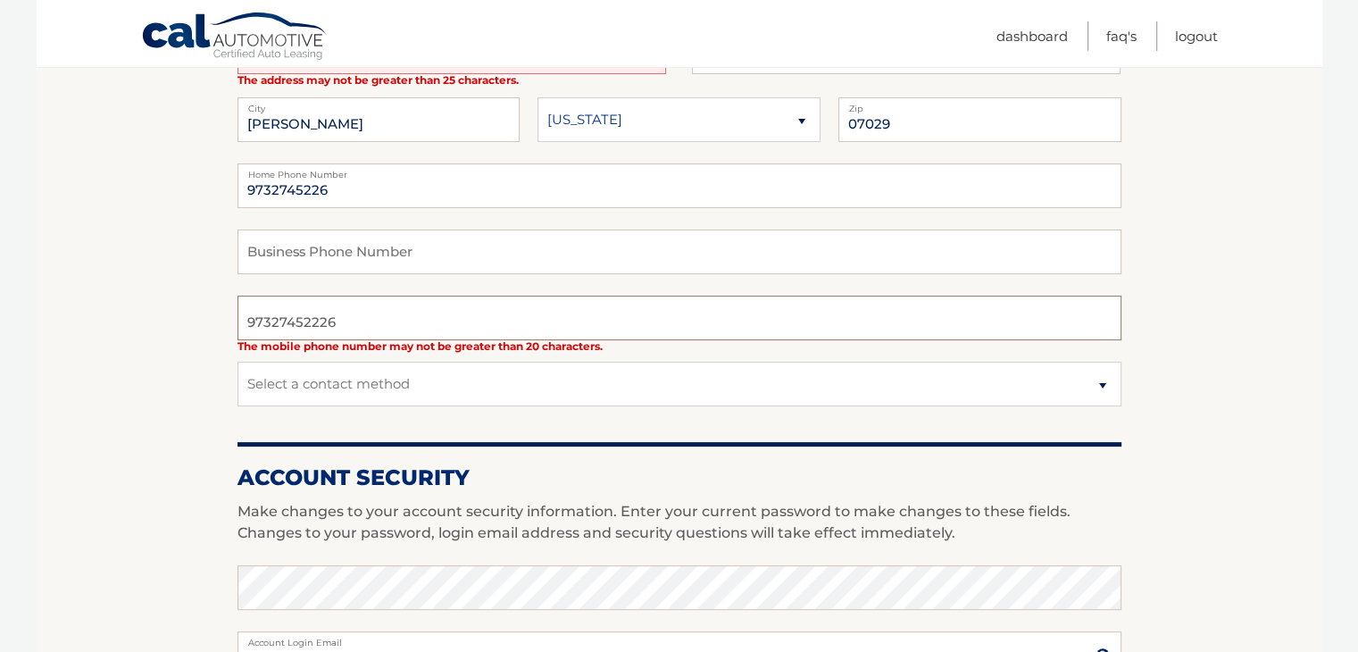
click at [326, 313] on input "97327452226" at bounding box center [679, 317] width 884 height 45
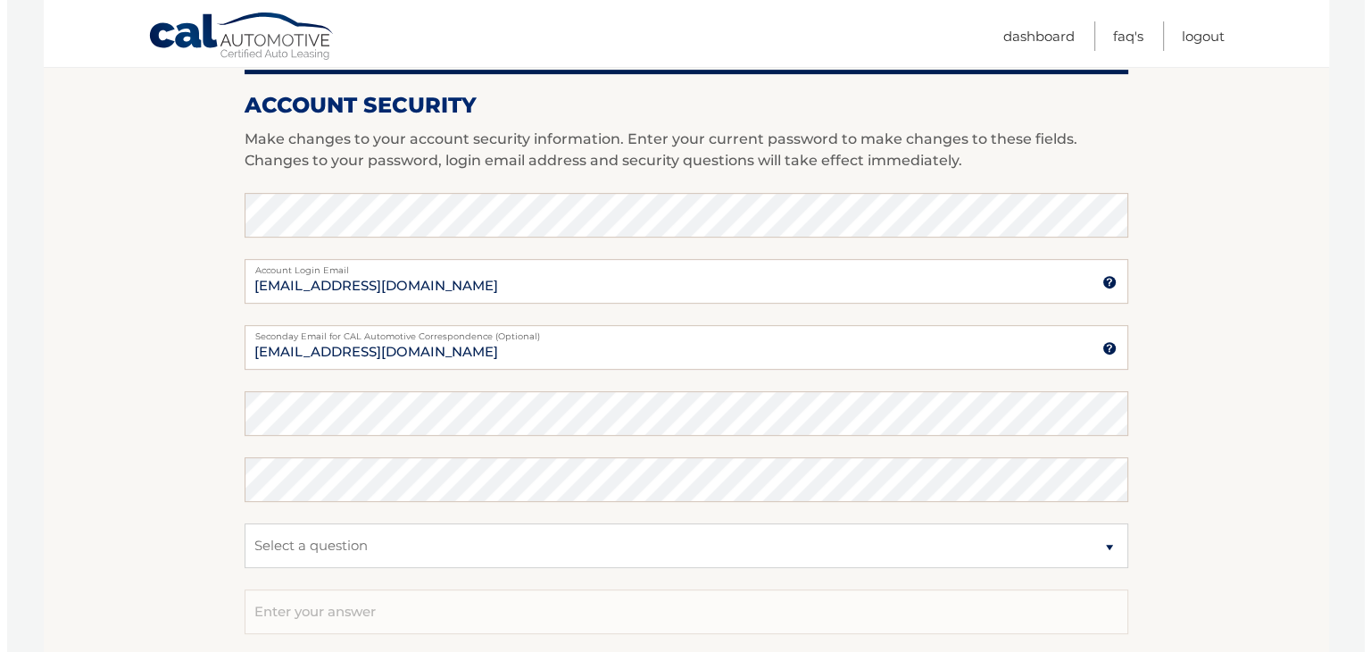
scroll to position [893, 0]
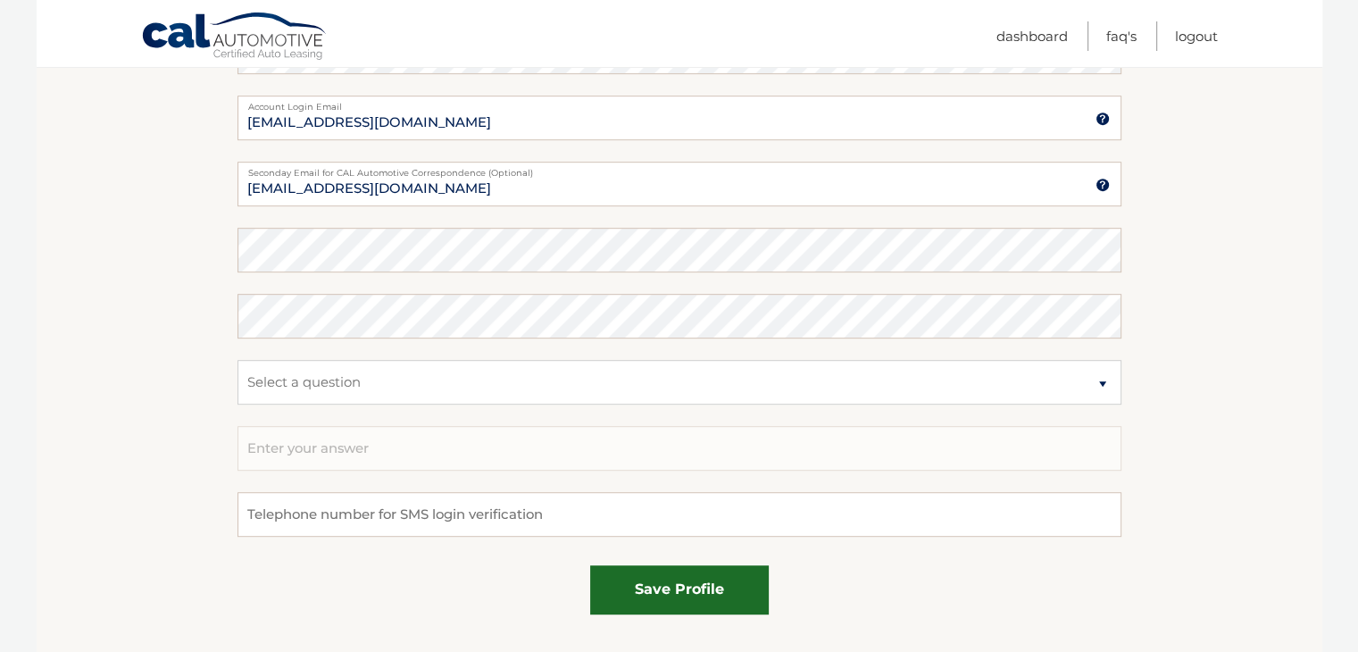
type input "9732745226"
click at [735, 593] on button "save profile" at bounding box center [679, 589] width 179 height 49
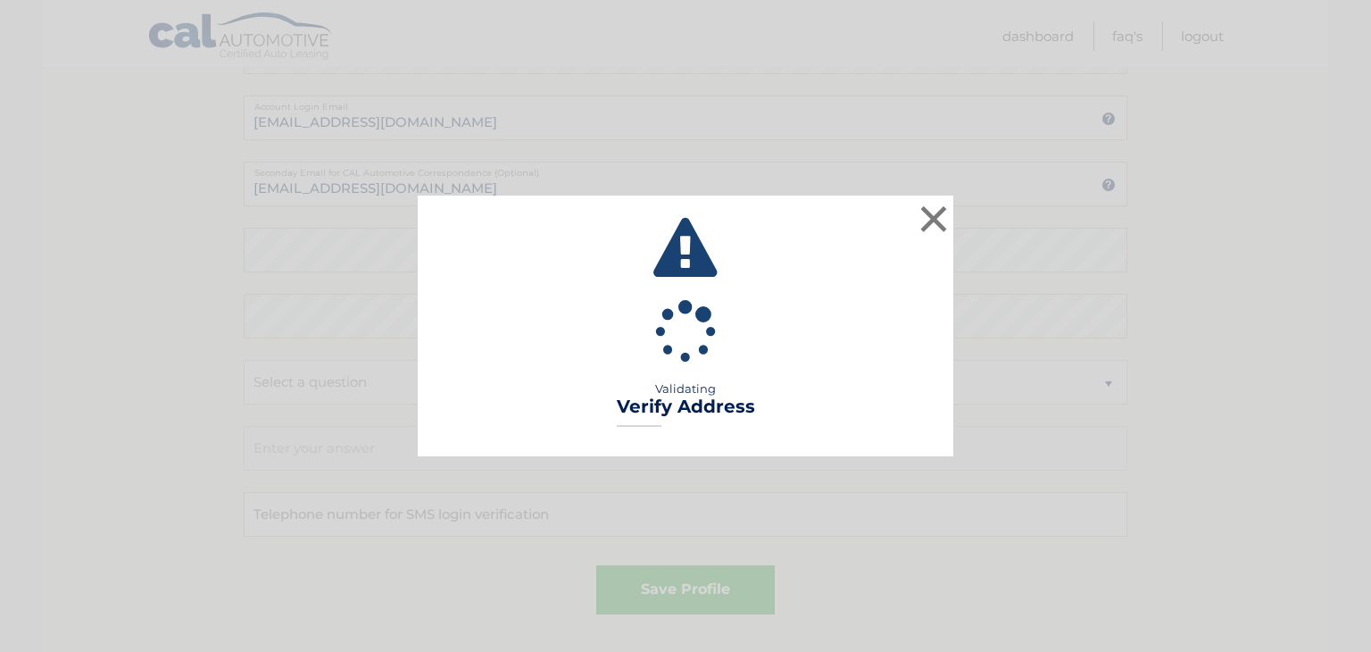
type input "UNIT 283"
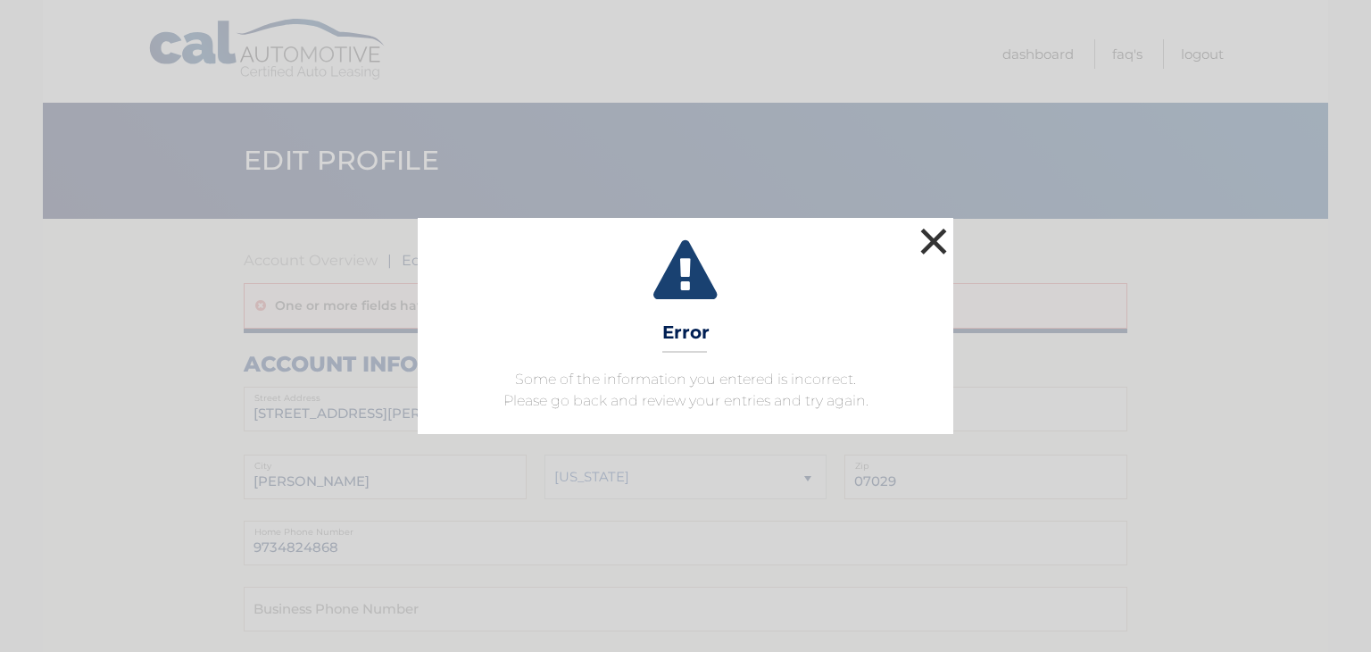
click at [943, 236] on button "×" at bounding box center [934, 241] width 36 height 36
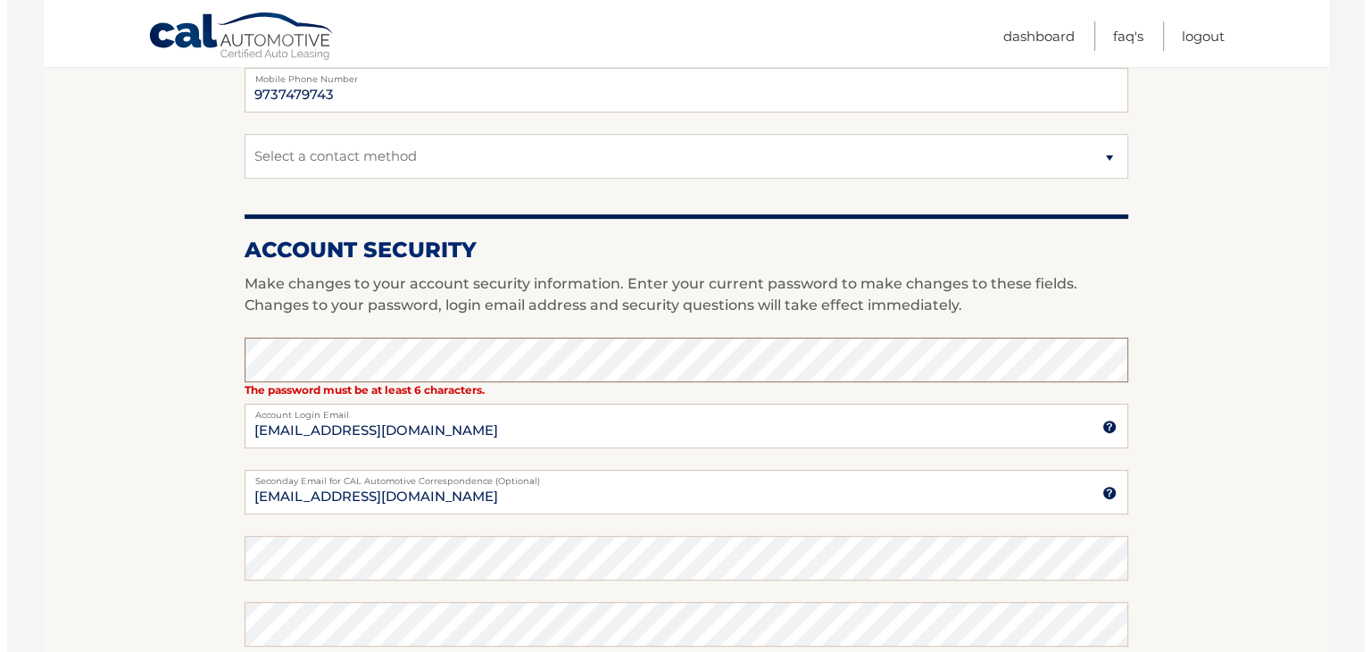
scroll to position [893, 0]
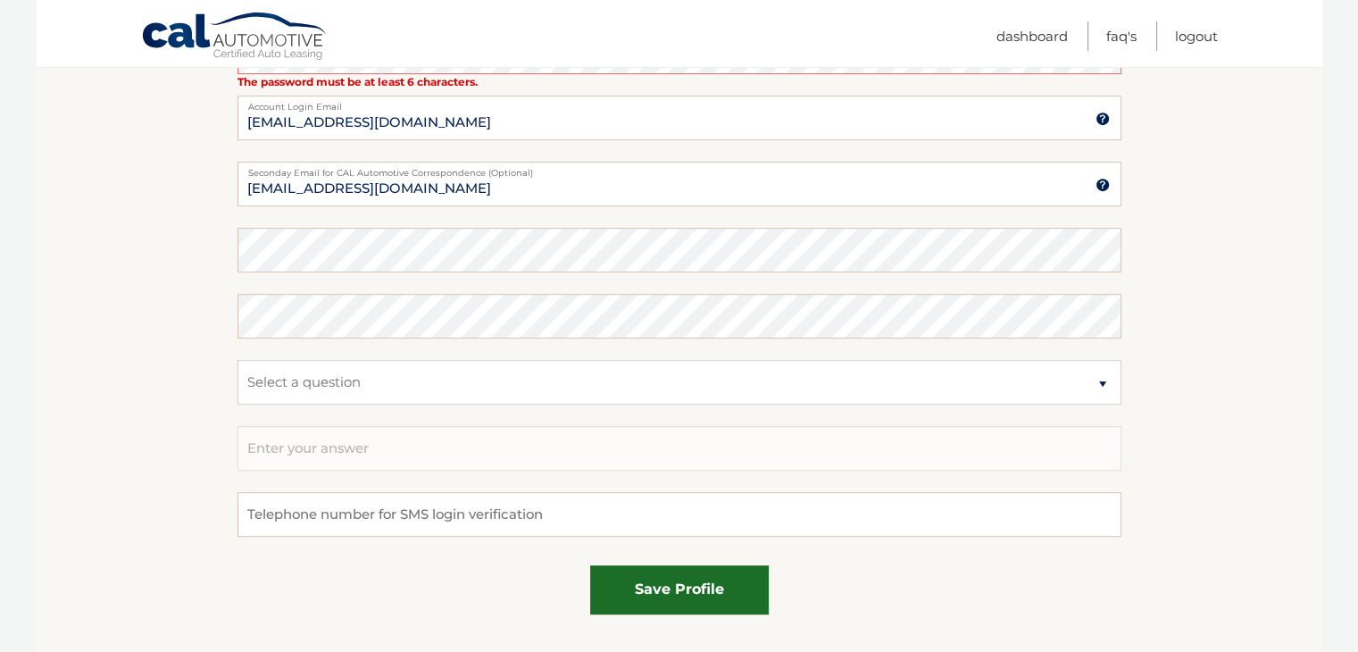
click at [672, 596] on button "save profile" at bounding box center [679, 589] width 179 height 49
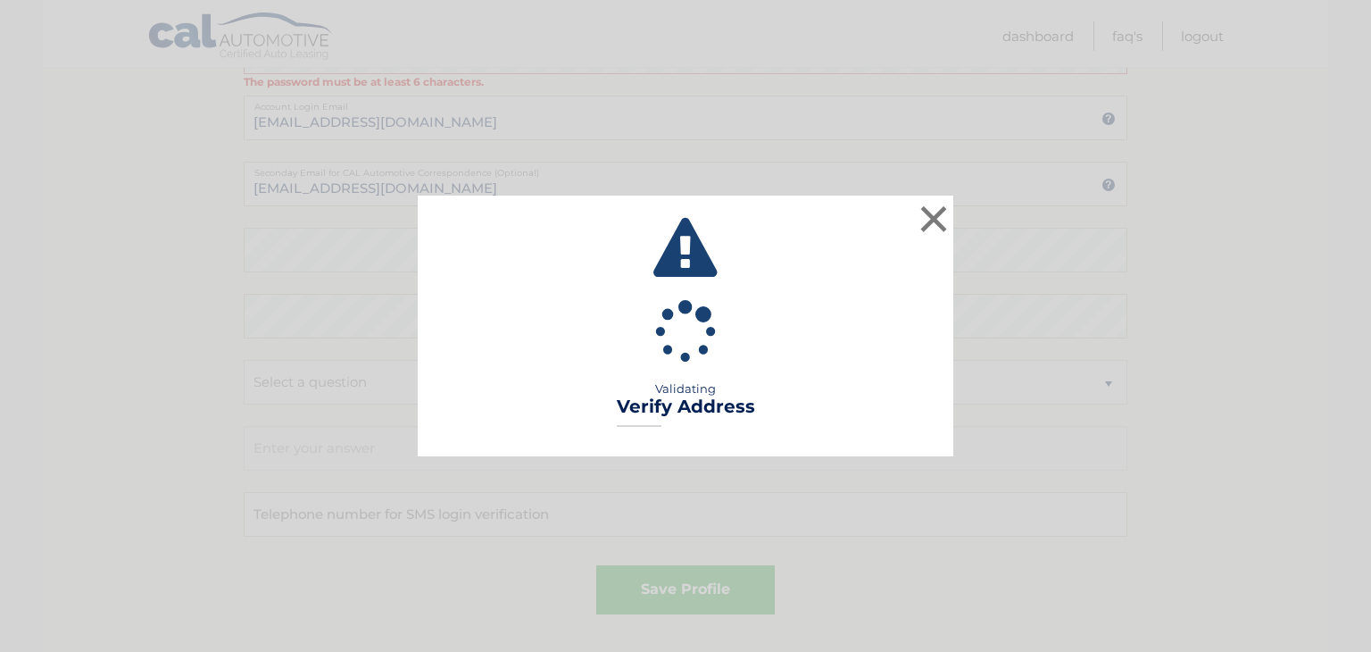
type input "UNIT 283"
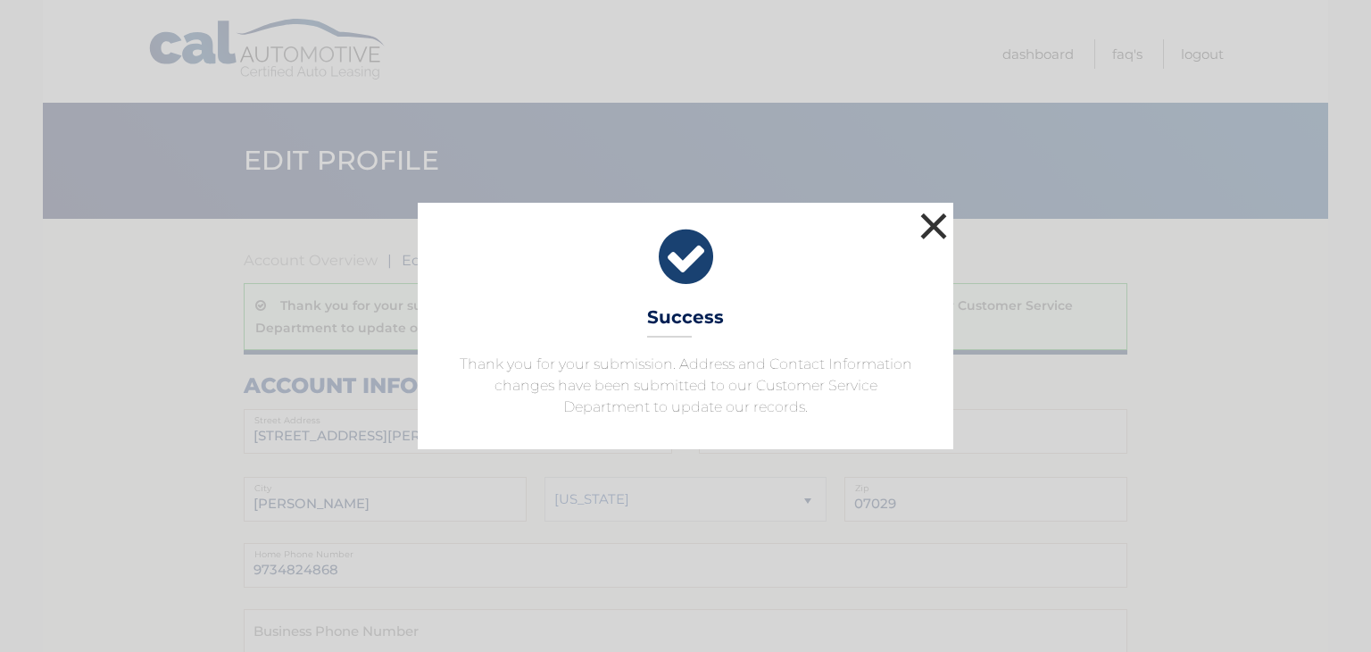
click at [921, 226] on button "×" at bounding box center [934, 226] width 36 height 36
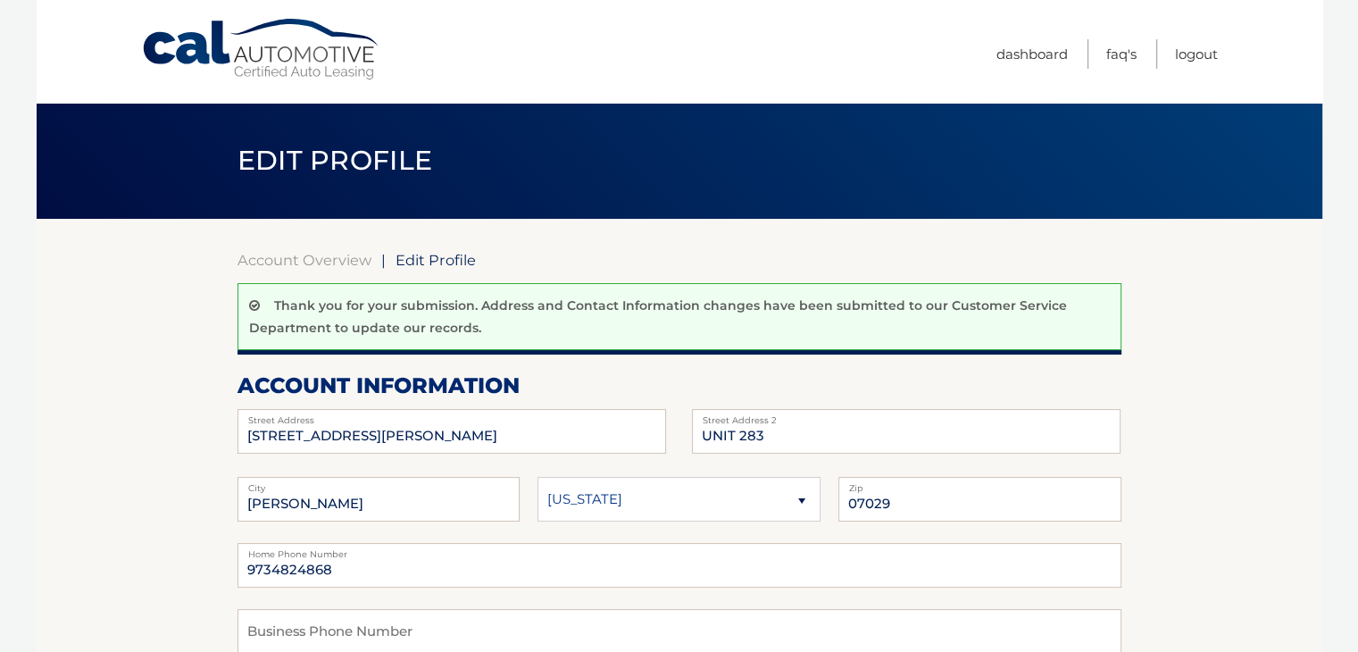
click at [423, 258] on span "Edit Profile" at bounding box center [435, 260] width 80 height 18
click at [285, 262] on link "Account Overview" at bounding box center [304, 260] width 134 height 18
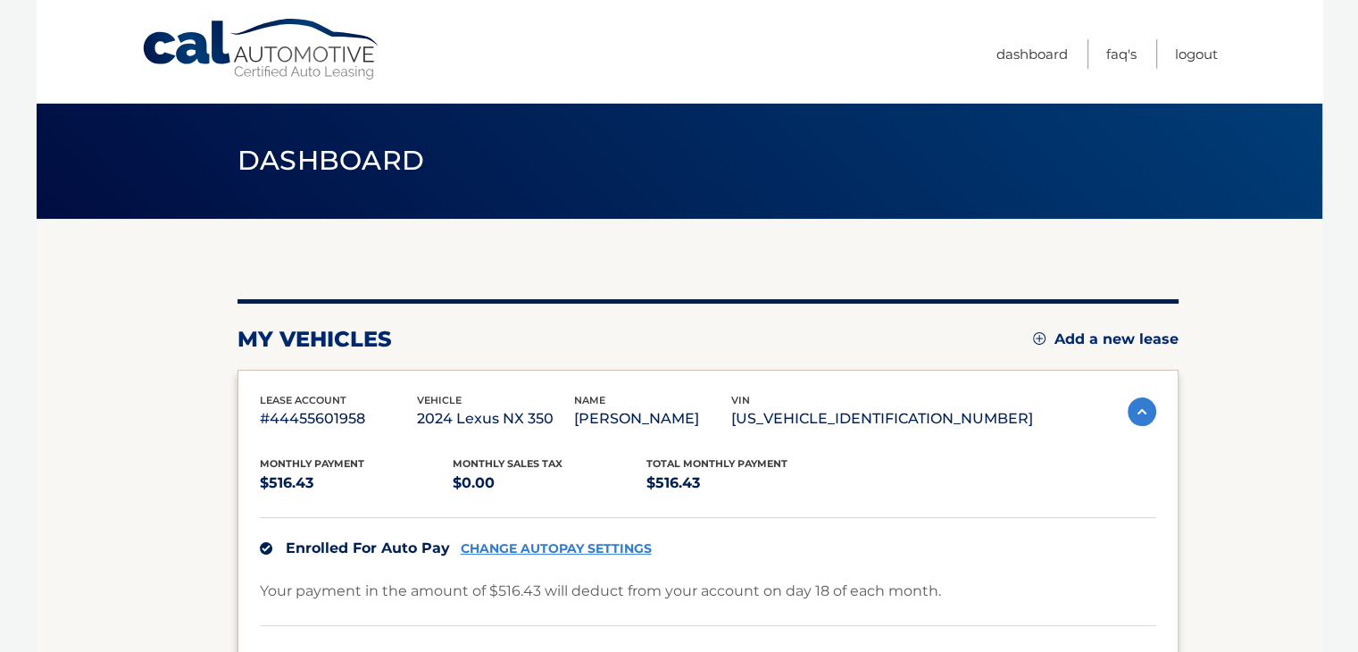
scroll to position [361, 0]
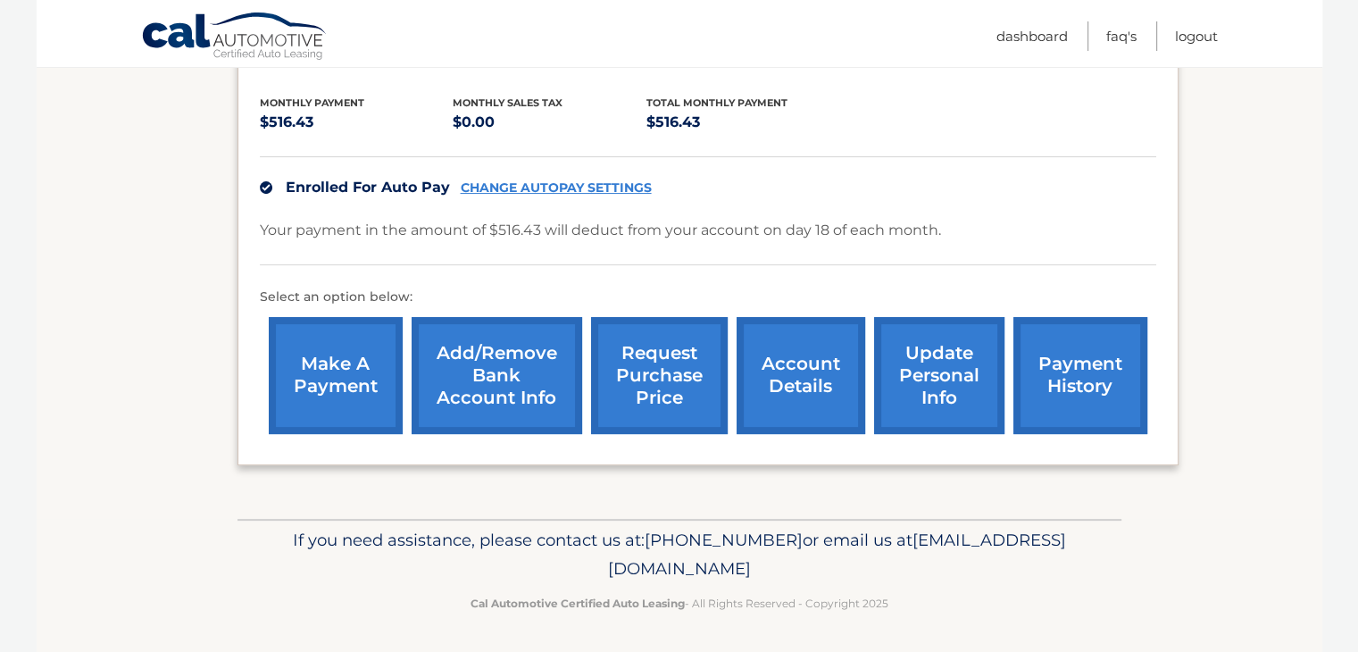
click at [938, 386] on link "update personal info" at bounding box center [939, 375] width 130 height 117
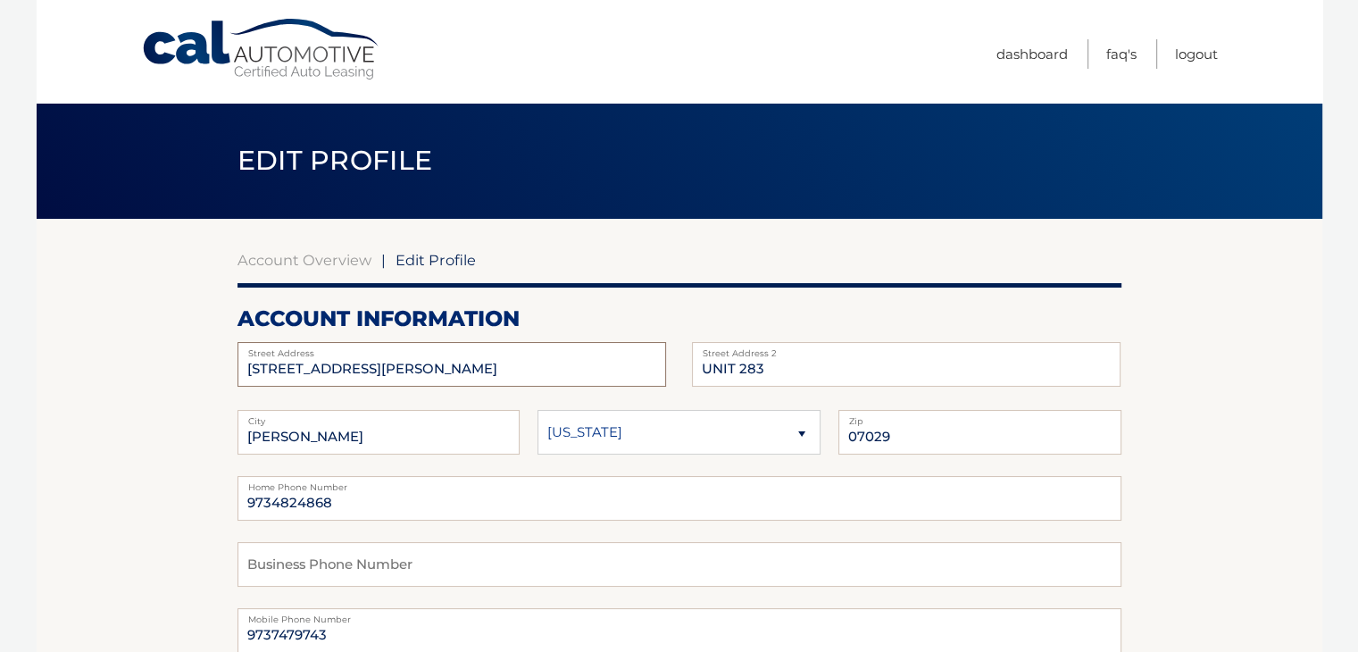
drag, startPoint x: 348, startPoint y: 376, endPoint x: 121, endPoint y: 379, distance: 226.7
click at [288, 515] on input "9734824868" at bounding box center [679, 498] width 884 height 45
drag, startPoint x: 348, startPoint y: 497, endPoint x: 270, endPoint y: 503, distance: 78.7
click at [270, 503] on input "9734824868" at bounding box center [679, 498] width 884 height 45
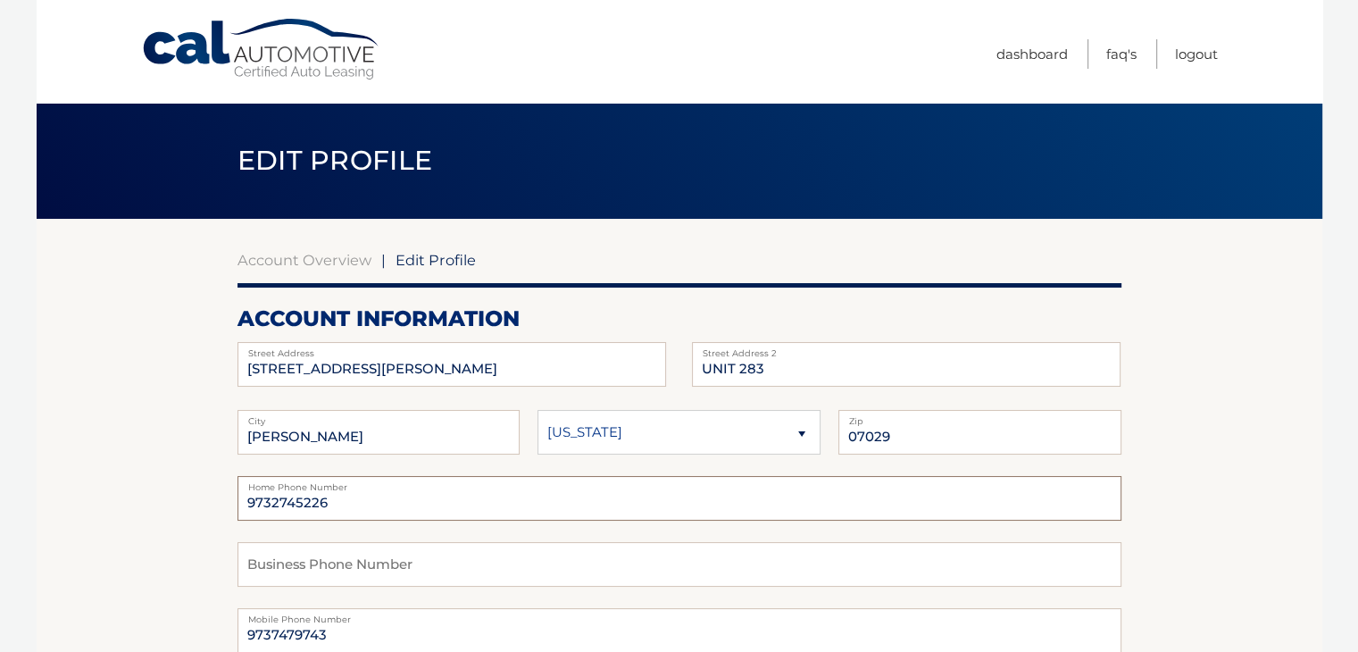
click at [364, 506] on input "9732745226" at bounding box center [679, 498] width 884 height 45
click at [359, 506] on input "9732745226" at bounding box center [679, 498] width 884 height 45
type input "9732745226"
click at [311, 639] on input "9737479743" at bounding box center [679, 630] width 884 height 45
drag, startPoint x: 339, startPoint y: 636, endPoint x: 170, endPoint y: 624, distance: 169.1
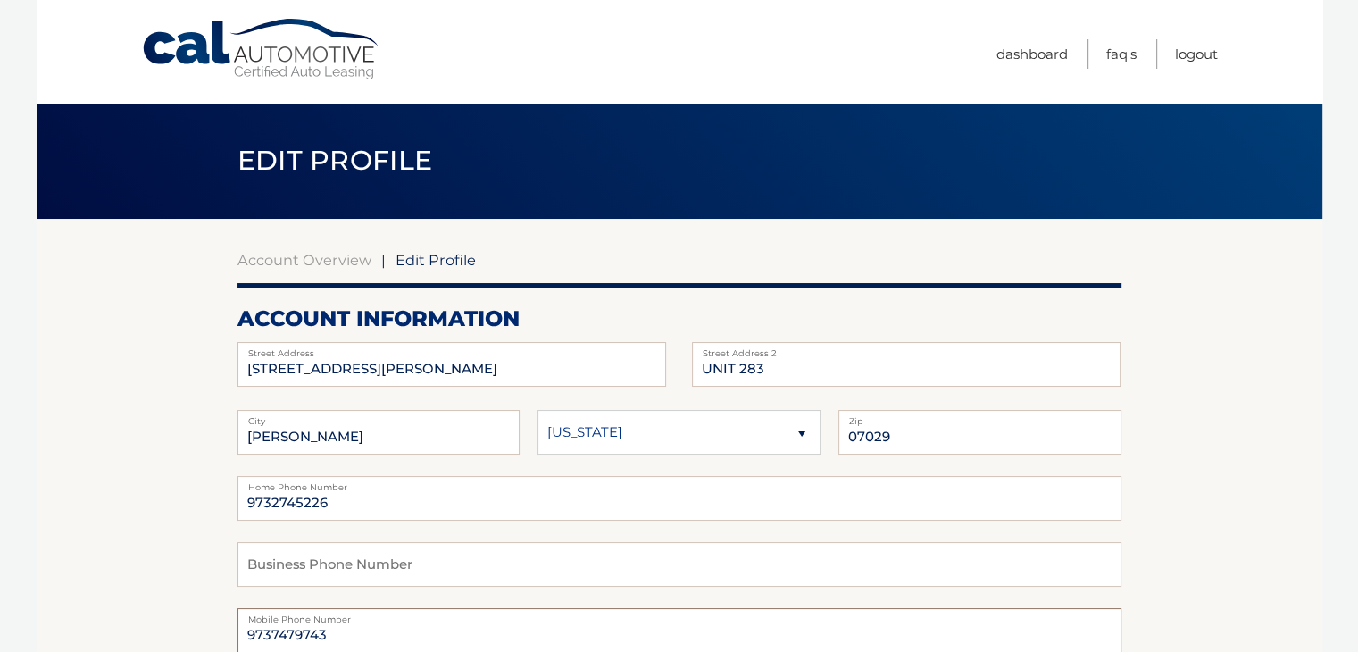
paste input "2745226"
type input "9732745226"
click at [651, 509] on input "9732745226" at bounding box center [679, 498] width 884 height 45
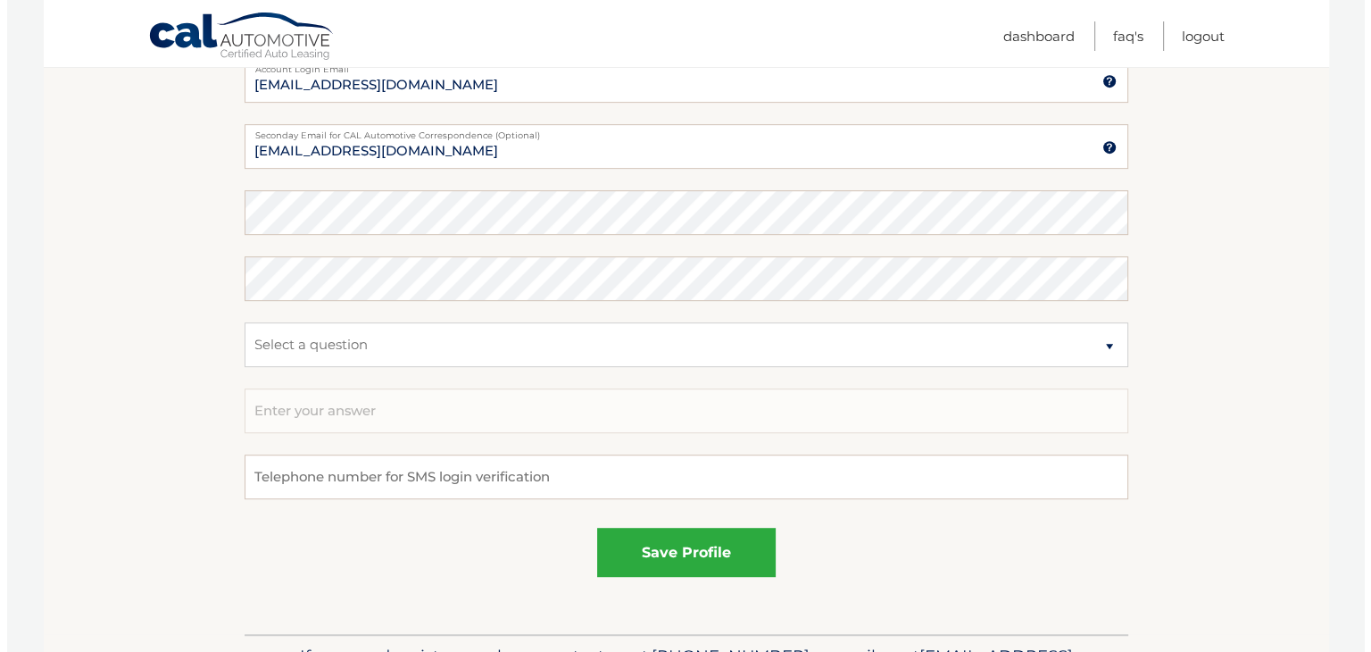
scroll to position [893, 0]
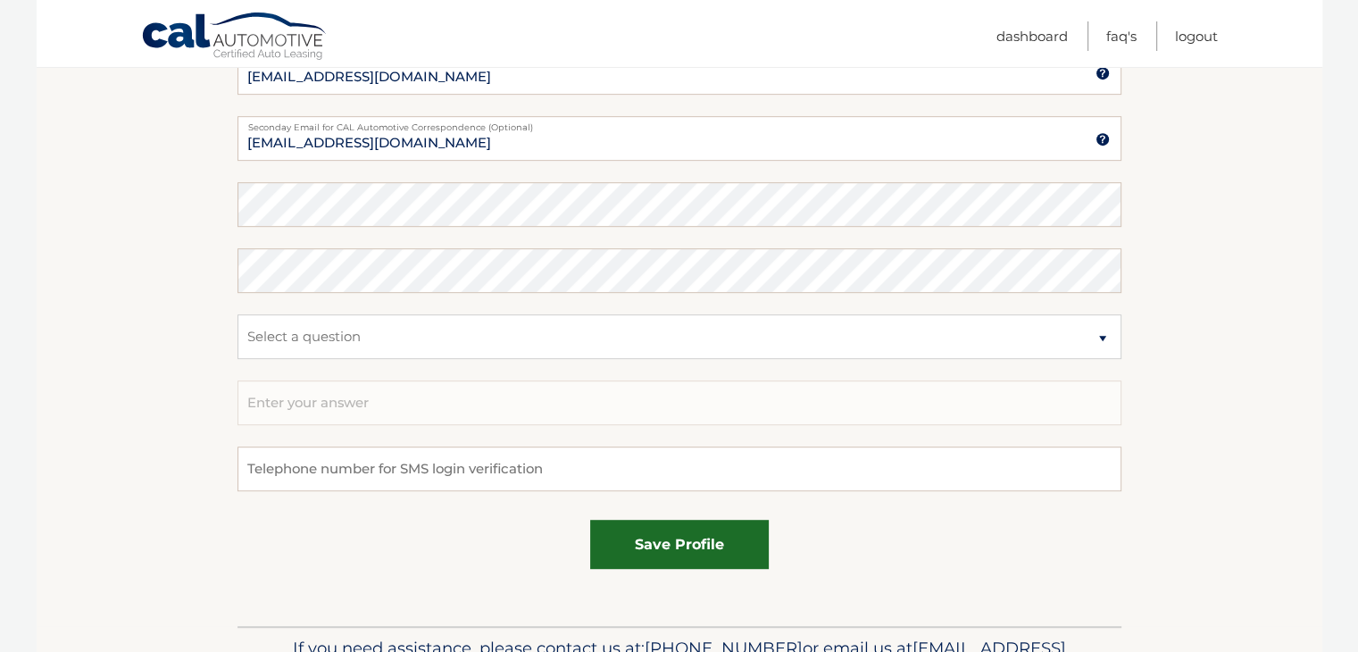
click at [622, 540] on button "save profile" at bounding box center [679, 543] width 179 height 49
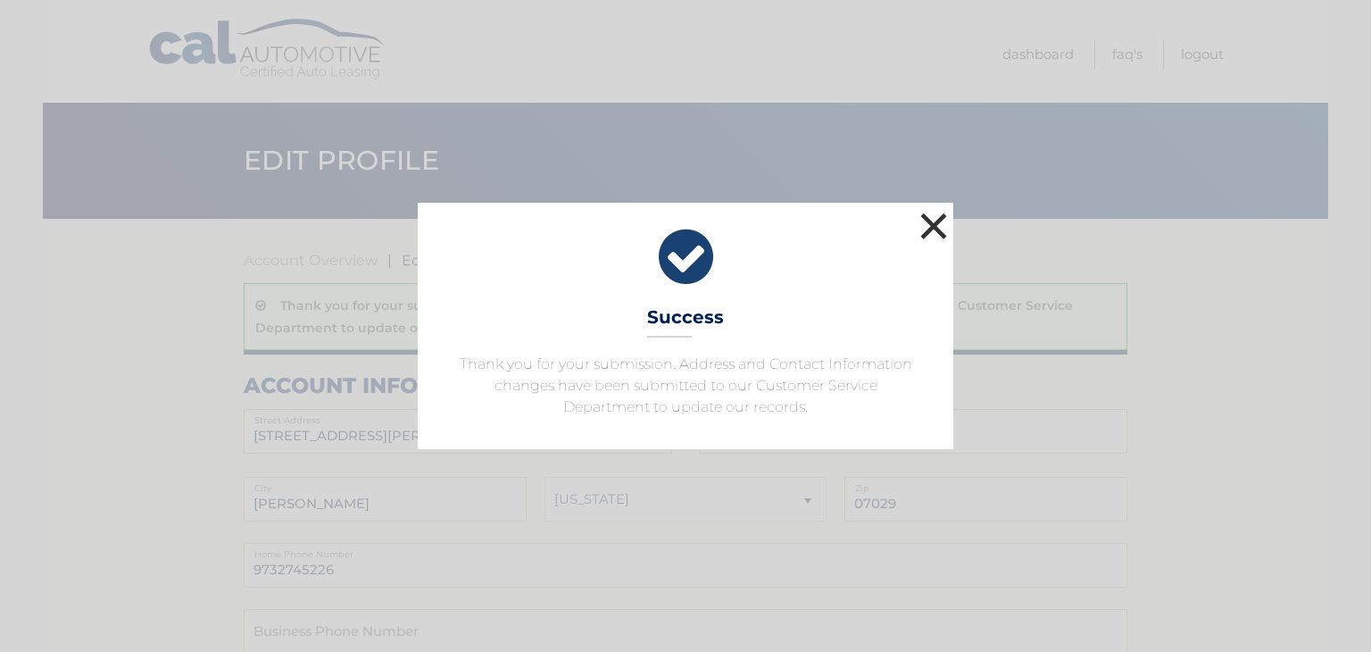
click at [925, 228] on button "×" at bounding box center [934, 226] width 36 height 36
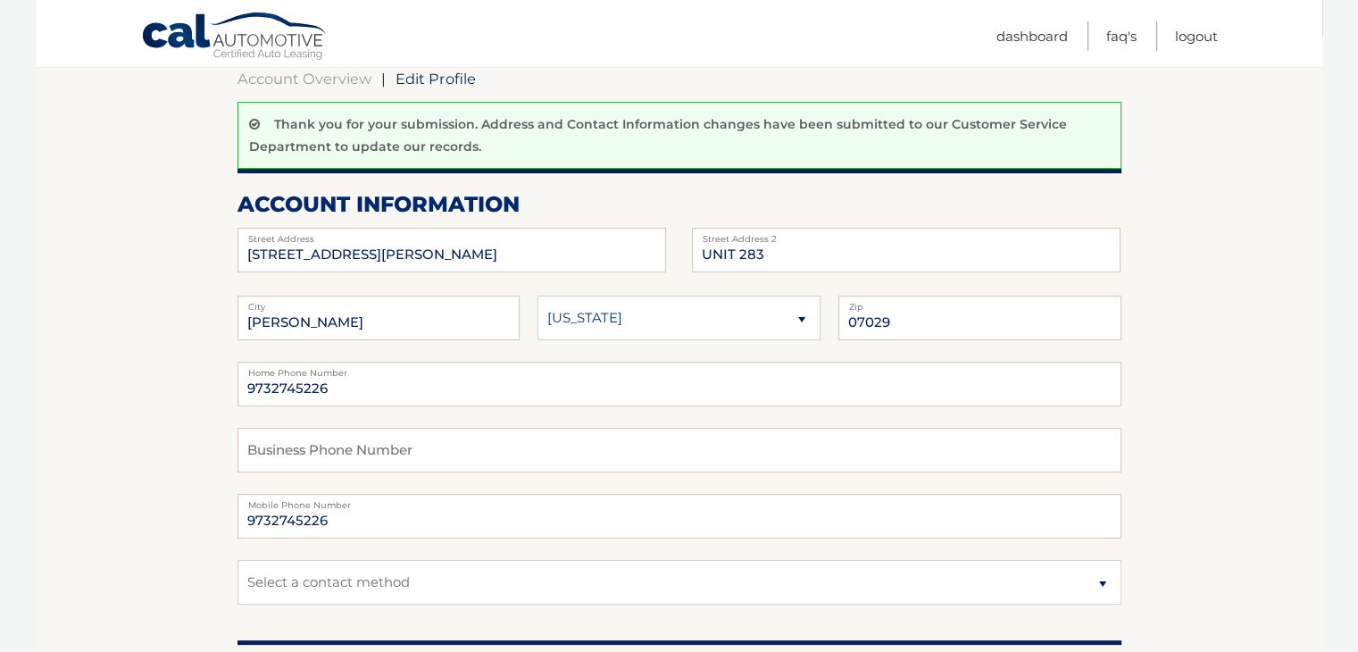
scroll to position [89, 0]
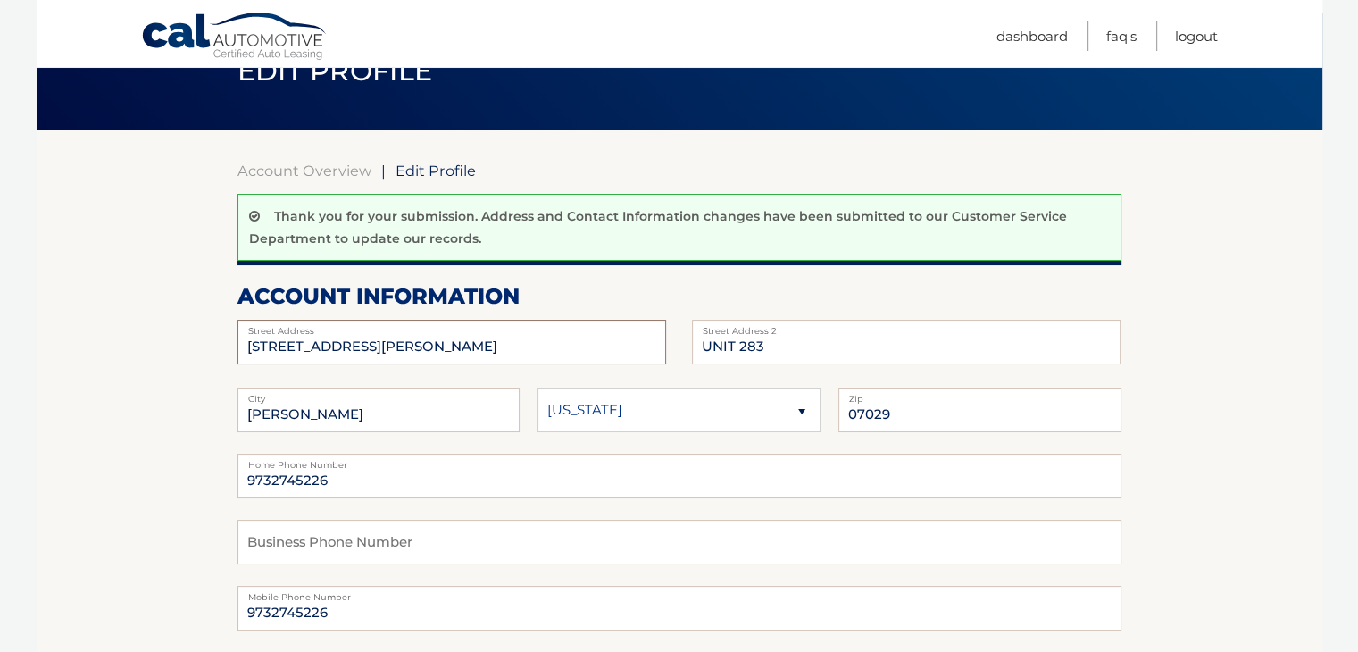
drag, startPoint x: 336, startPoint y: 350, endPoint x: 0, endPoint y: 292, distance: 341.5
drag, startPoint x: 312, startPoint y: 345, endPoint x: 320, endPoint y: 349, distance: 10.0
click at [312, 345] on input "313 Frank E Rodgers Boulevard North" at bounding box center [451, 342] width 428 height 45
drag, startPoint x: 503, startPoint y: 349, endPoint x: 393, endPoint y: 343, distance: 110.9
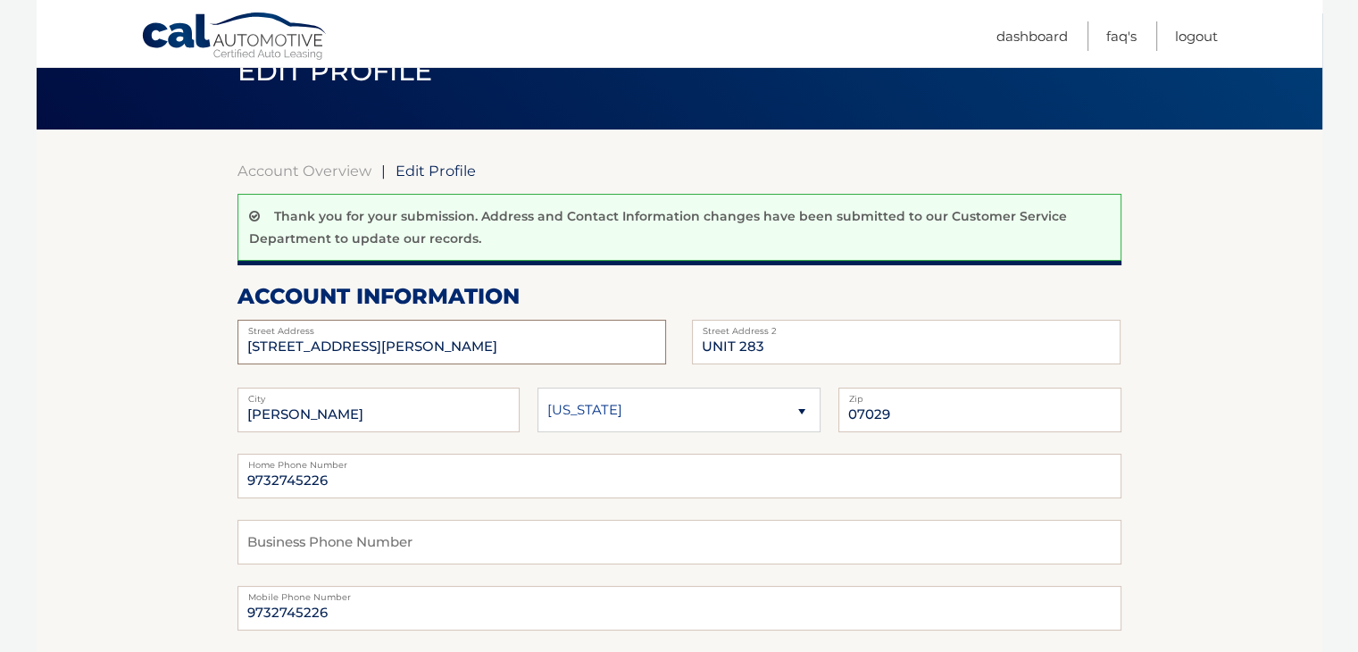
click at [393, 343] on input "313 Frank E Rodgers Boulevard North" at bounding box center [451, 342] width 428 height 45
click at [270, 343] on input "[STREET_ADDRESS][PERSON_NAME]" at bounding box center [451, 342] width 428 height 45
click at [314, 345] on input "[STREET_ADDRESS][PERSON_NAME]" at bounding box center [451, 342] width 428 height 45
type input "[STREET_ADDRESS]"
drag, startPoint x: 760, startPoint y: 350, endPoint x: 741, endPoint y: 347, distance: 19.8
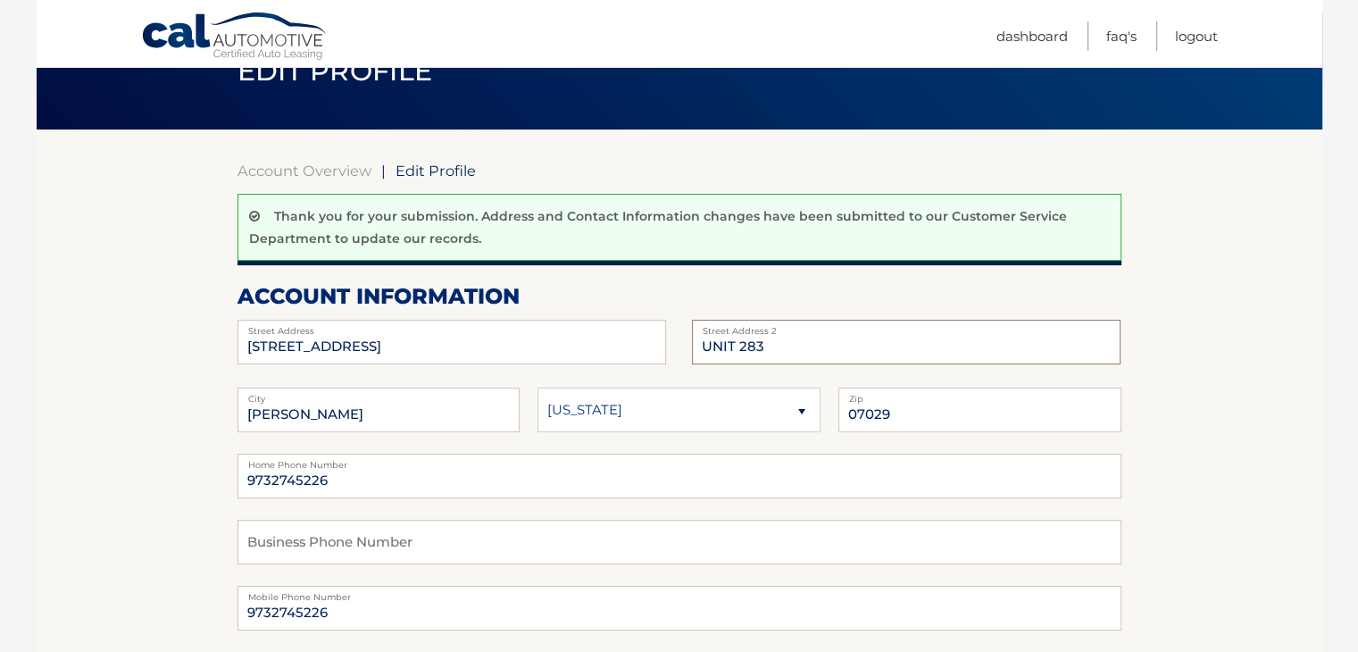
click at [741, 347] on input "UNIT 283" at bounding box center [906, 342] width 428 height 45
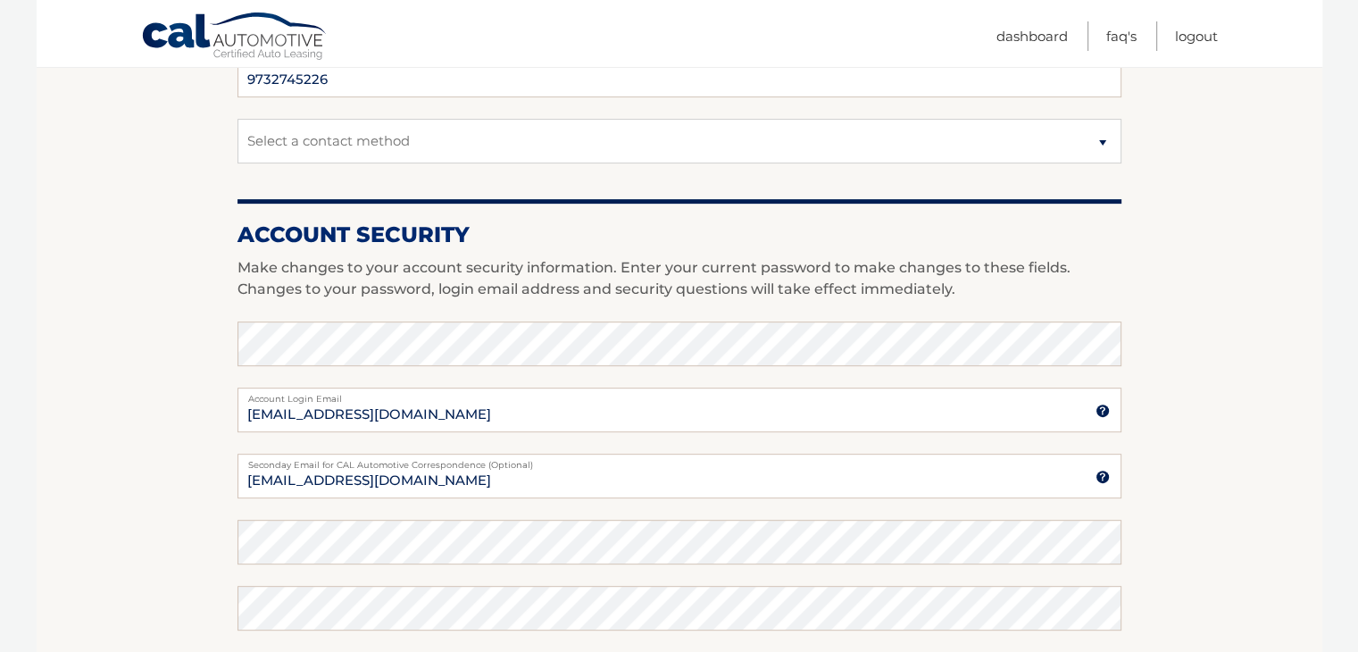
scroll to position [625, 0]
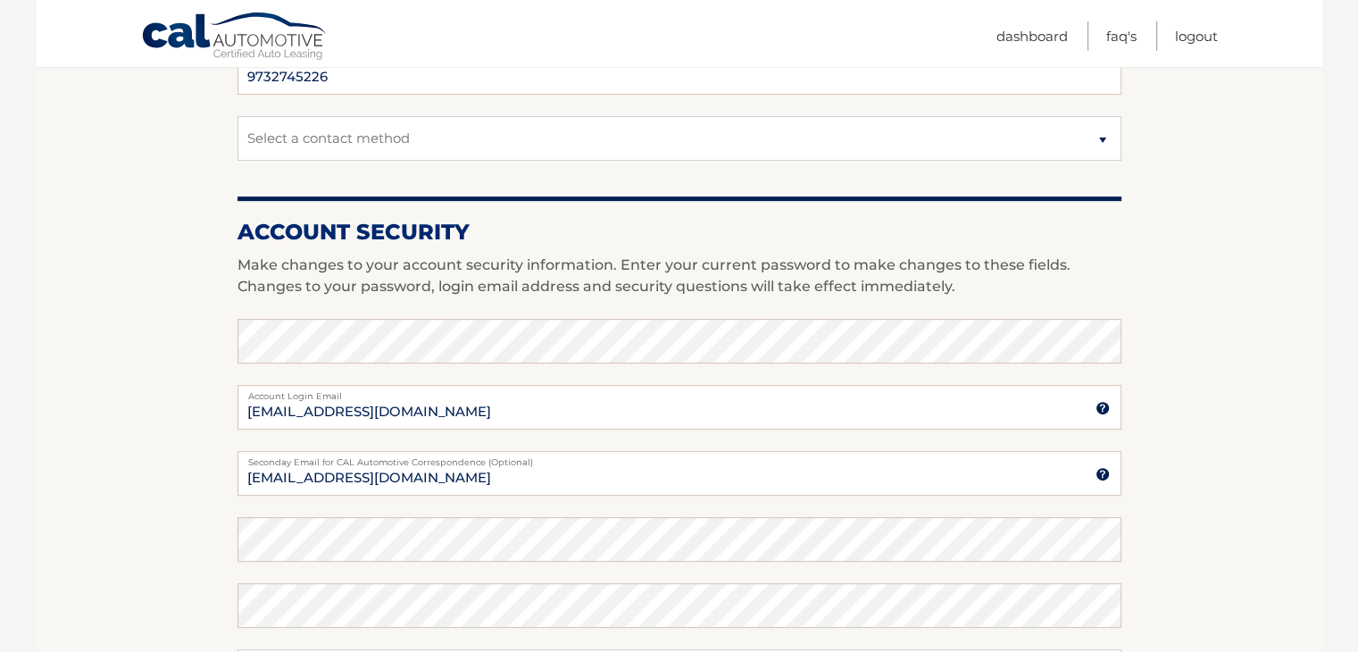
type input "UNIT 1"
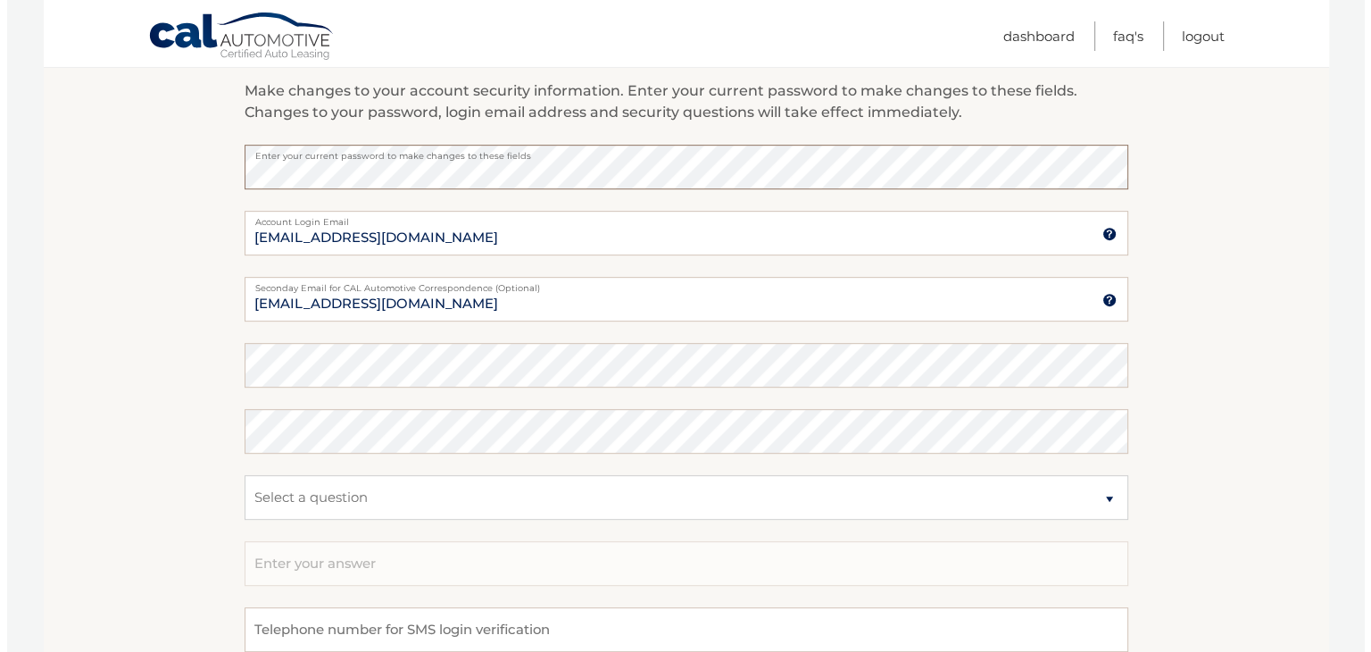
scroll to position [893, 0]
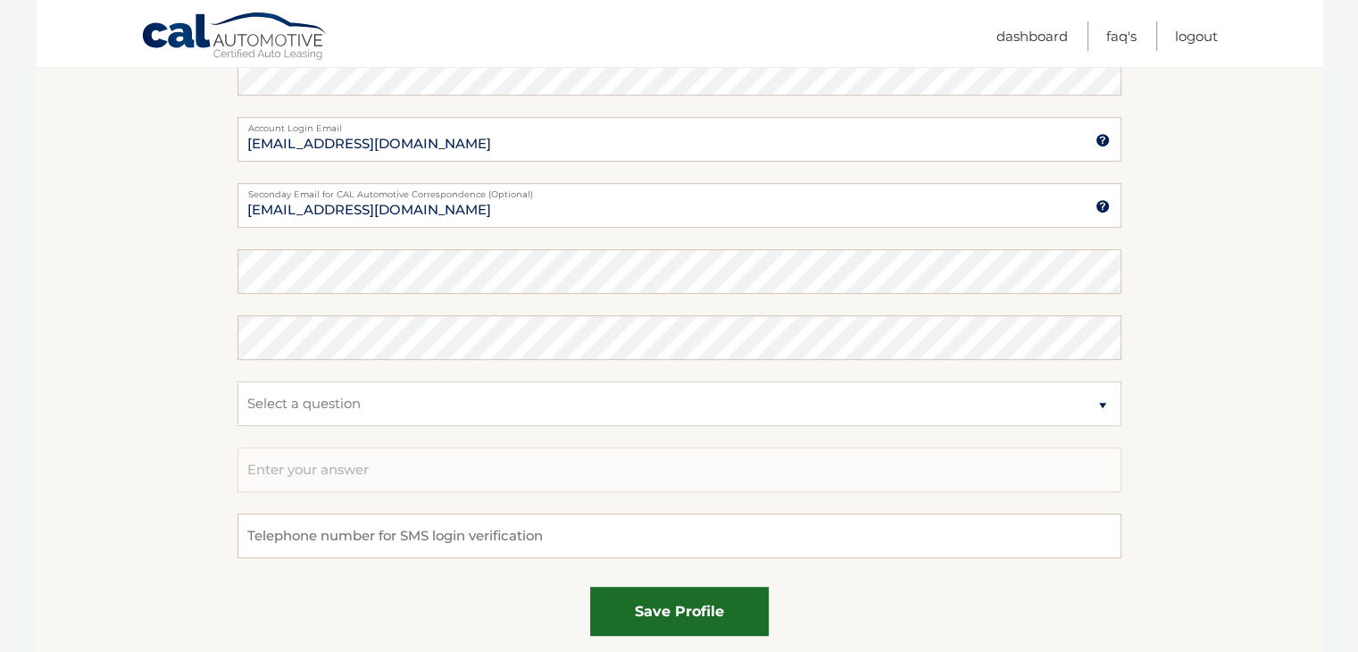
click at [682, 614] on button "save profile" at bounding box center [679, 610] width 179 height 49
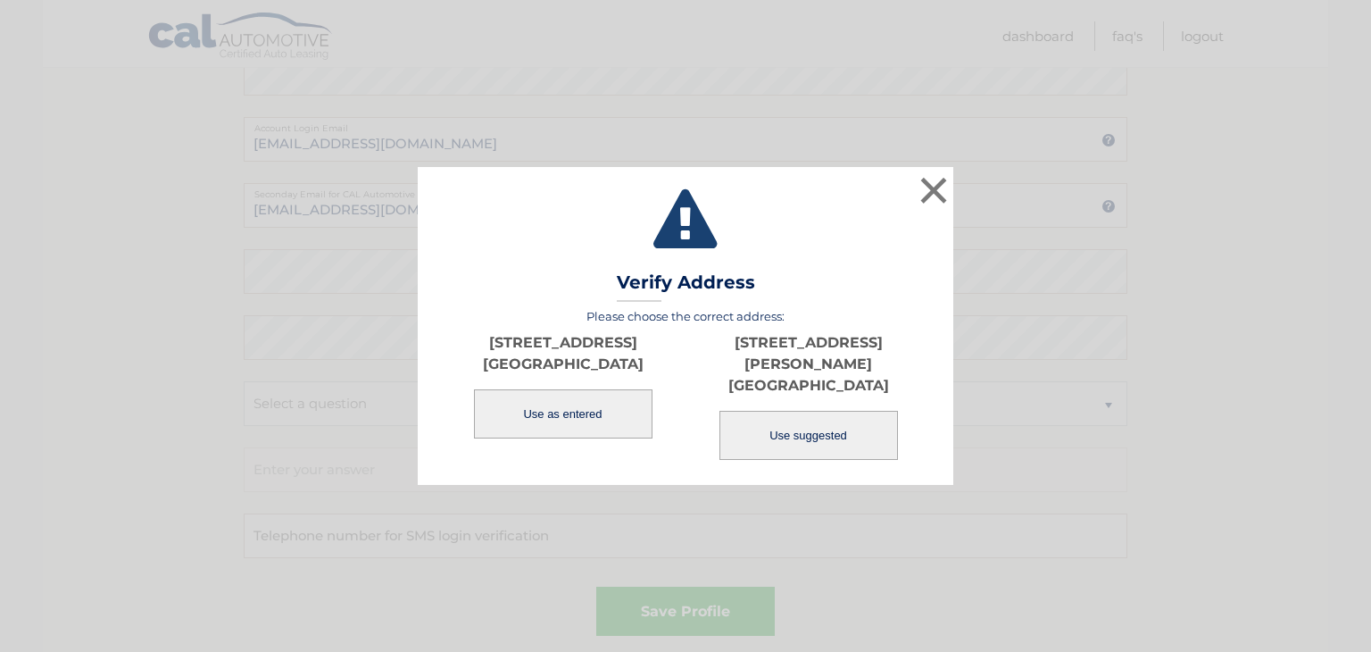
click at [572, 414] on button "Use as entered" at bounding box center [563, 413] width 179 height 49
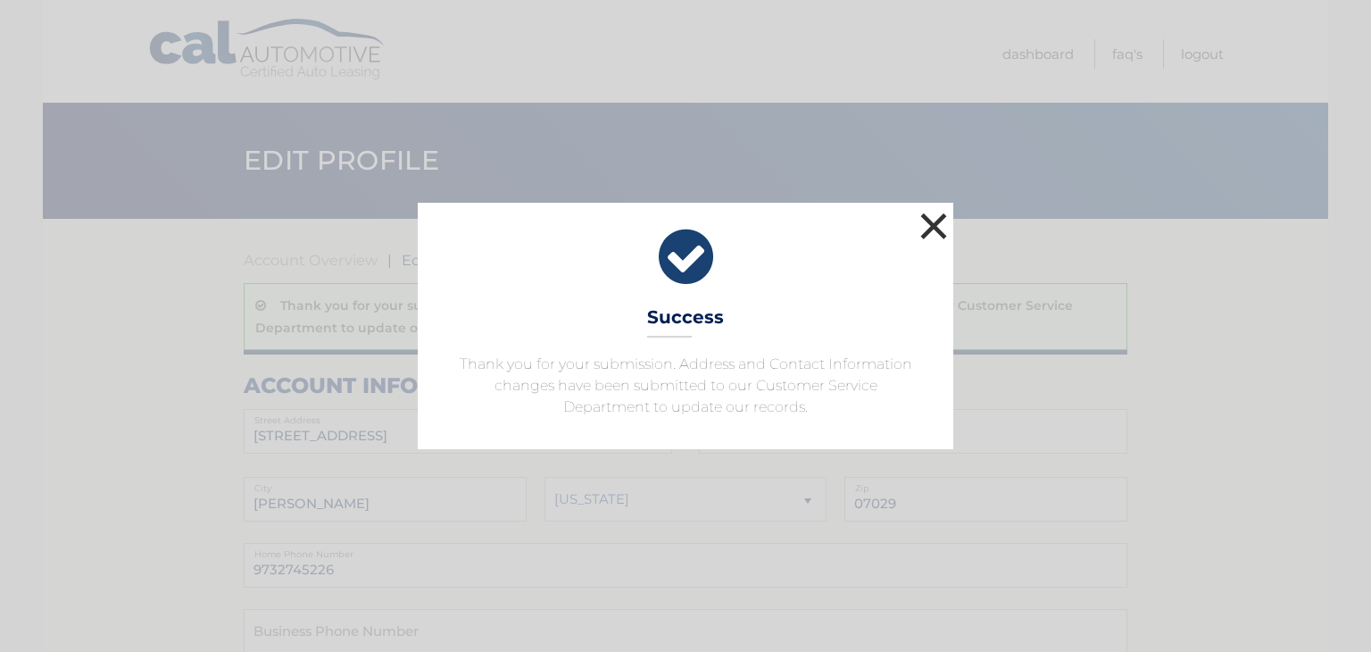
click at [926, 218] on button "×" at bounding box center [934, 226] width 36 height 36
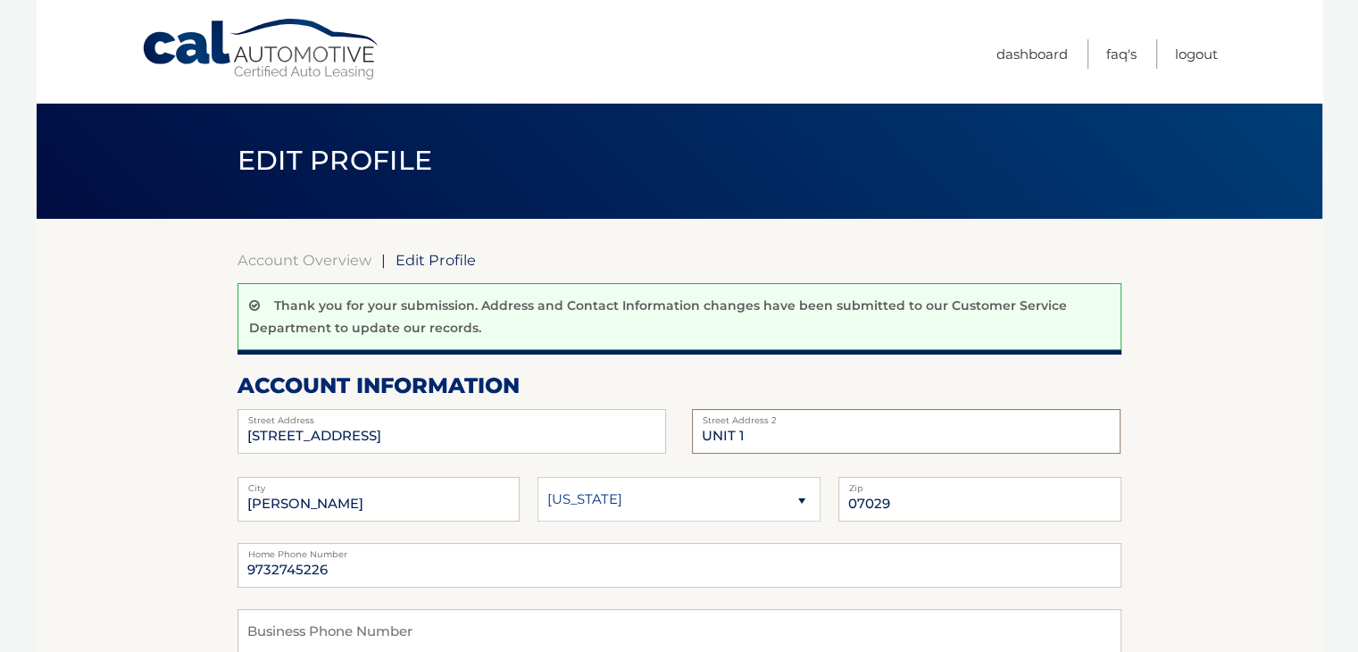
drag, startPoint x: 735, startPoint y: 433, endPoint x: 603, endPoint y: 441, distance: 131.5
click at [608, 409] on div "313 FrankERodgers Blvd N Street Address UNIT 1 Street Address 2" at bounding box center [679, 409] width 884 height 0
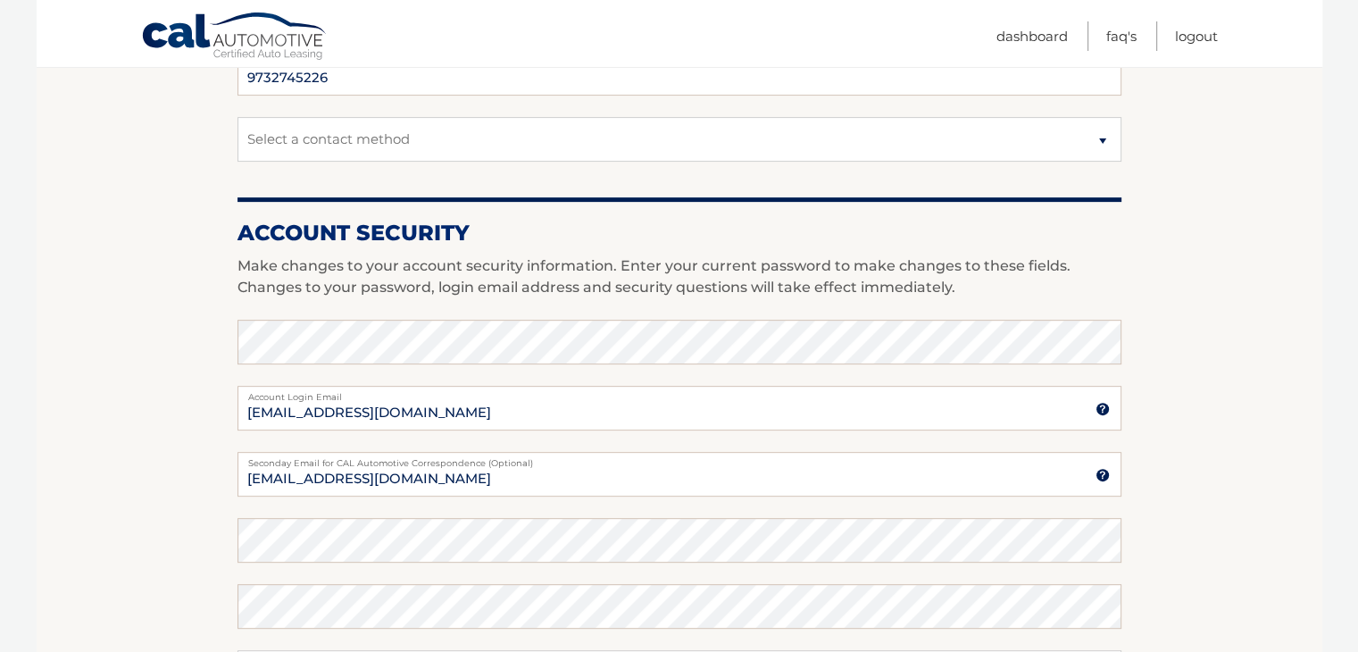
scroll to position [625, 0]
type input "APT 1"
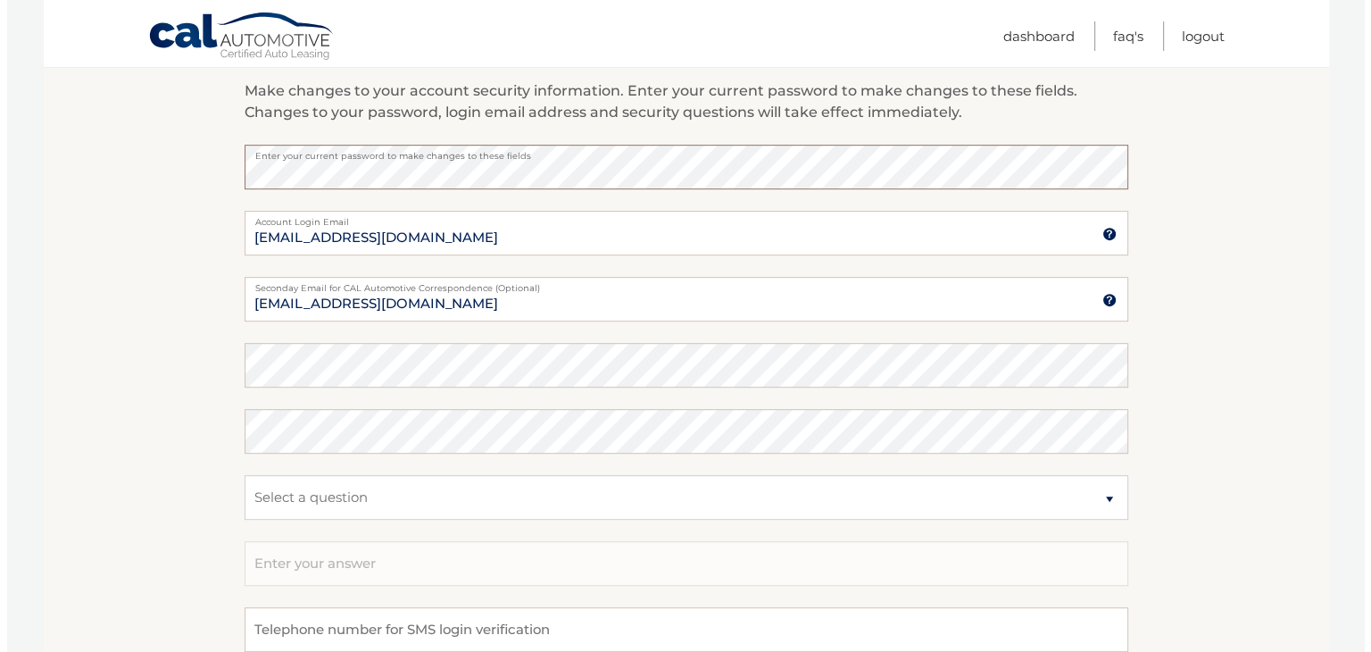
scroll to position [893, 0]
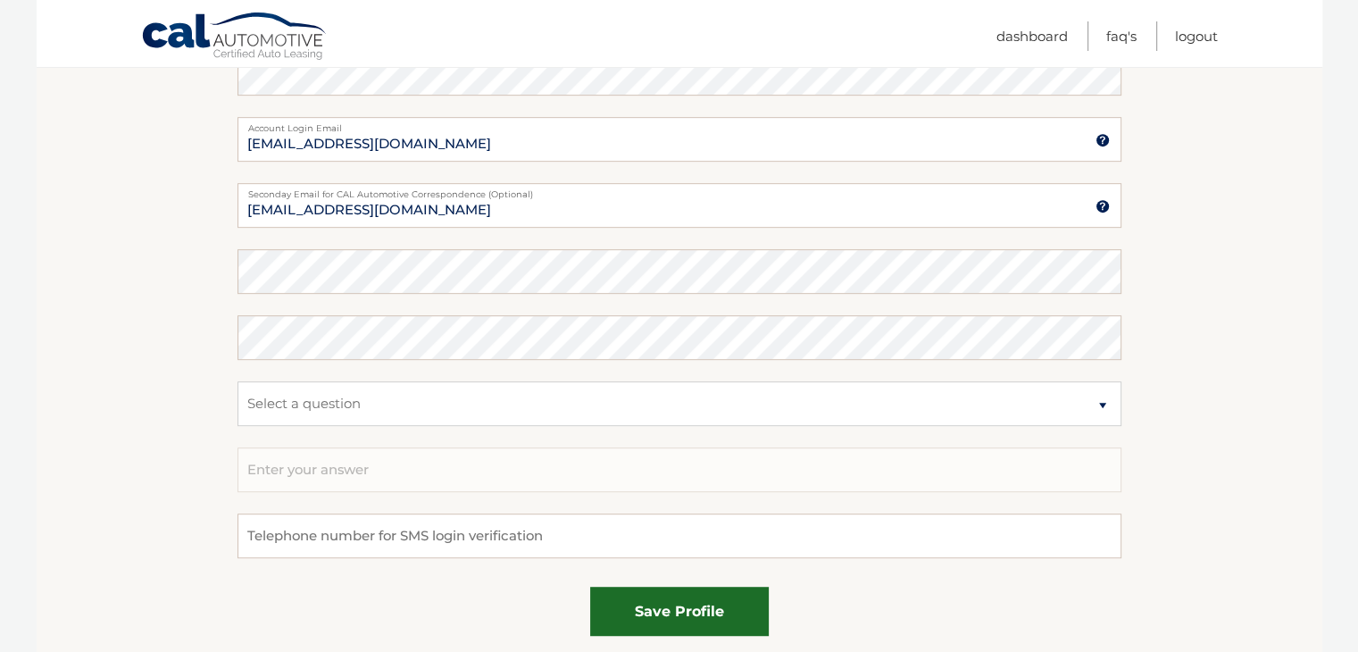
click at [710, 594] on button "save profile" at bounding box center [679, 610] width 179 height 49
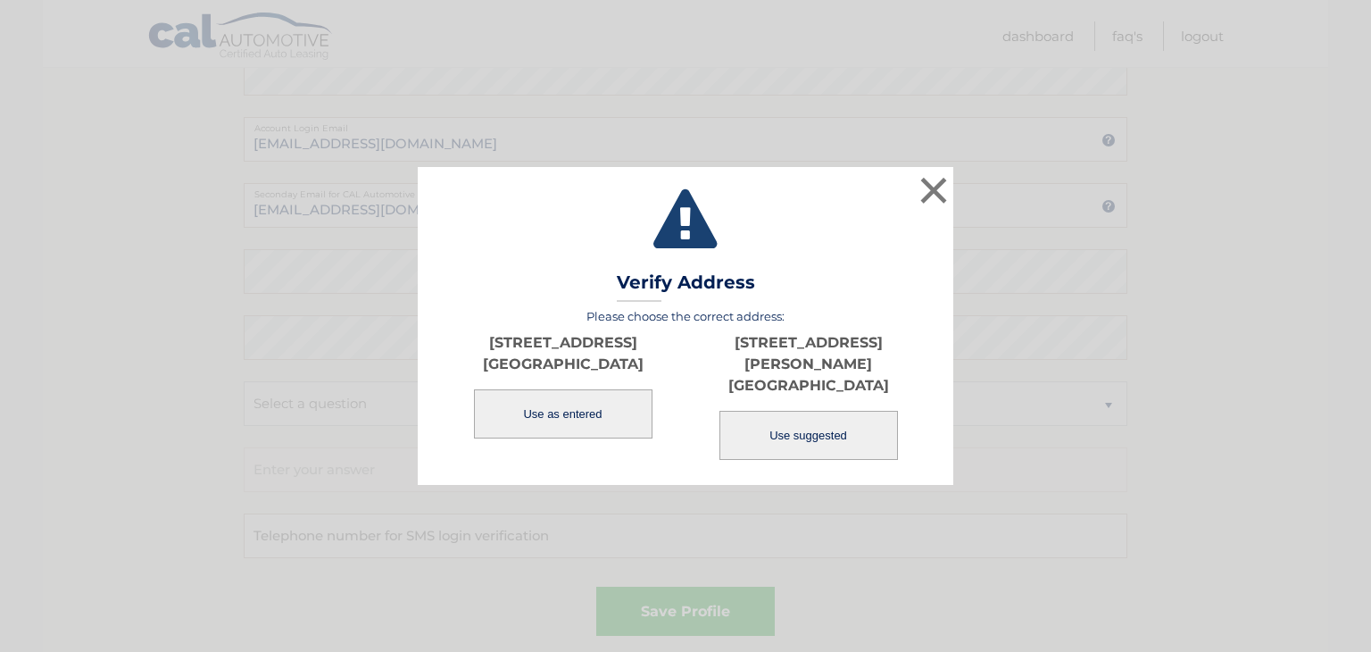
click at [542, 423] on button "Use as entered" at bounding box center [563, 413] width 179 height 49
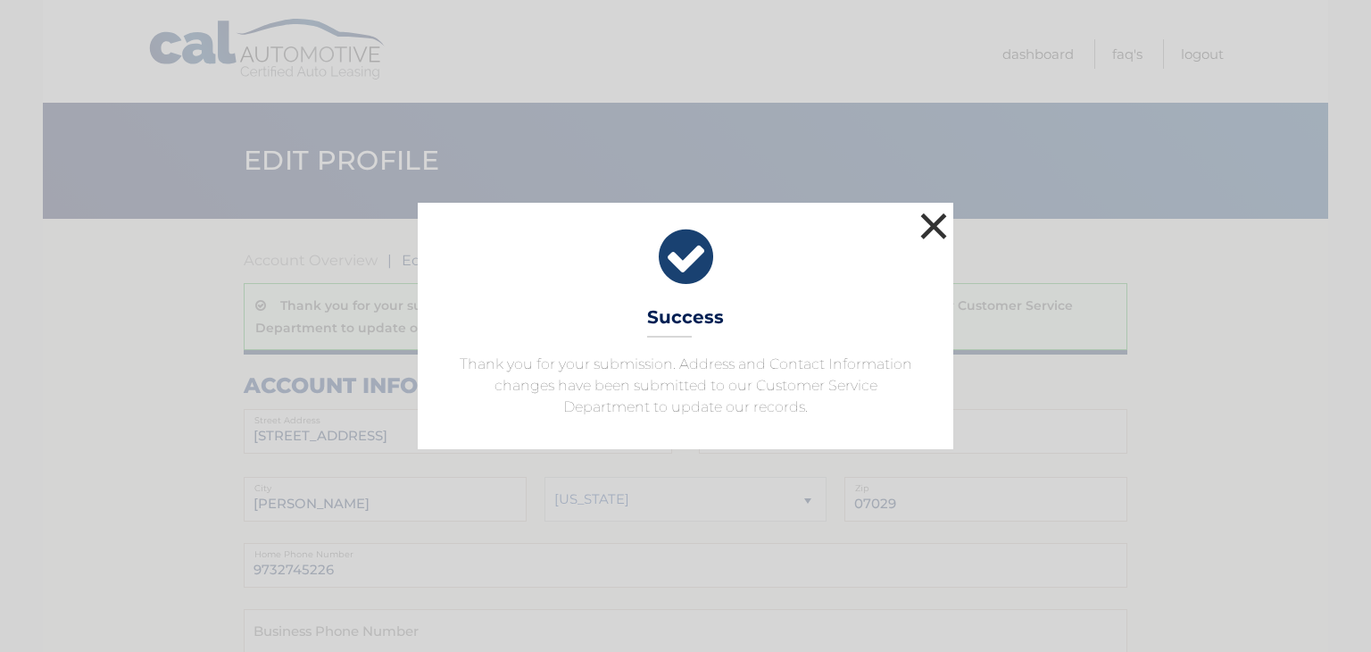
click at [927, 219] on button "×" at bounding box center [934, 226] width 36 height 36
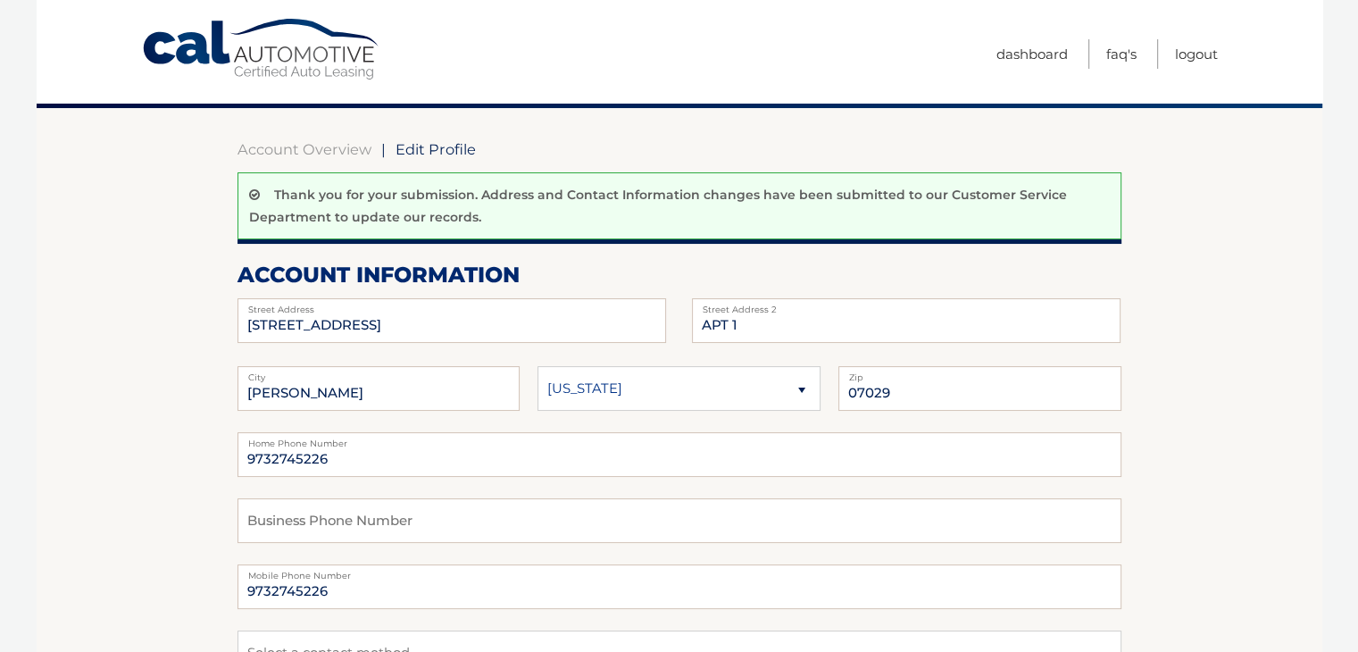
scroll to position [268, 0]
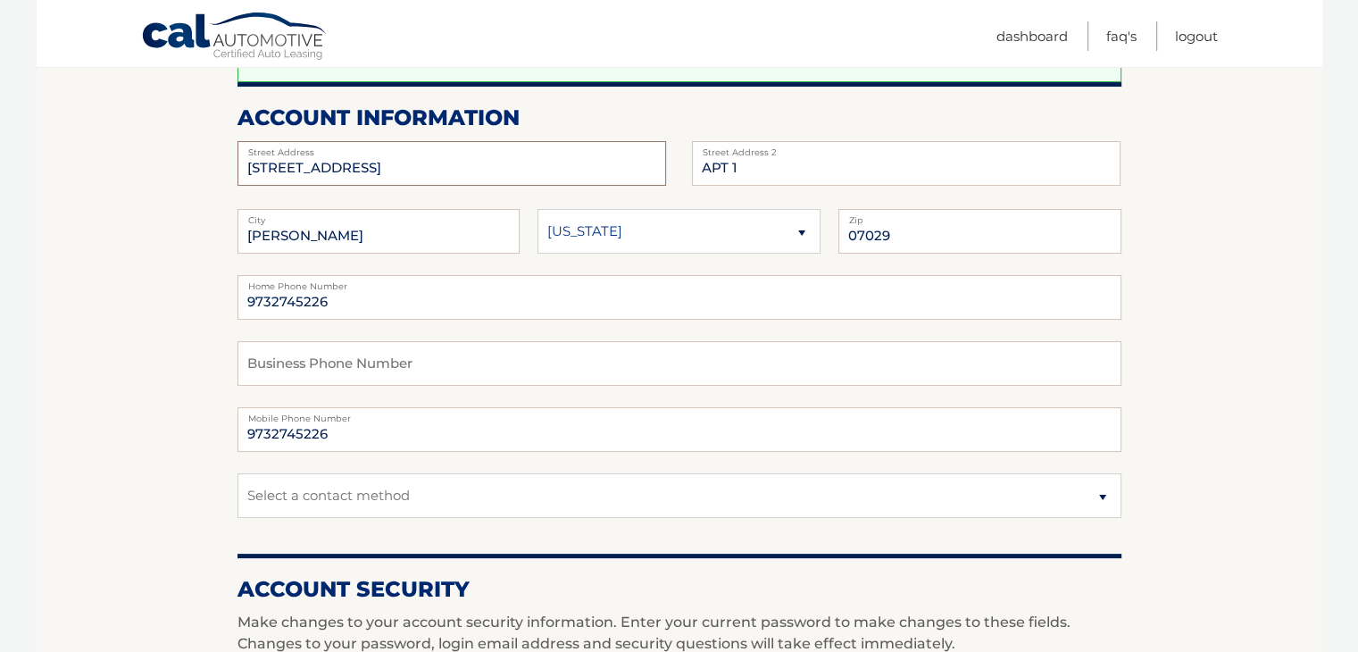
click at [307, 165] on input "[STREET_ADDRESS]" at bounding box center [451, 163] width 428 height 45
click at [318, 165] on input "[STREET_ADDRESS][PERSON_NAME]" at bounding box center [451, 163] width 428 height 45
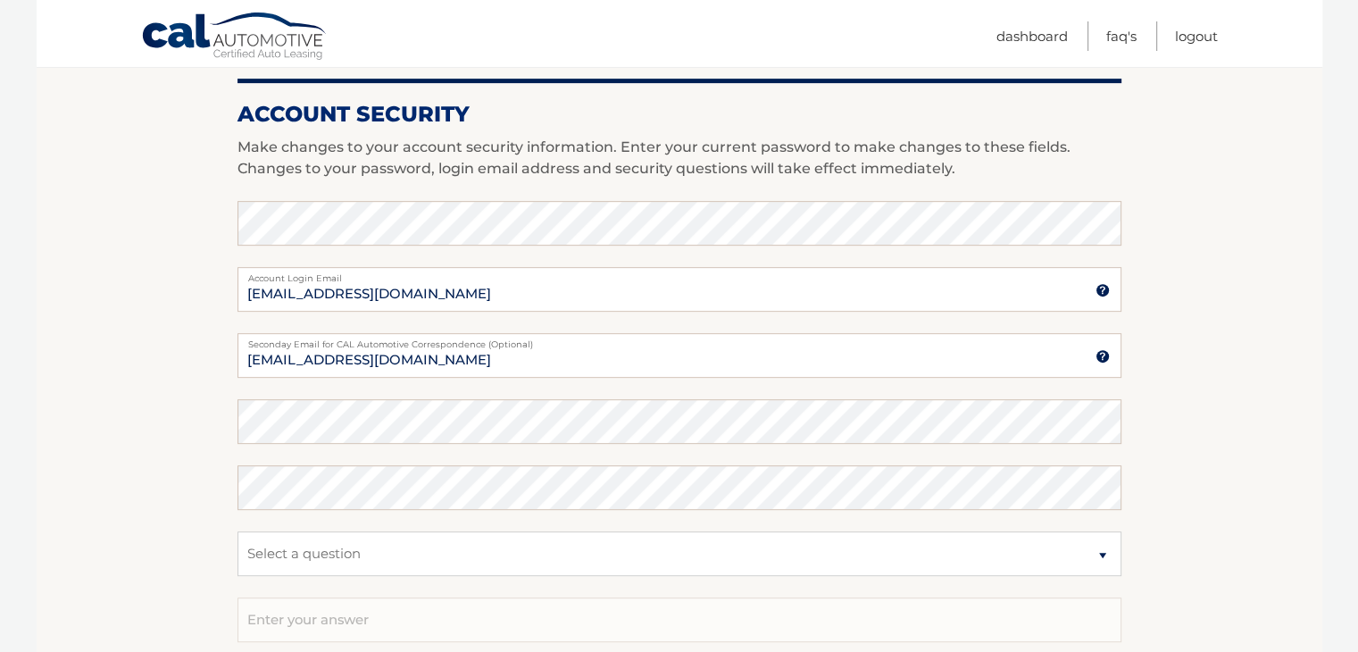
scroll to position [711, 0]
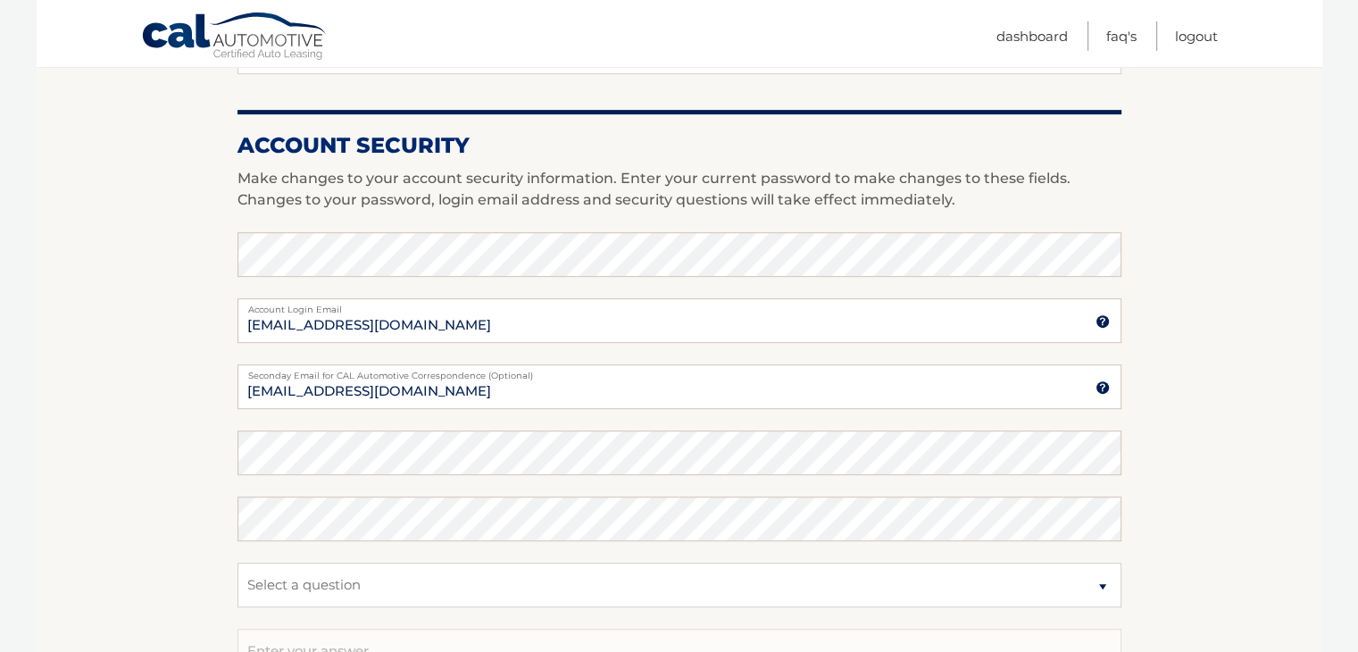
type input "[STREET_ADDRESS][PERSON_NAME]"
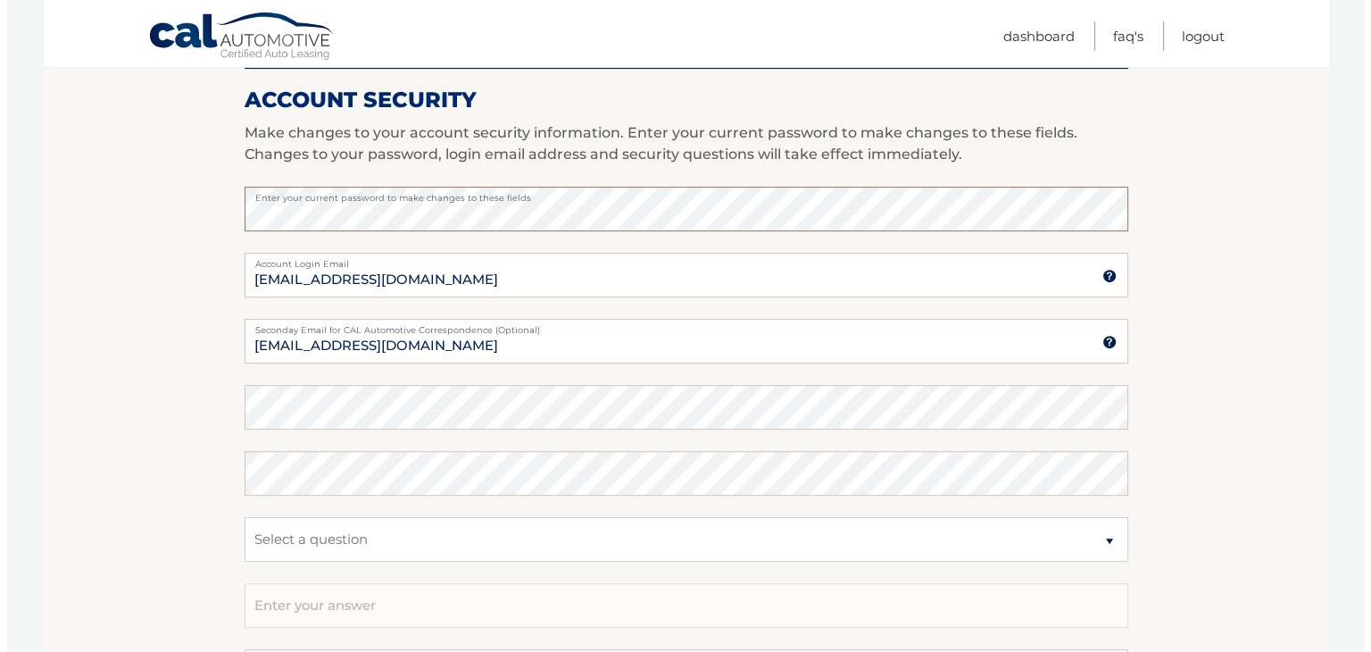
scroll to position [1068, 0]
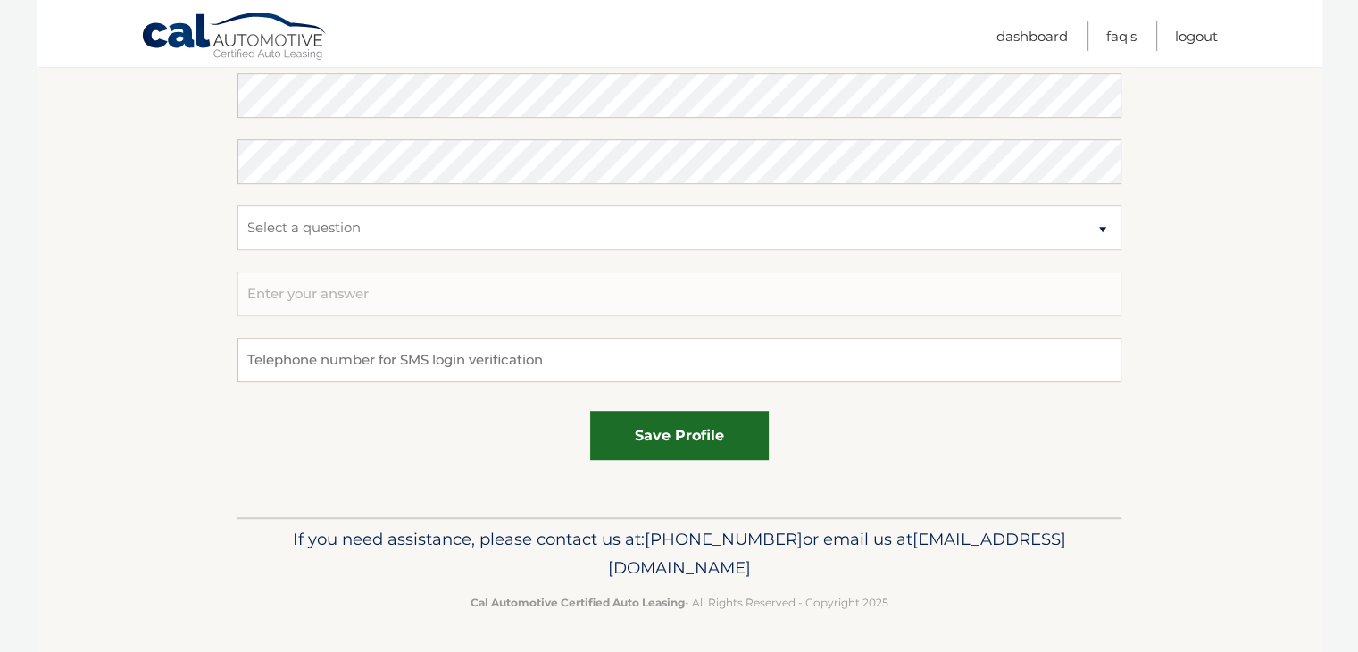
click at [663, 432] on button "save profile" at bounding box center [679, 435] width 179 height 49
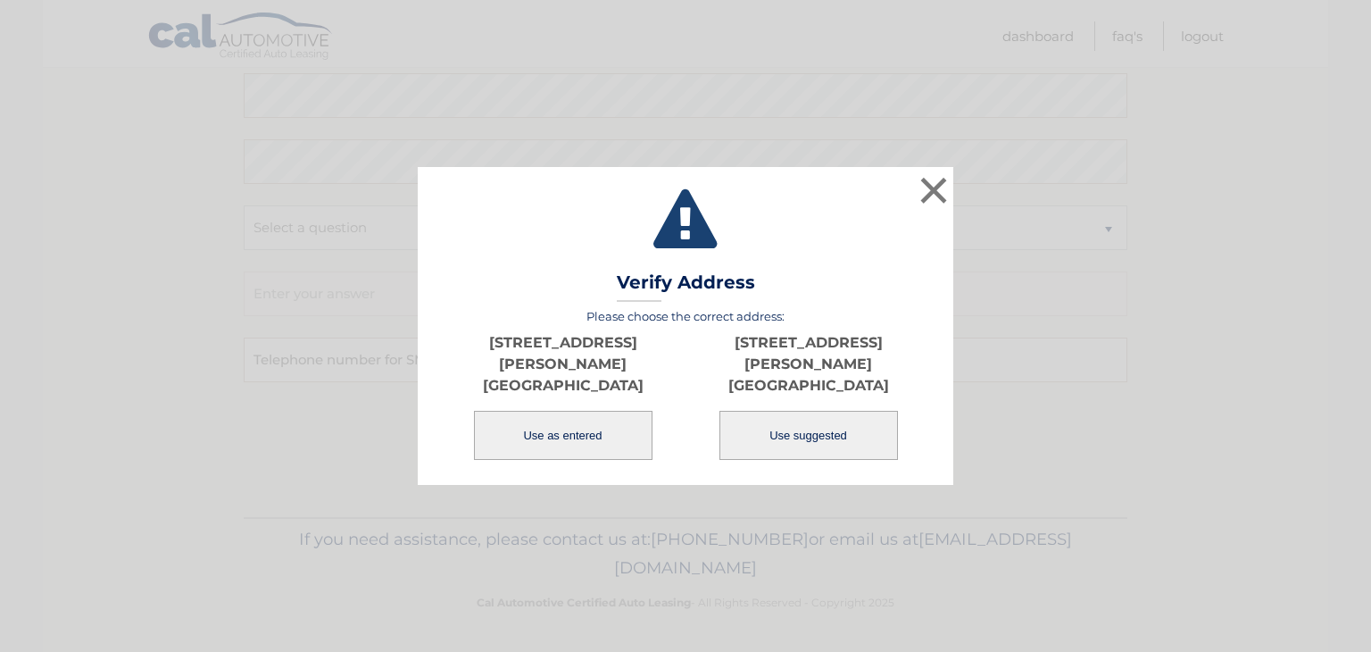
click at [620, 415] on button "Use as entered" at bounding box center [563, 435] width 179 height 49
click at [564, 419] on button "Use as entered" at bounding box center [563, 435] width 179 height 49
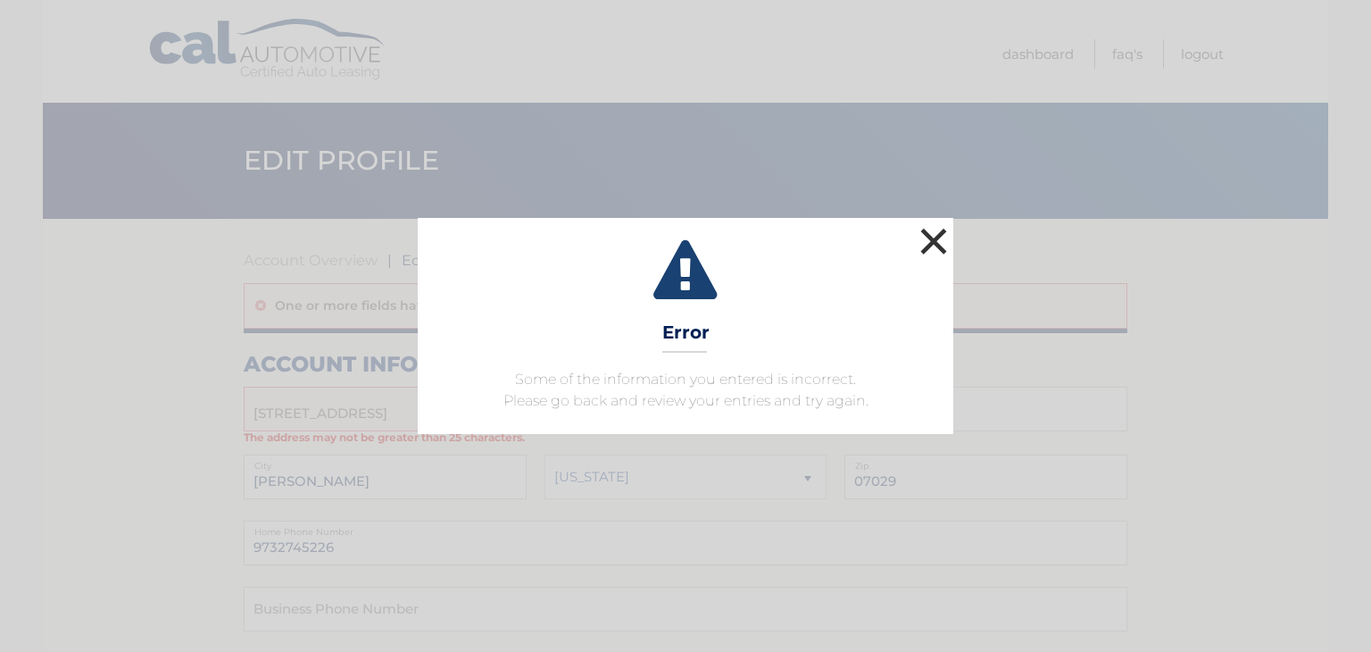
click at [926, 240] on button "×" at bounding box center [934, 241] width 36 height 36
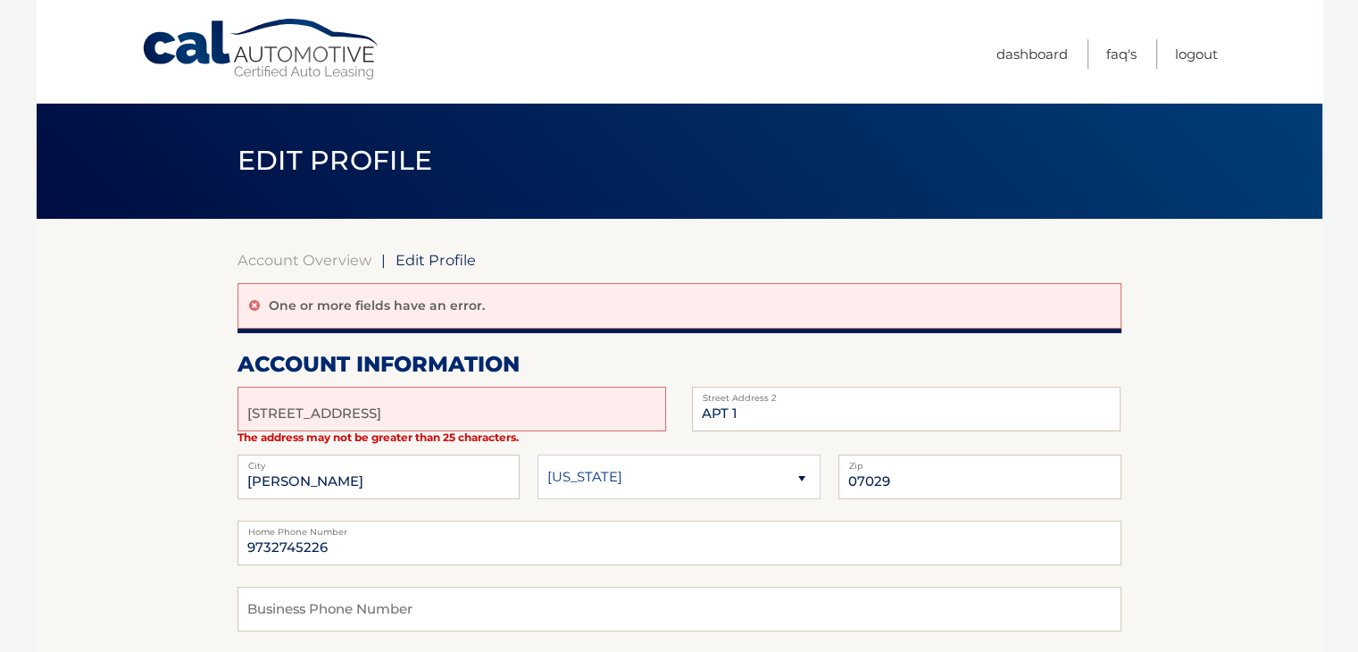
click at [291, 27] on link "Cal Automotive" at bounding box center [261, 49] width 241 height 63
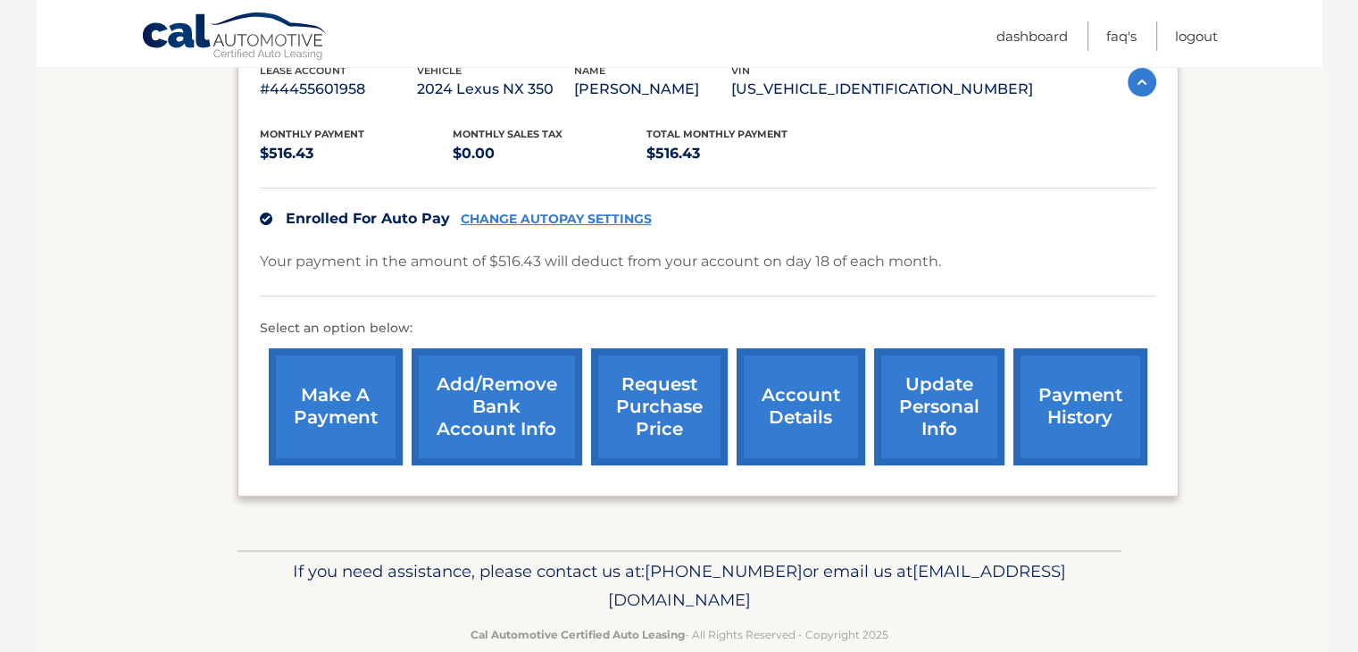
scroll to position [361, 0]
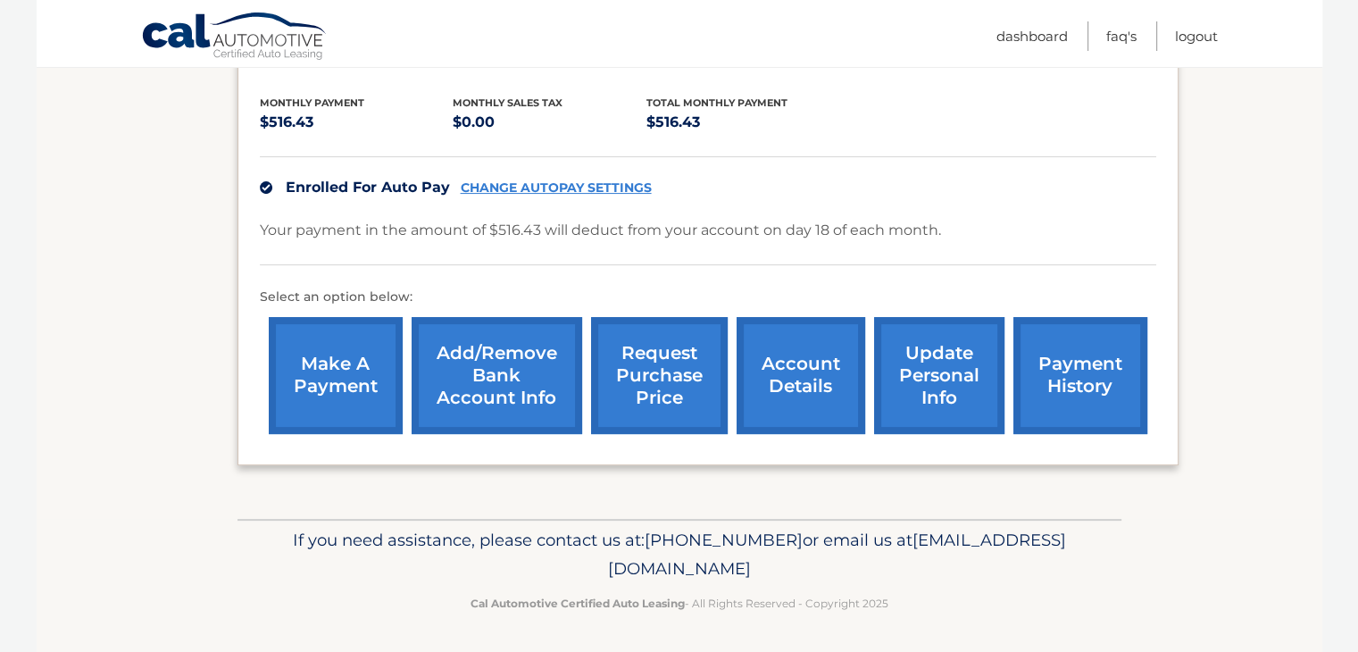
click at [925, 399] on link "update personal info" at bounding box center [939, 375] width 130 height 117
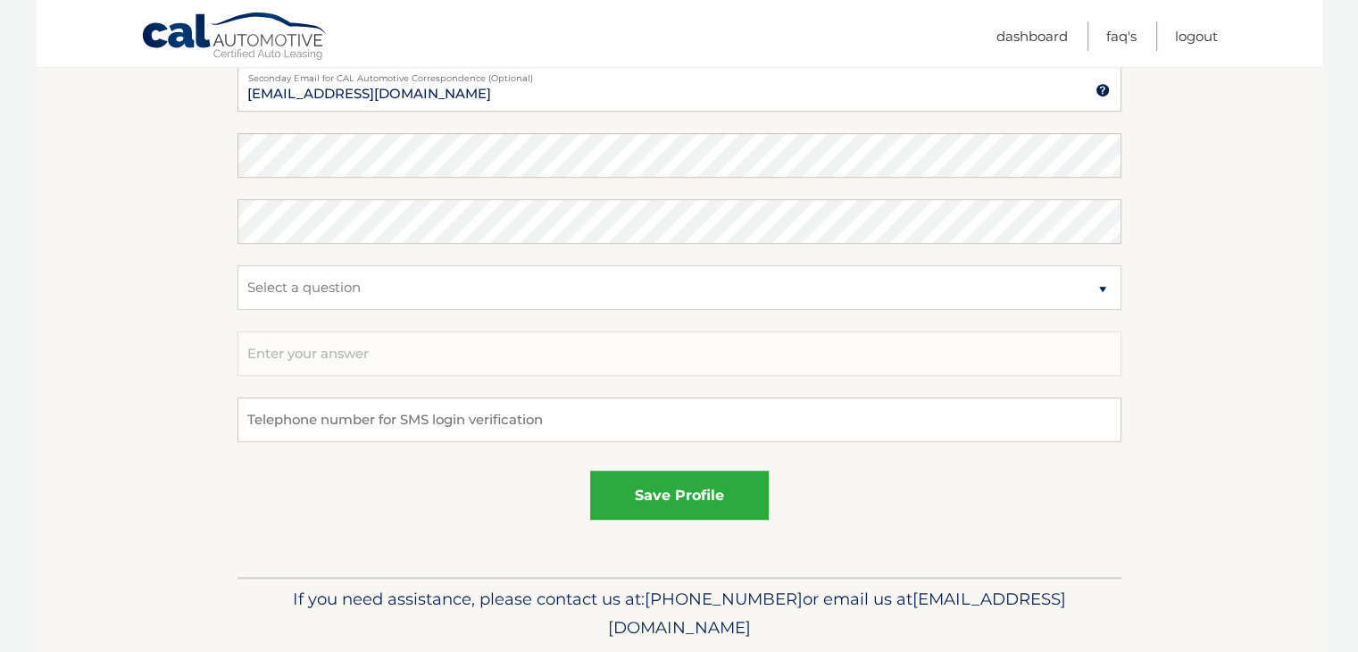
scroll to position [1002, 0]
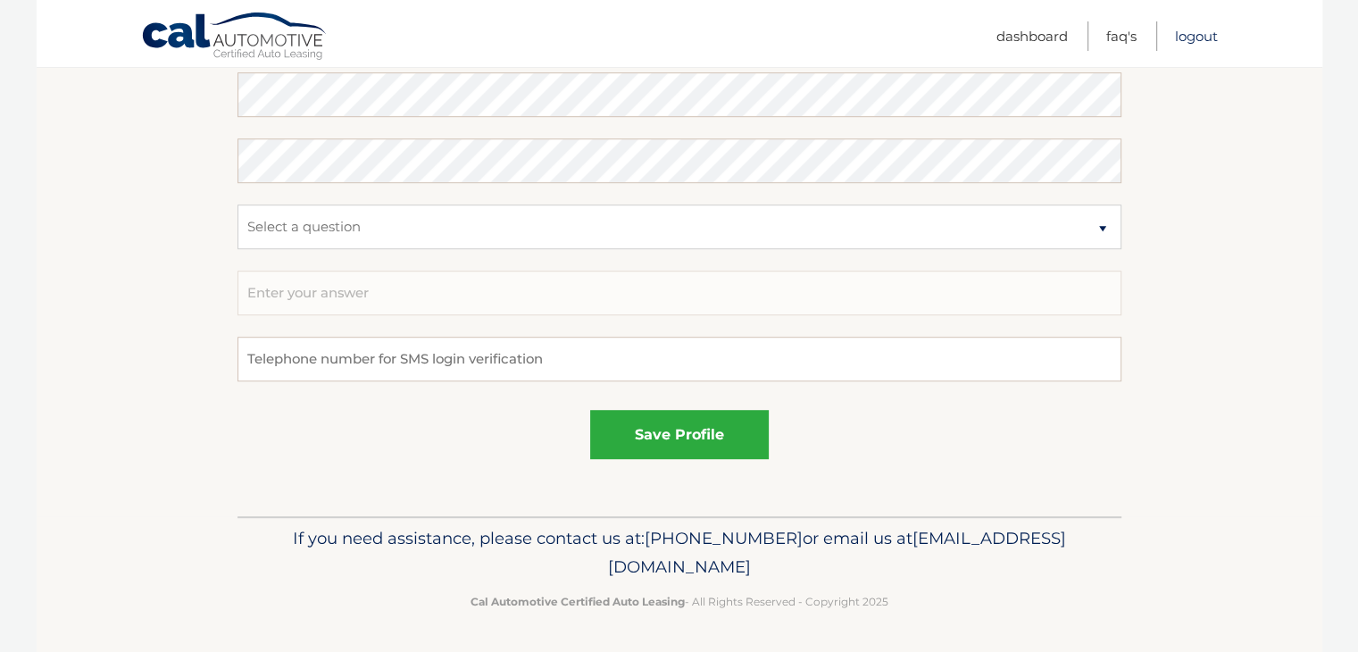
click at [1186, 36] on link "Logout" at bounding box center [1196, 35] width 43 height 29
